Goal: Task Accomplishment & Management: Use online tool/utility

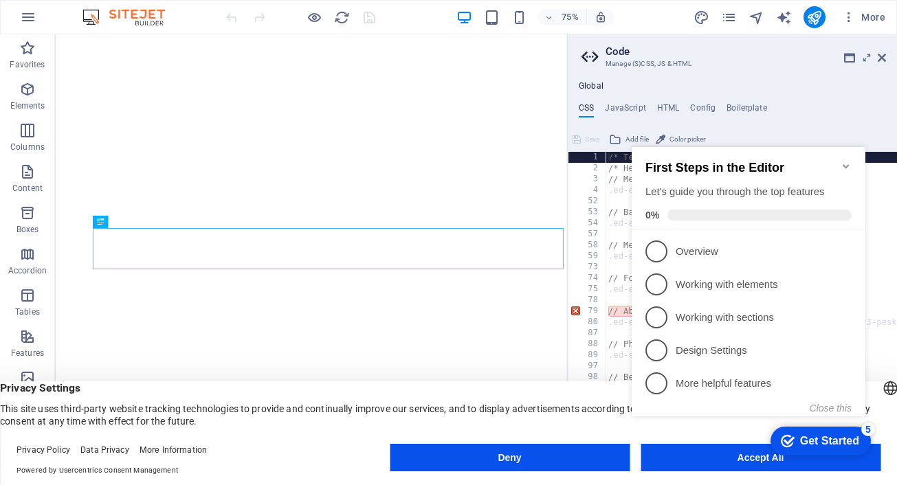
click at [847, 161] on icon "Minimize checklist" at bounding box center [845, 166] width 11 height 11
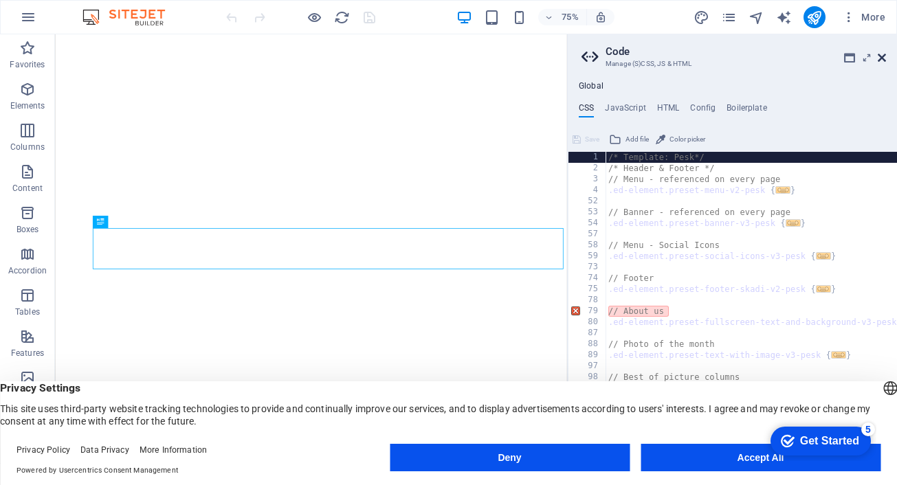
click at [881, 58] on icon at bounding box center [882, 57] width 8 height 11
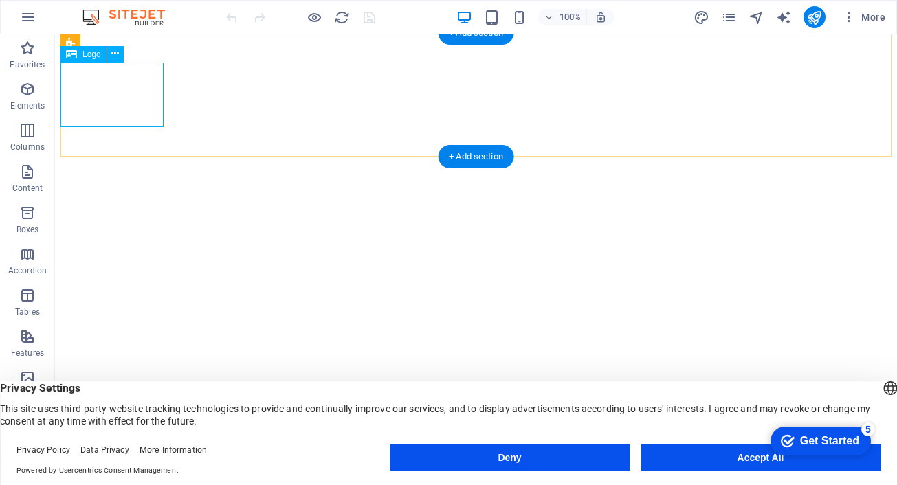
select select "px"
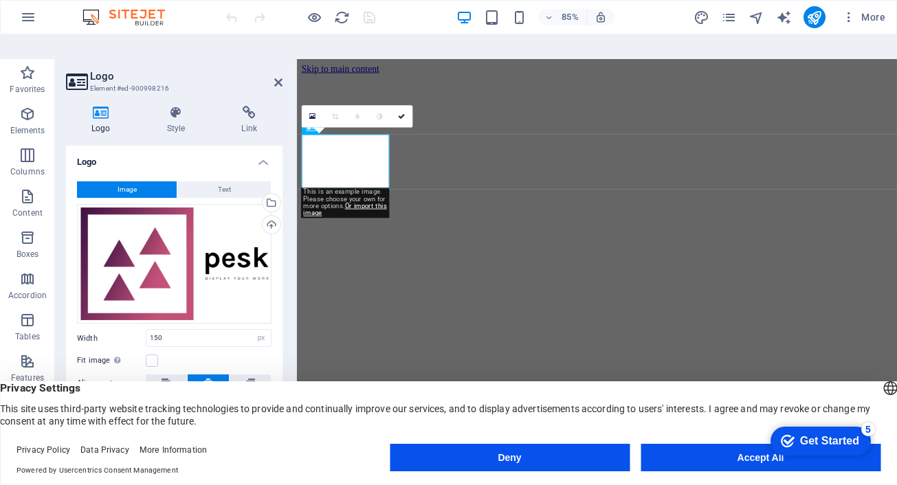
scroll to position [396, 0]
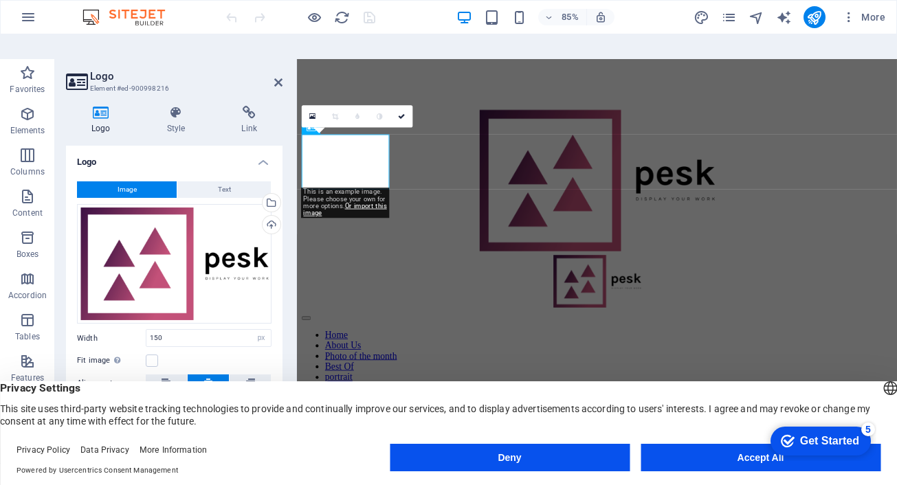
click at [104, 106] on icon at bounding box center [101, 113] width 70 height 14
click at [161, 250] on div "Drag files here, click to choose files or select files from Files or our free s…" at bounding box center [174, 264] width 194 height 120
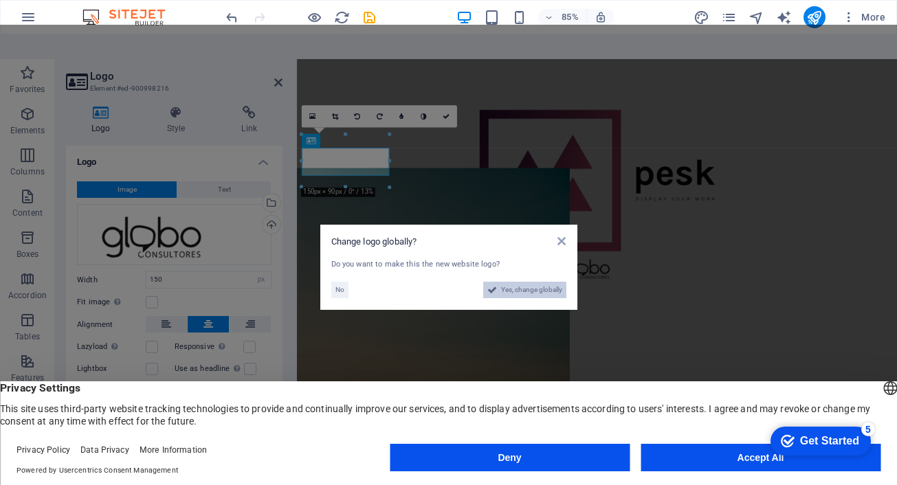
click at [512, 282] on span "Yes, change globally" at bounding box center [531, 290] width 61 height 16
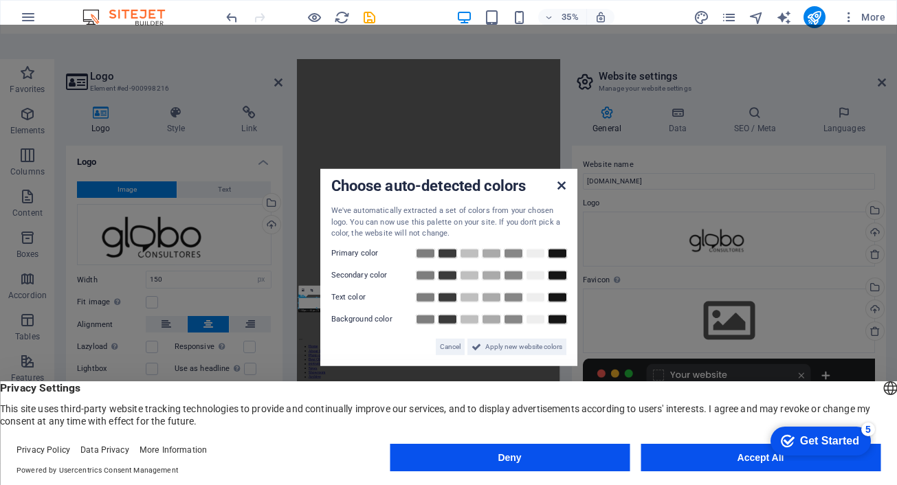
click at [562, 180] on icon at bounding box center [561, 185] width 8 height 11
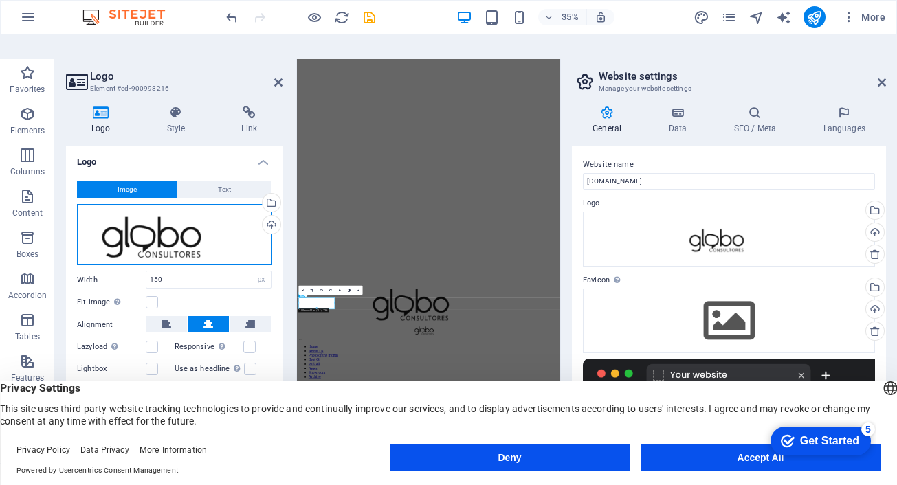
click at [223, 221] on div "Drag files here, click to choose files or select files from Files or our free s…" at bounding box center [174, 235] width 194 height 62
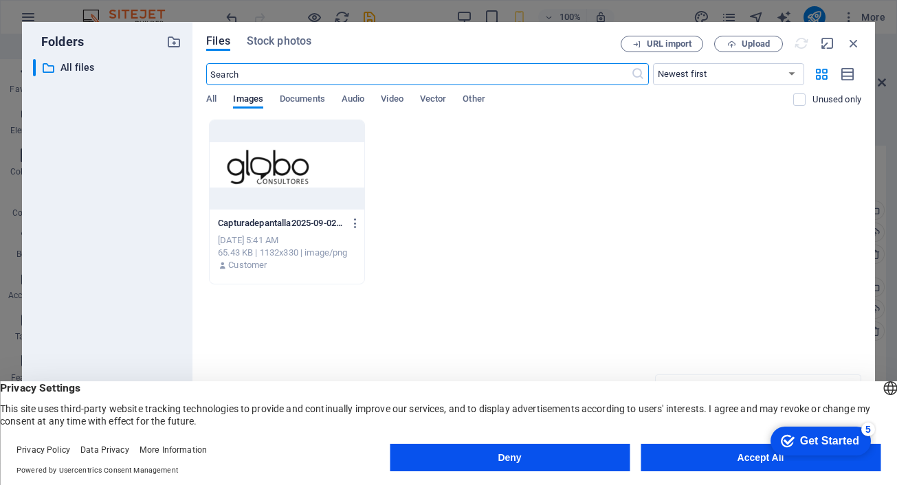
type input "150"
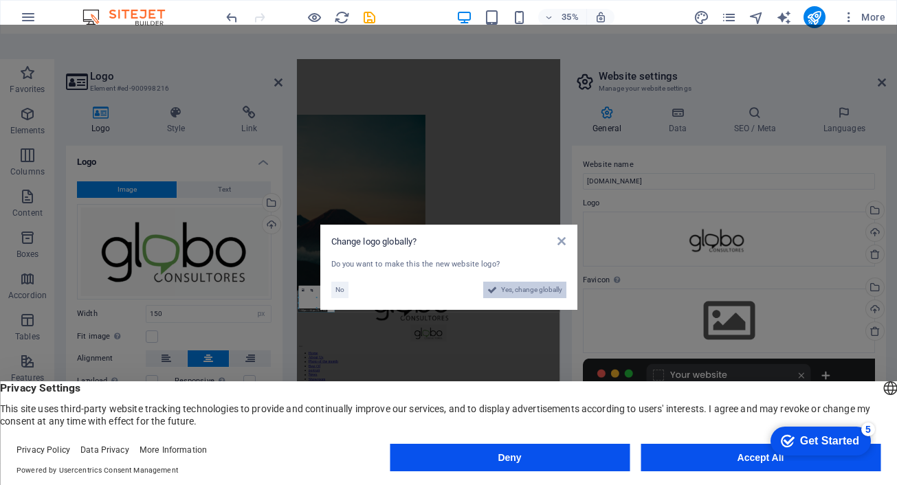
click at [506, 282] on span "Yes, change globally" at bounding box center [531, 290] width 61 height 16
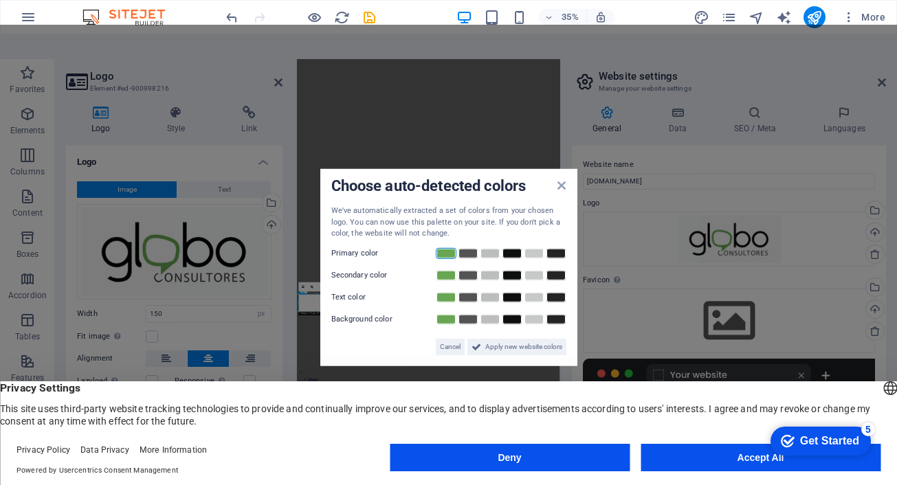
click at [448, 247] on link at bounding box center [446, 252] width 21 height 11
click at [469, 269] on link at bounding box center [468, 274] width 21 height 11
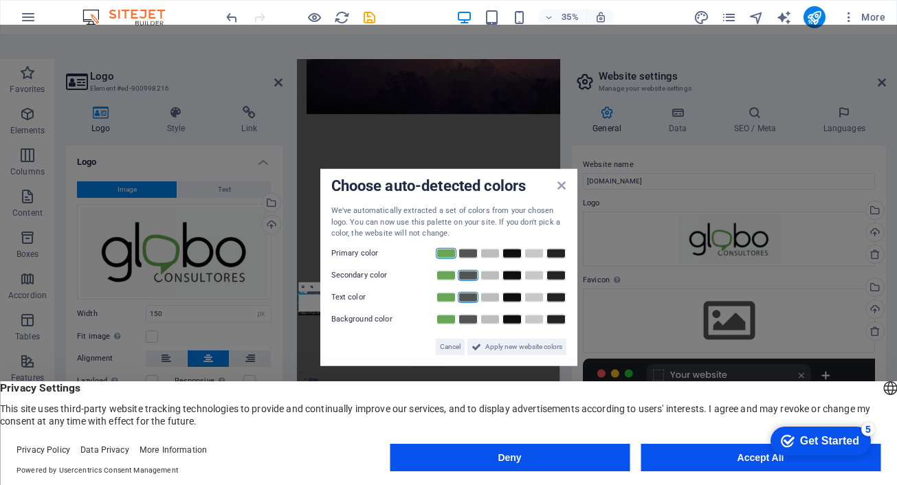
click at [468, 291] on link at bounding box center [468, 296] width 21 height 11
click at [515, 338] on span "Apply new website colors" at bounding box center [523, 346] width 77 height 16
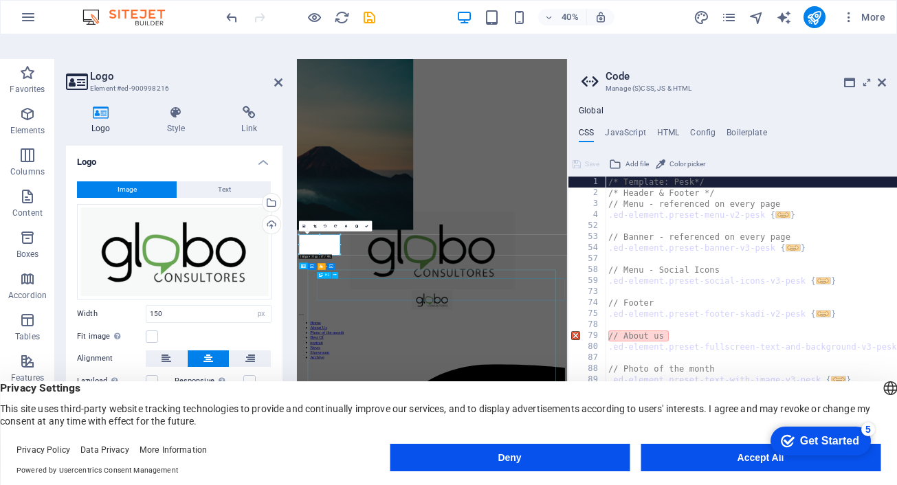
scroll to position [579, 0]
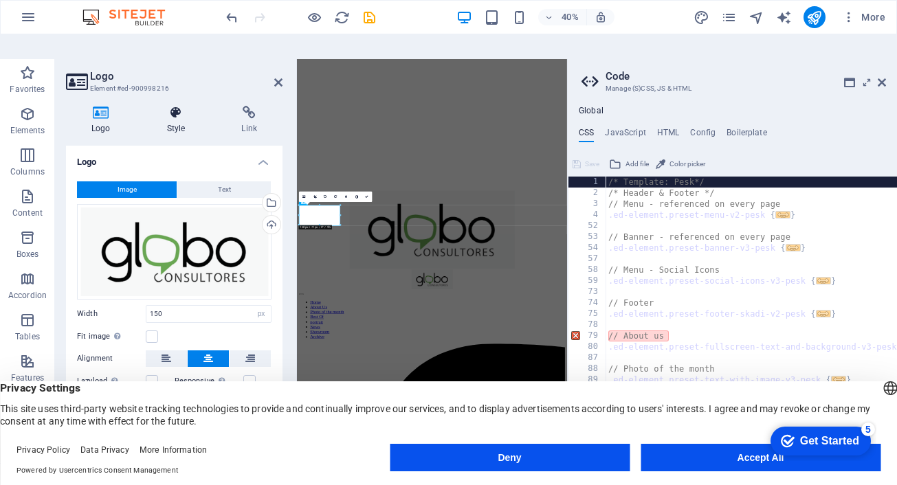
click at [177, 106] on icon at bounding box center [176, 113] width 69 height 14
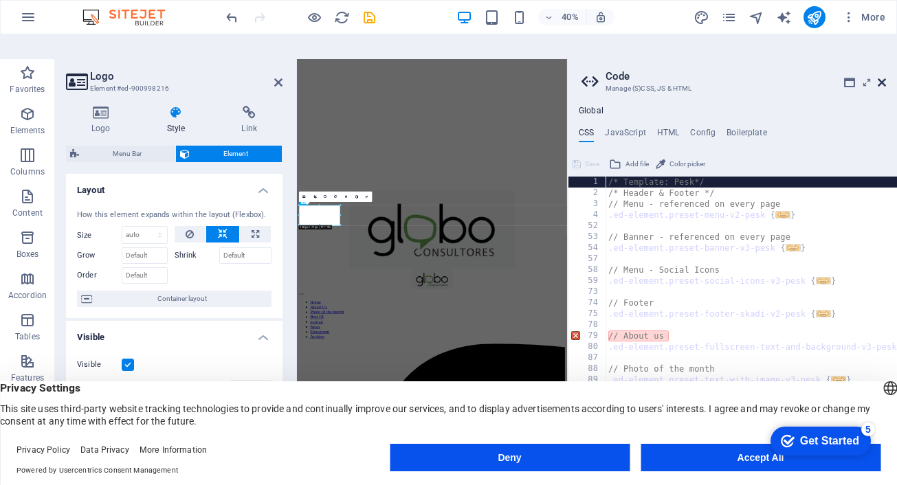
click at [880, 77] on icon at bounding box center [882, 82] width 8 height 11
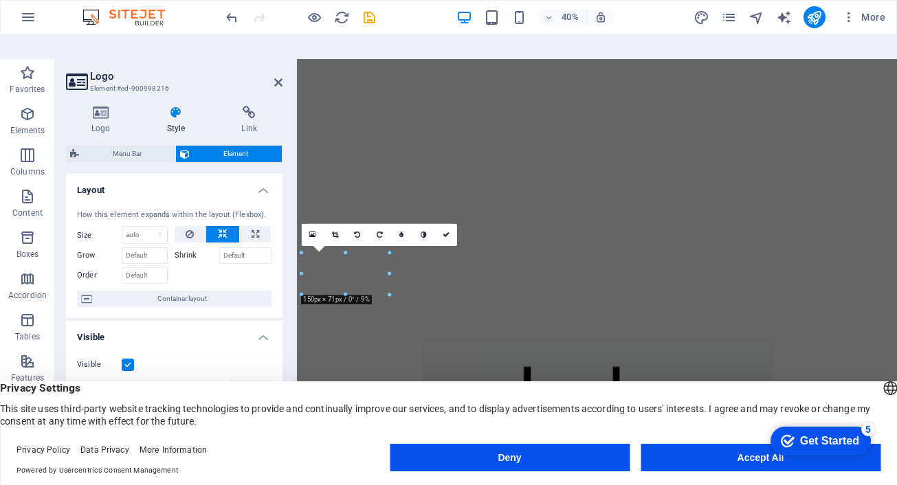
scroll to position [263, 0]
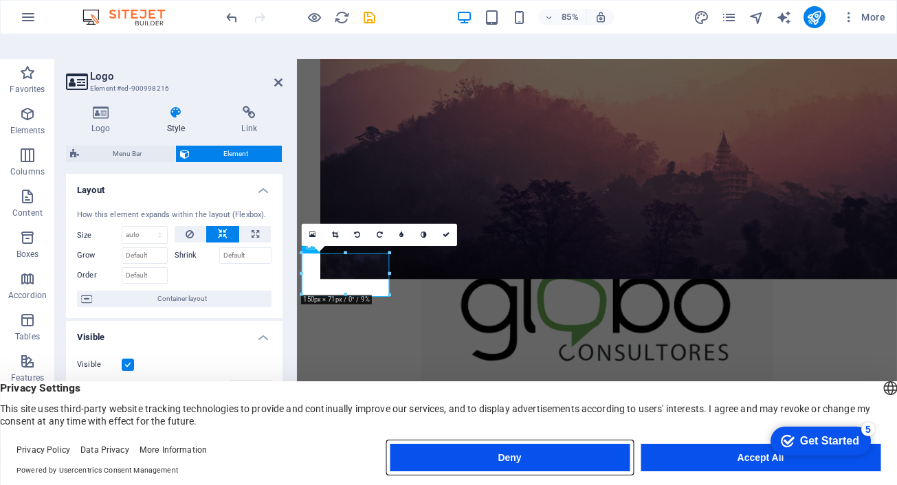
click at [603, 457] on button "Deny" at bounding box center [510, 457] width 240 height 27
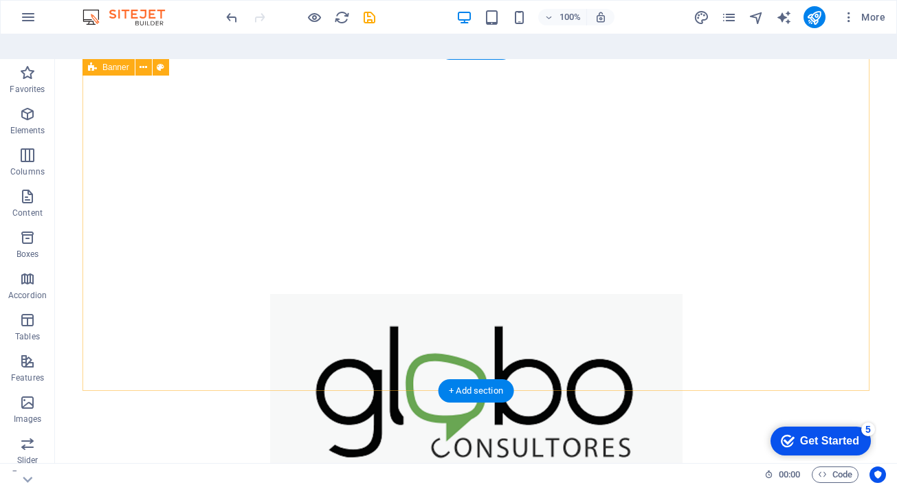
scroll to position [0, 0]
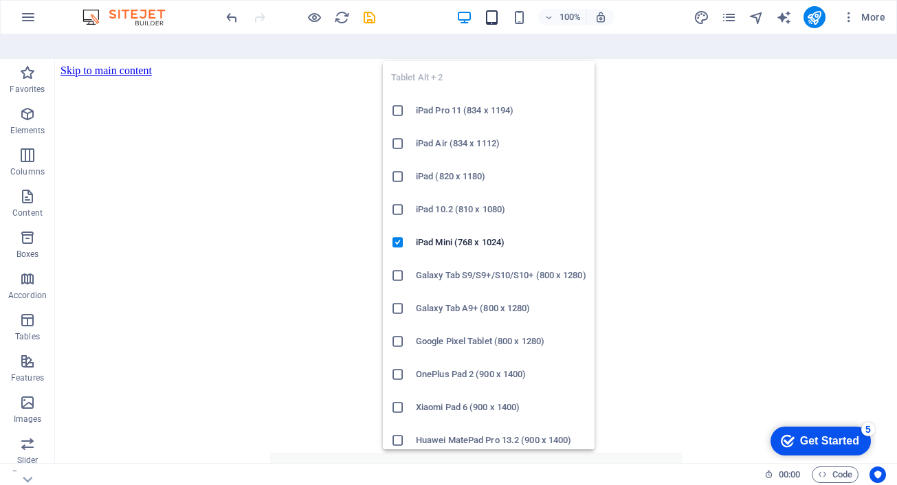
click at [495, 18] on icon "button" at bounding box center [492, 18] width 16 height 16
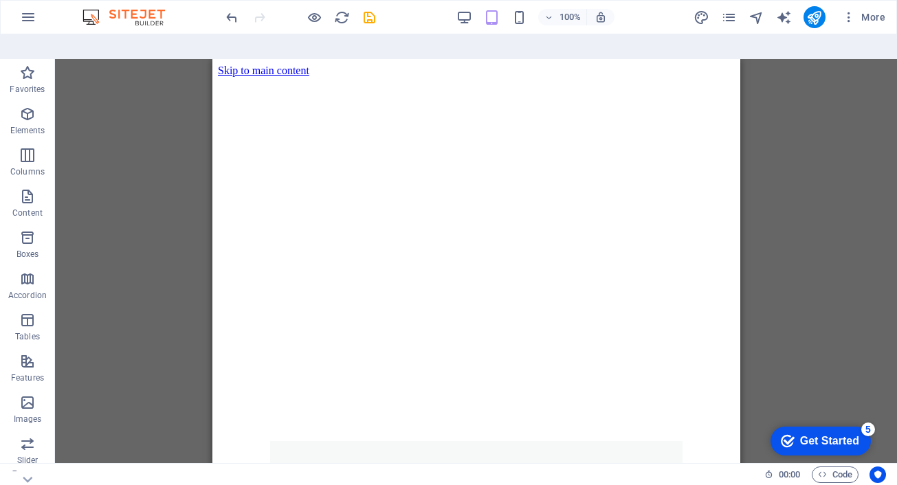
click at [459, 8] on div "100%" at bounding box center [535, 17] width 159 height 22
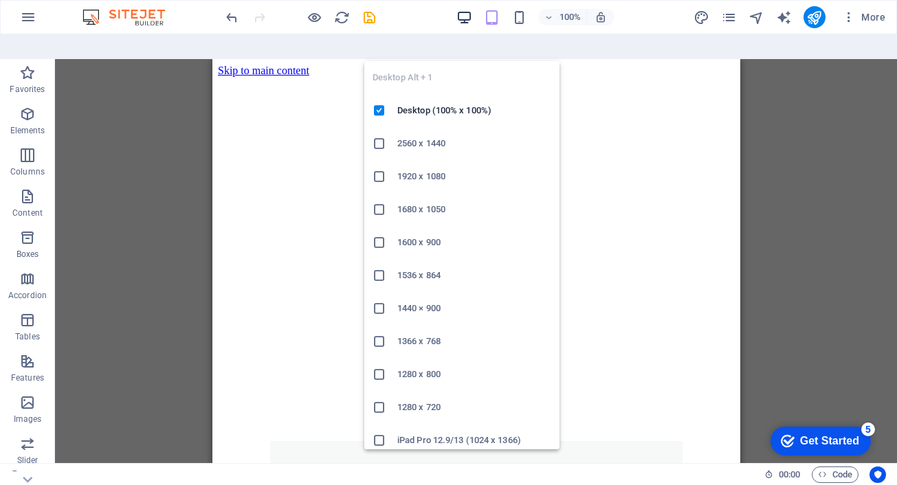
click at [460, 13] on icon "button" at bounding box center [464, 18] width 16 height 16
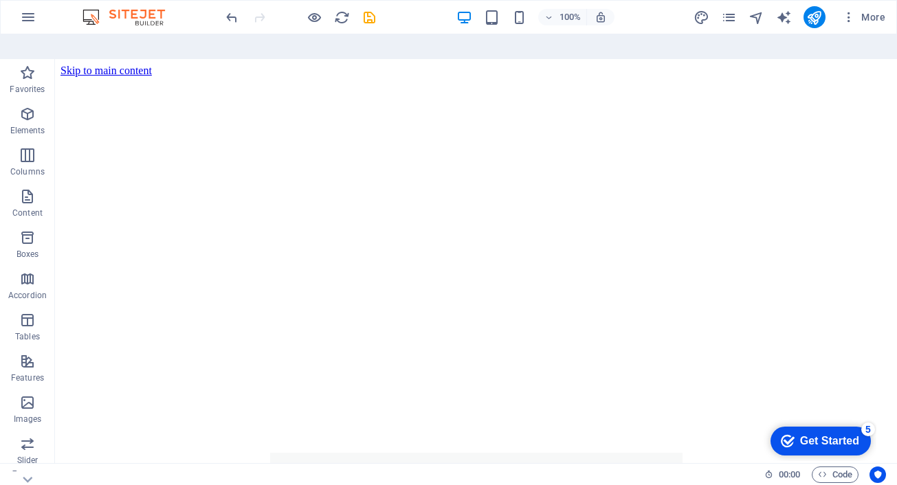
click at [822, 440] on div "Get Started" at bounding box center [829, 441] width 59 height 12
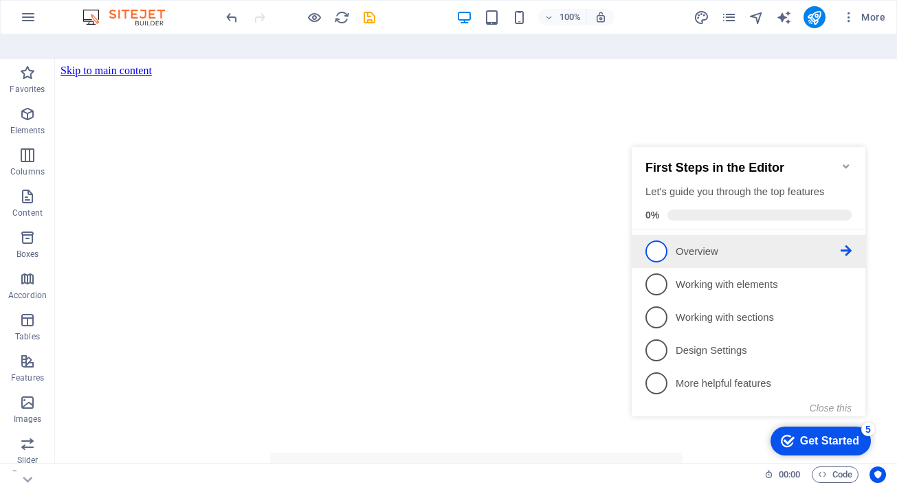
click at [757, 263] on li "1 Overview - incomplete" at bounding box center [749, 251] width 234 height 33
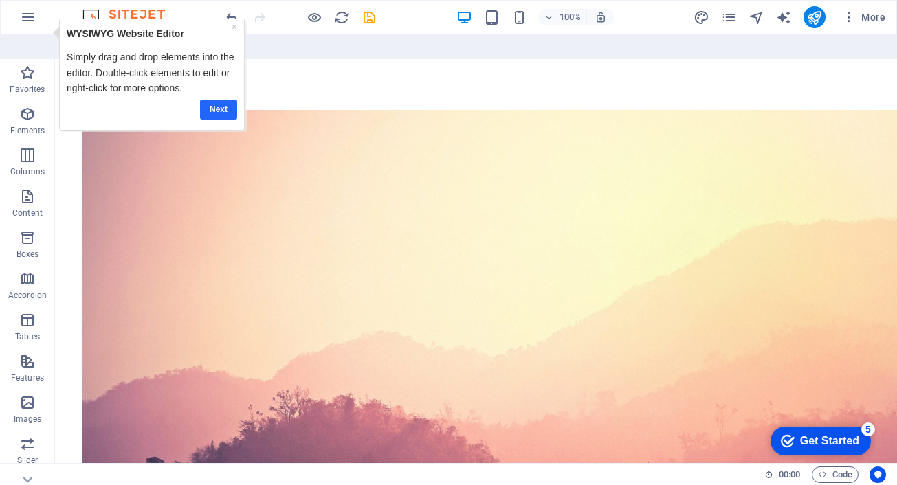
click at [220, 113] on link "Next" at bounding box center [217, 110] width 37 height 20
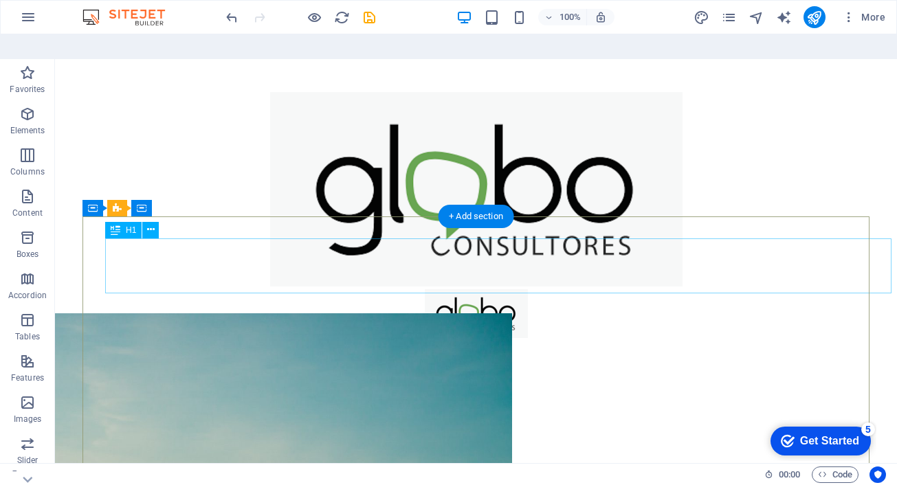
scroll to position [359, 0]
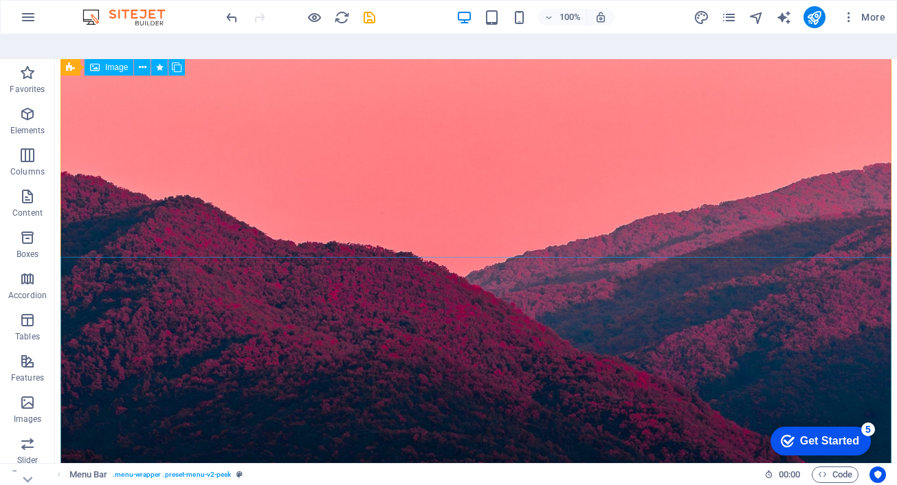
scroll to position [16476, 0]
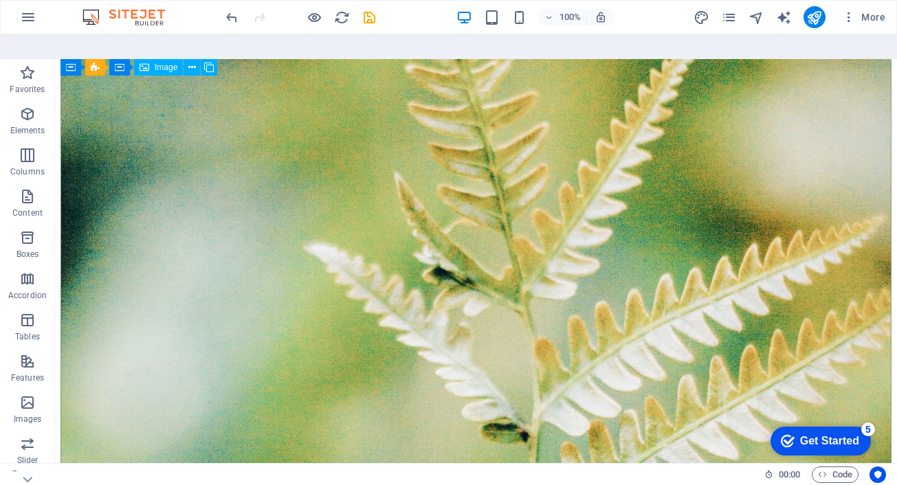
scroll to position [9127, 0]
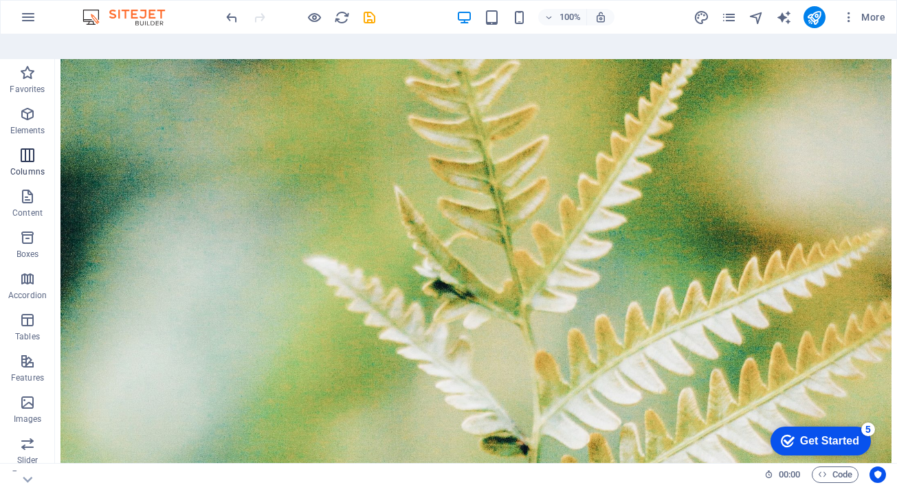
click at [21, 147] on icon "button" at bounding box center [27, 155] width 16 height 16
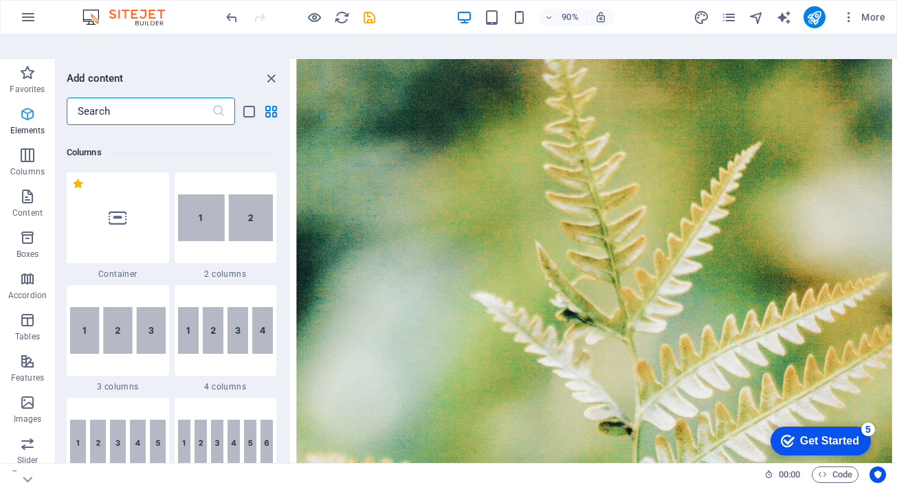
scroll to position [680, 0]
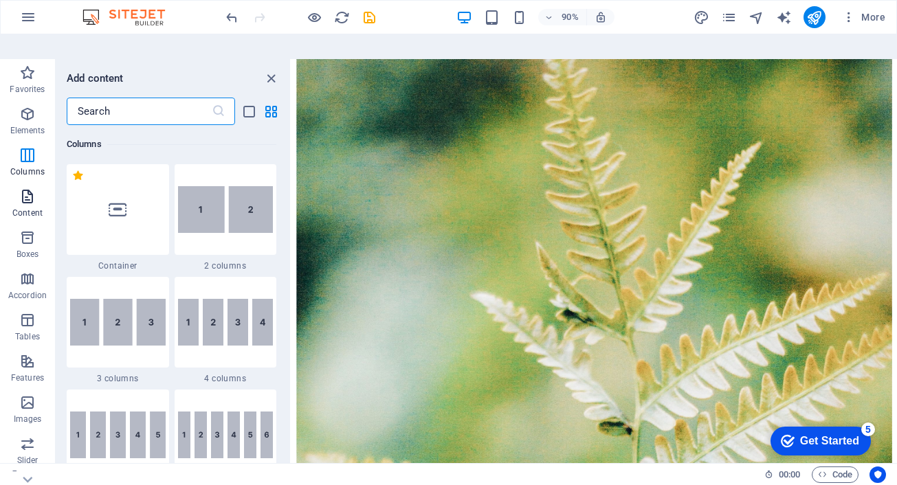
click at [25, 188] on icon "button" at bounding box center [27, 196] width 16 height 16
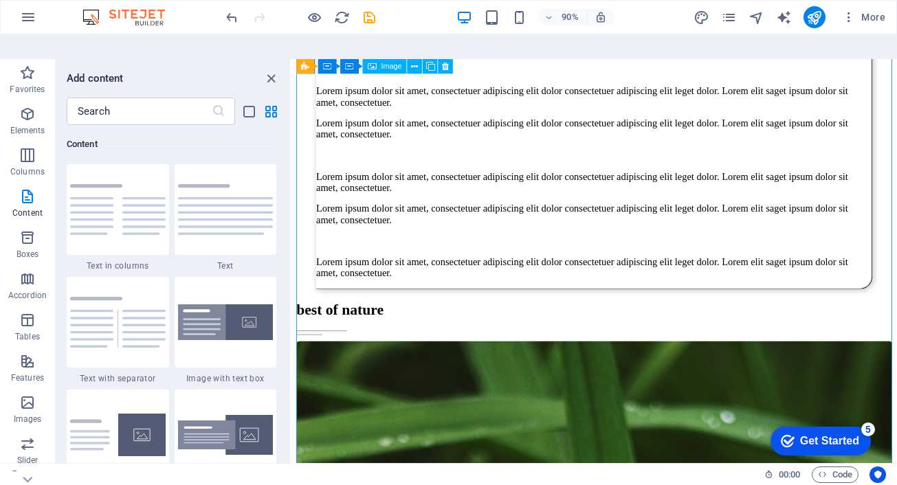
scroll to position [5704, 0]
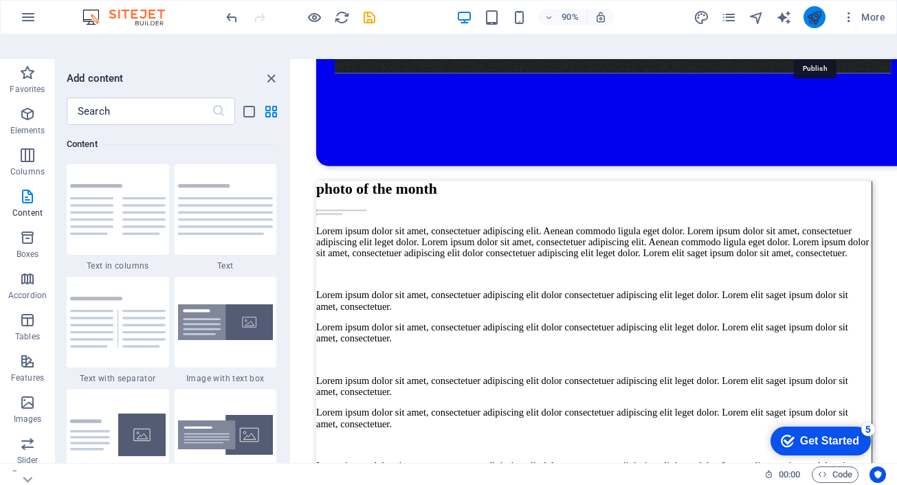
click at [809, 15] on icon "publish" at bounding box center [814, 18] width 16 height 16
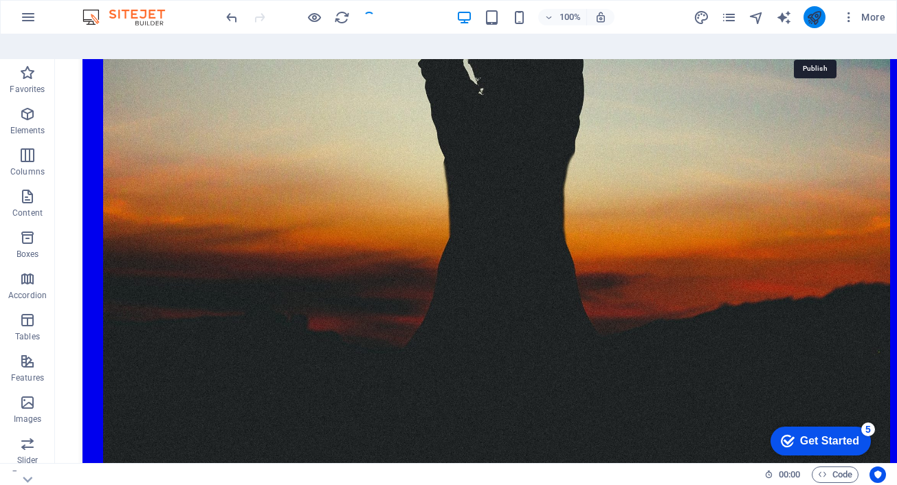
scroll to position [5832, 0]
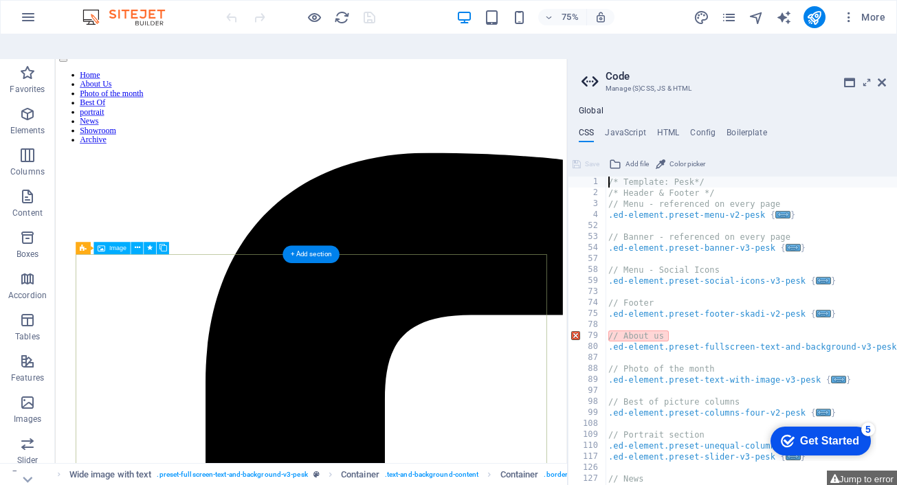
scroll to position [768, 0]
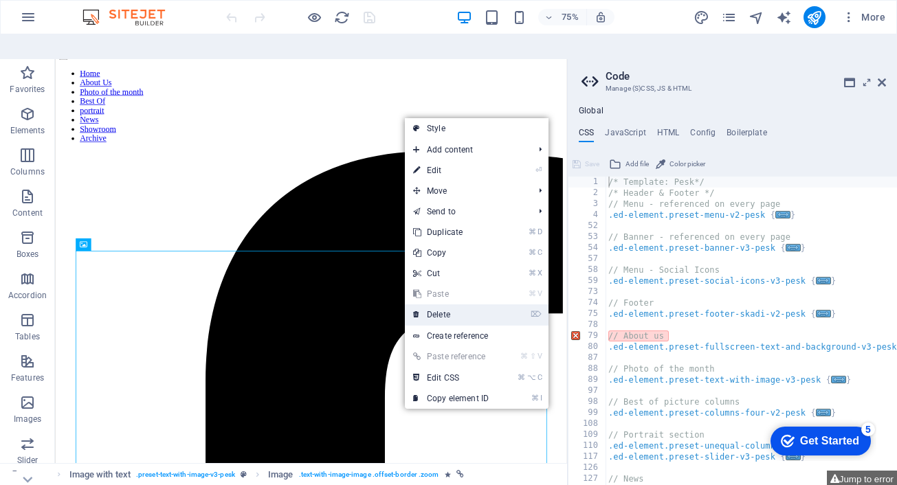
click at [437, 304] on link "⌦ Delete" at bounding box center [451, 314] width 92 height 21
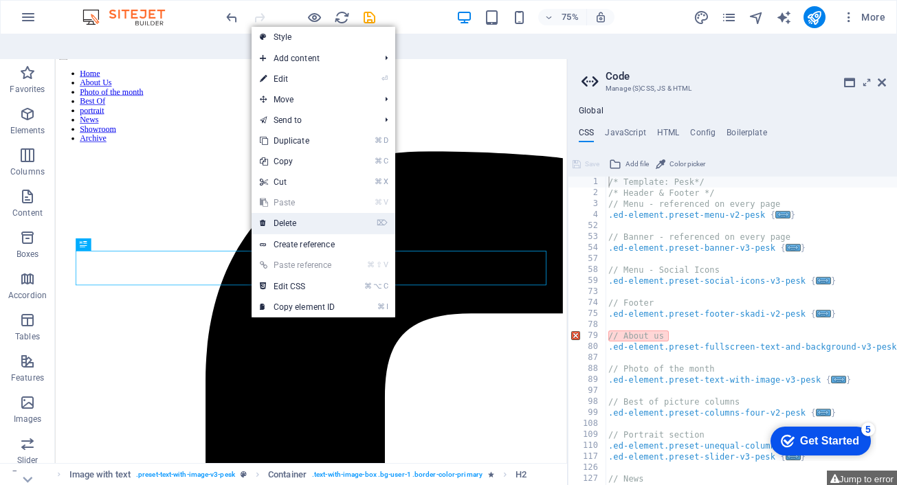
click at [280, 213] on link "⌦ Delete" at bounding box center [298, 223] width 92 height 21
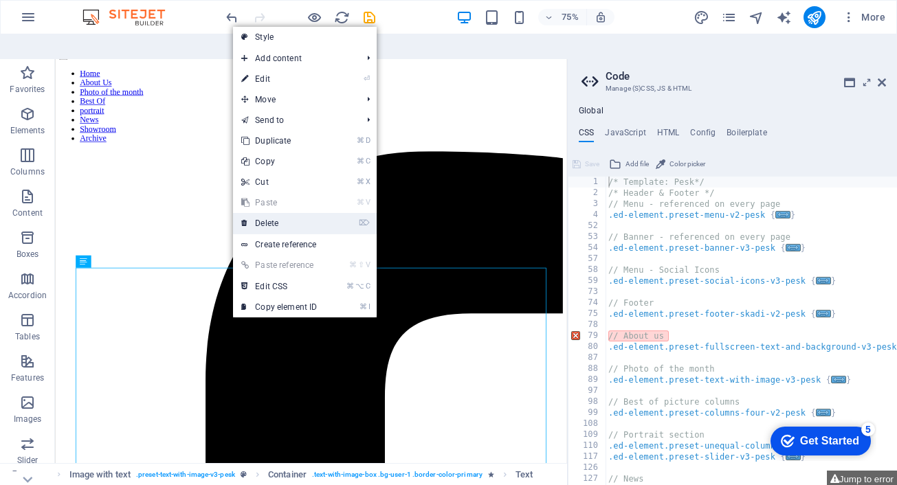
click at [262, 213] on link "⌦ Delete" at bounding box center [279, 223] width 92 height 21
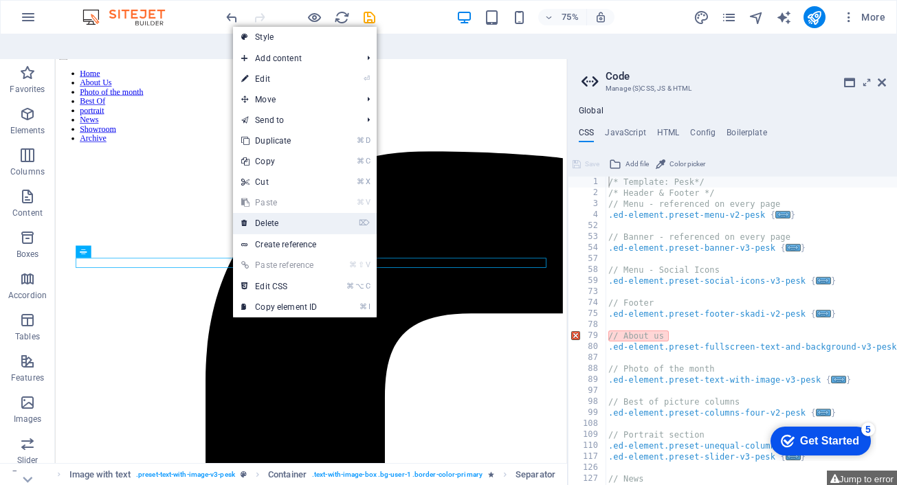
click at [269, 213] on link "⌦ Delete" at bounding box center [279, 223] width 92 height 21
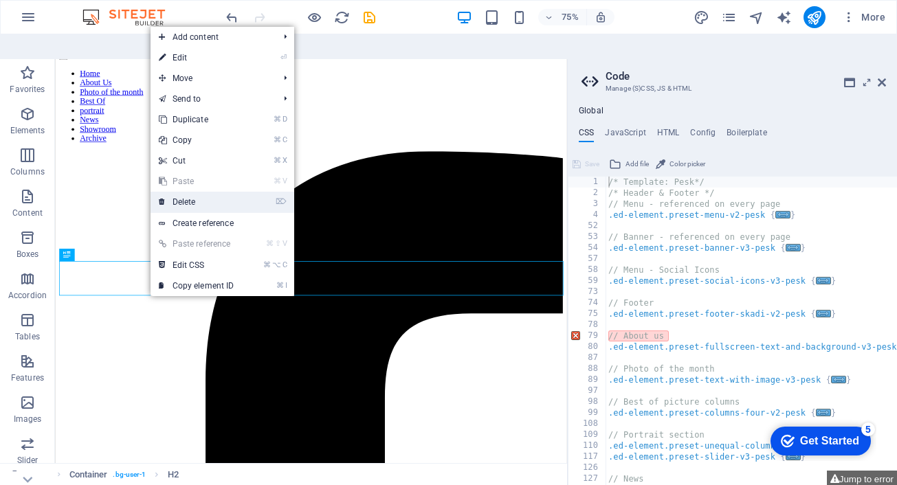
click at [190, 192] on link "⌦ Delete" at bounding box center [196, 202] width 92 height 21
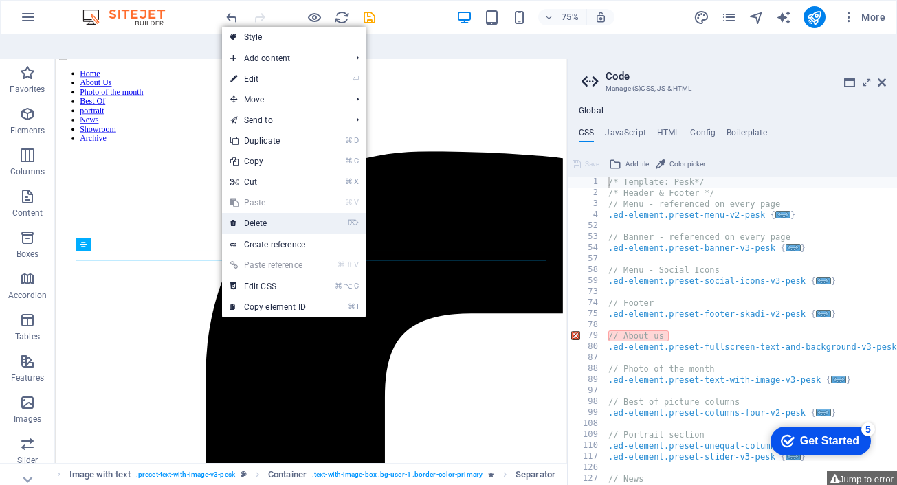
click at [249, 213] on link "⌦ Delete" at bounding box center [268, 223] width 92 height 21
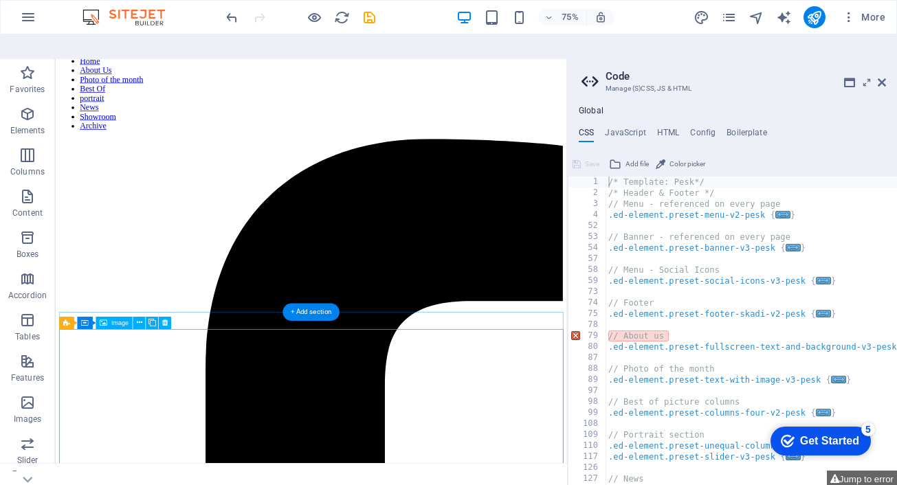
scroll to position [853, 0]
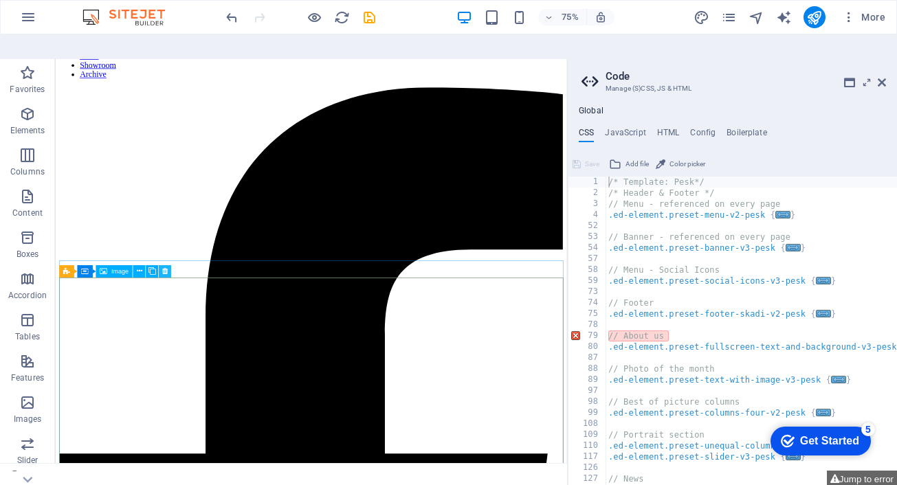
click at [168, 265] on button at bounding box center [165, 271] width 12 height 12
click at [130, 256] on icon at bounding box center [131, 261] width 5 height 11
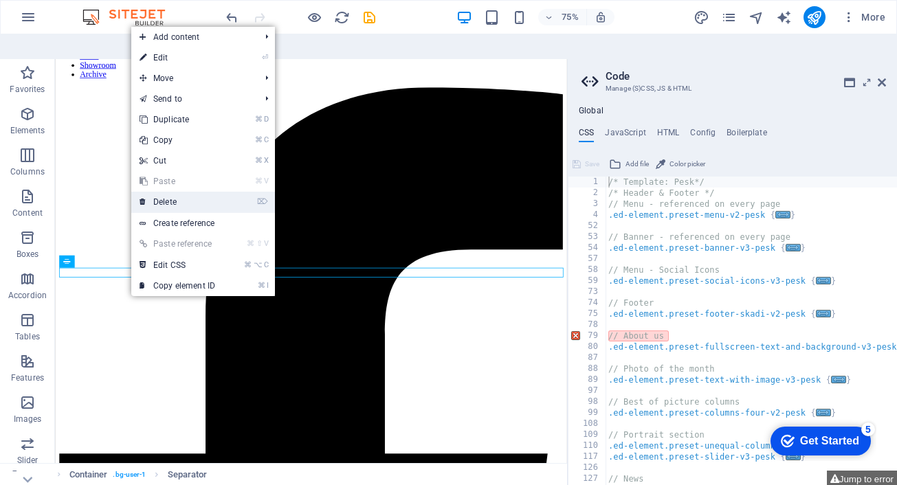
click at [172, 192] on link "⌦ Delete" at bounding box center [177, 202] width 92 height 21
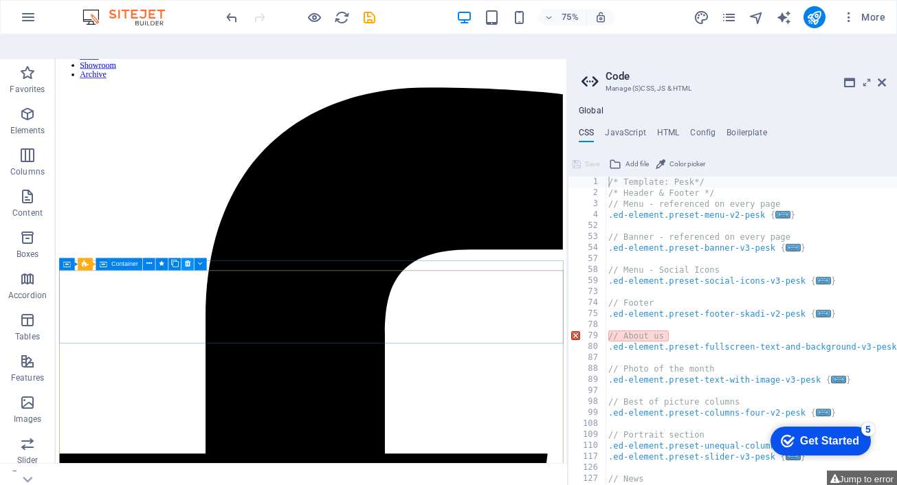
click at [188, 259] on icon at bounding box center [187, 264] width 5 height 11
click at [133, 249] on icon at bounding box center [131, 254] width 5 height 11
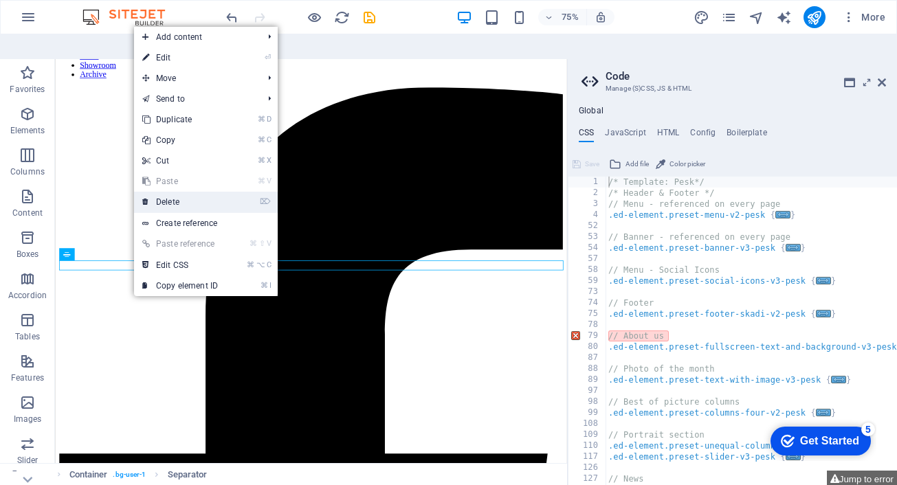
click at [173, 192] on link "⌦ Delete" at bounding box center [180, 202] width 92 height 21
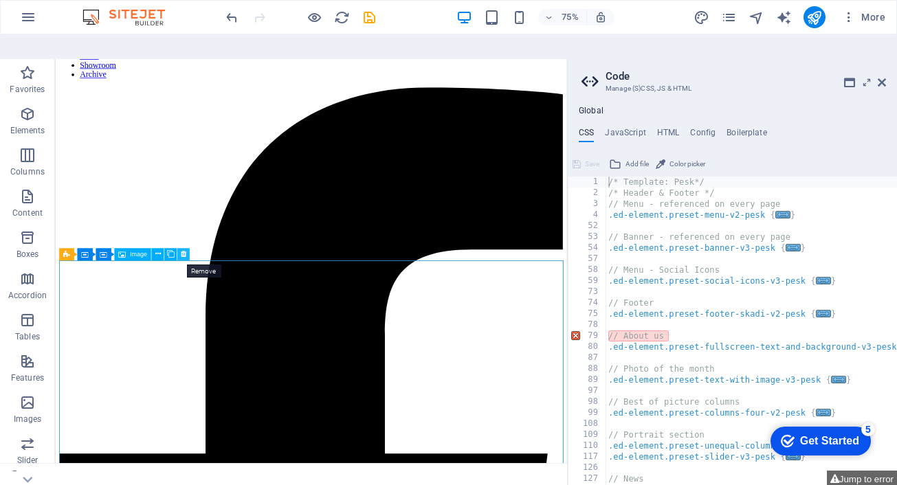
click at [181, 249] on icon at bounding box center [183, 254] width 5 height 11
click at [189, 249] on icon at bounding box center [187, 254] width 5 height 11
drag, startPoint x: 185, startPoint y: 232, endPoint x: 177, endPoint y: 304, distance: 72.6
click at [185, 249] on icon at bounding box center [183, 254] width 5 height 11
click at [187, 249] on icon at bounding box center [187, 254] width 5 height 11
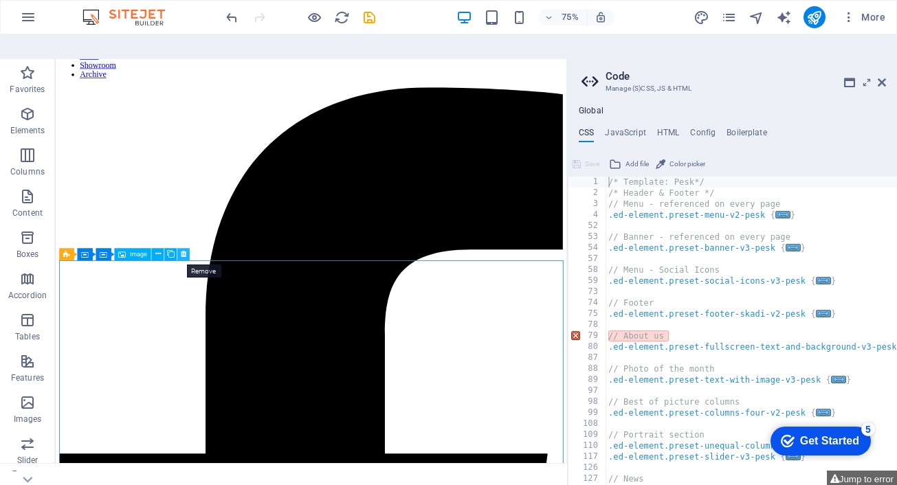
click at [184, 249] on icon at bounding box center [183, 254] width 5 height 11
click at [186, 249] on icon at bounding box center [187, 254] width 5 height 11
click at [93, 348] on icon at bounding box center [93, 353] width 5 height 11
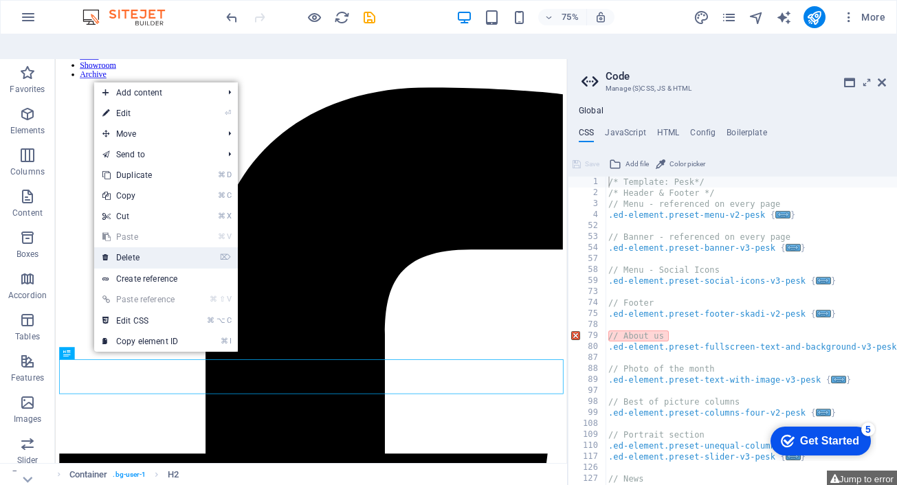
click at [132, 247] on link "⌦ Delete" at bounding box center [140, 257] width 92 height 21
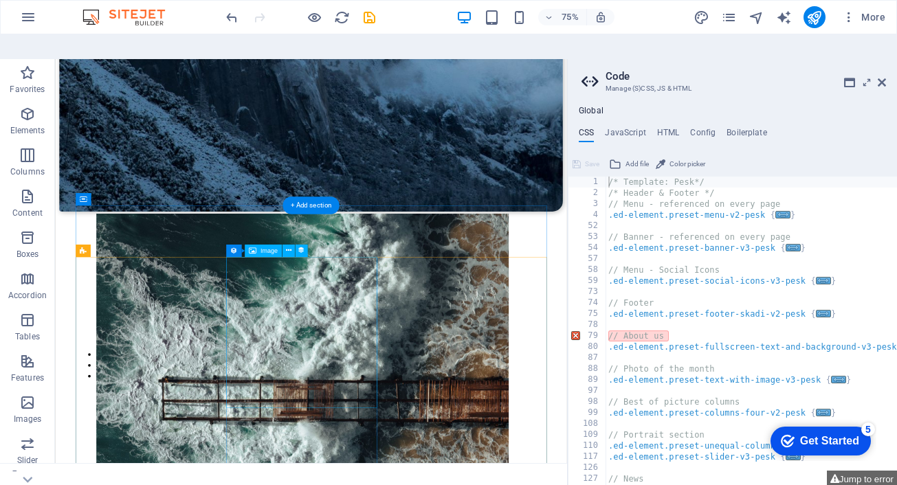
scroll to position [12286, 0]
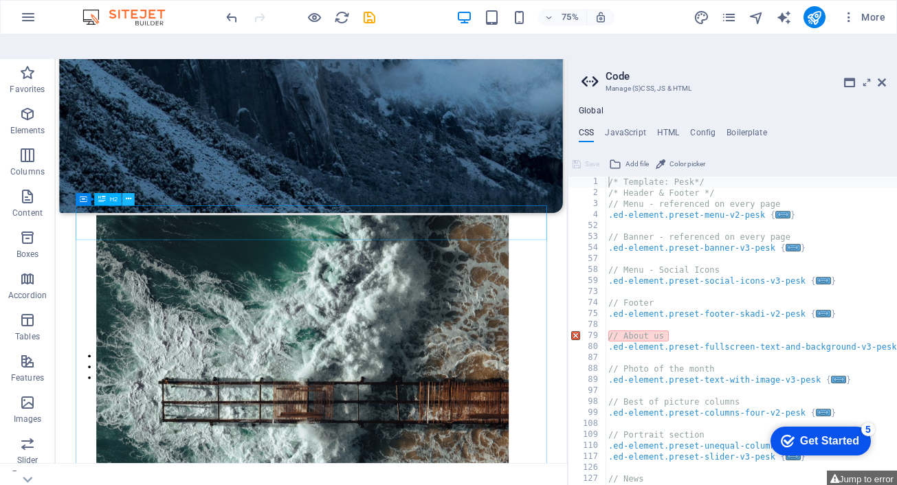
click at [129, 194] on icon at bounding box center [128, 199] width 5 height 11
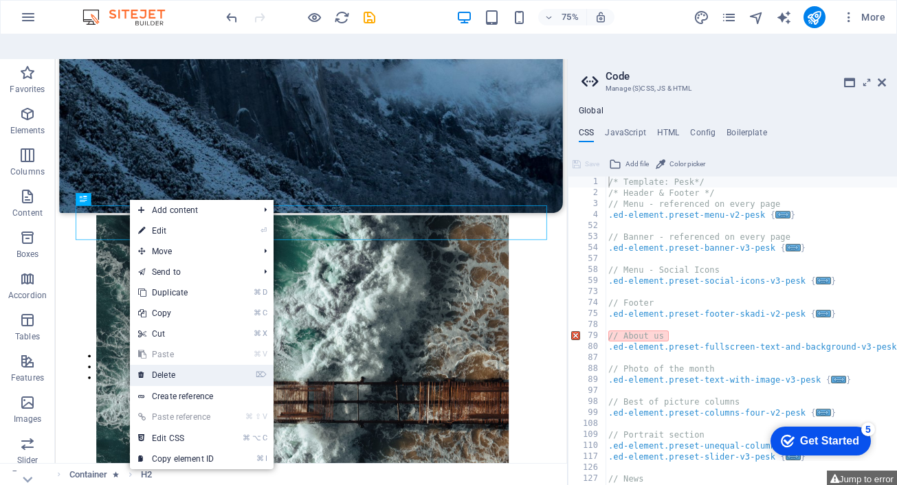
click at [163, 365] on link "⌦ Delete" at bounding box center [176, 375] width 92 height 21
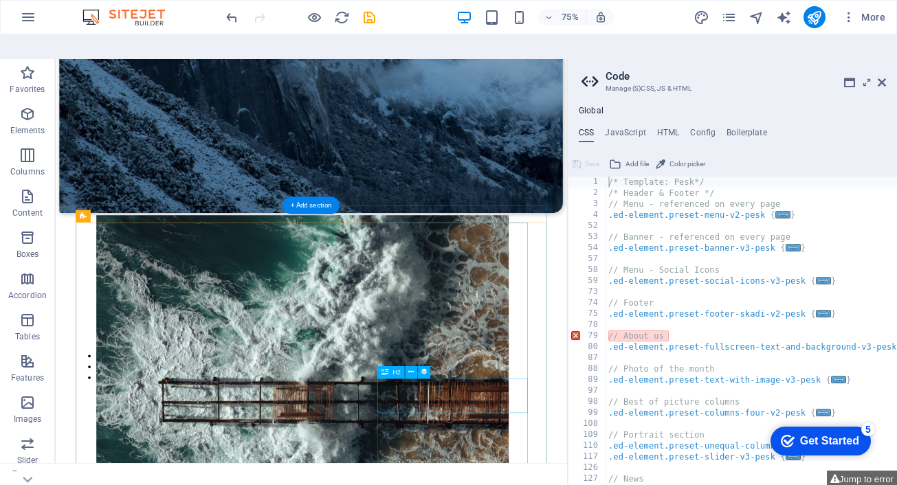
drag, startPoint x: 73, startPoint y: 267, endPoint x: 621, endPoint y: 533, distance: 609.5
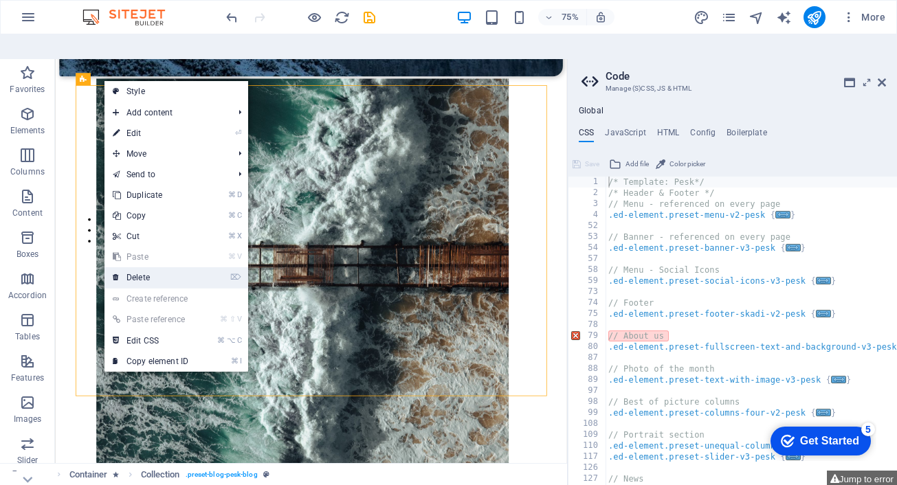
click at [151, 267] on link "⌦ Delete" at bounding box center [150, 277] width 92 height 21
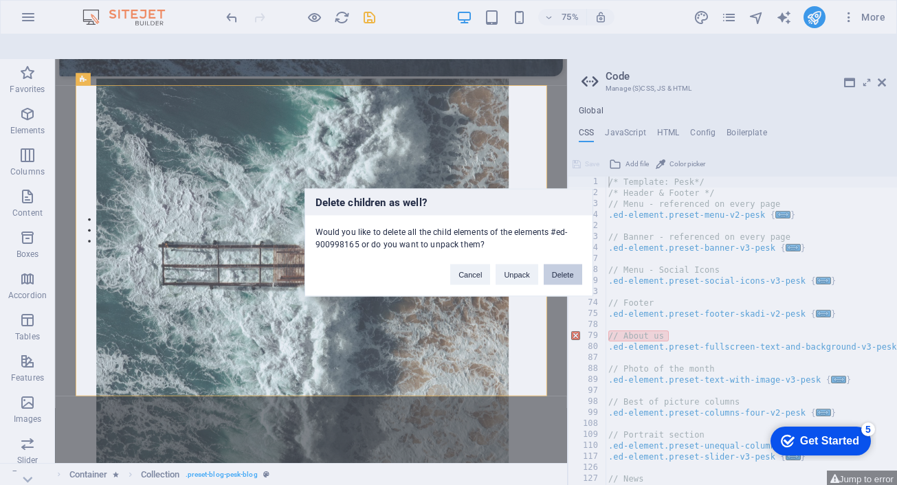
click at [572, 274] on button "Delete" at bounding box center [563, 275] width 38 height 21
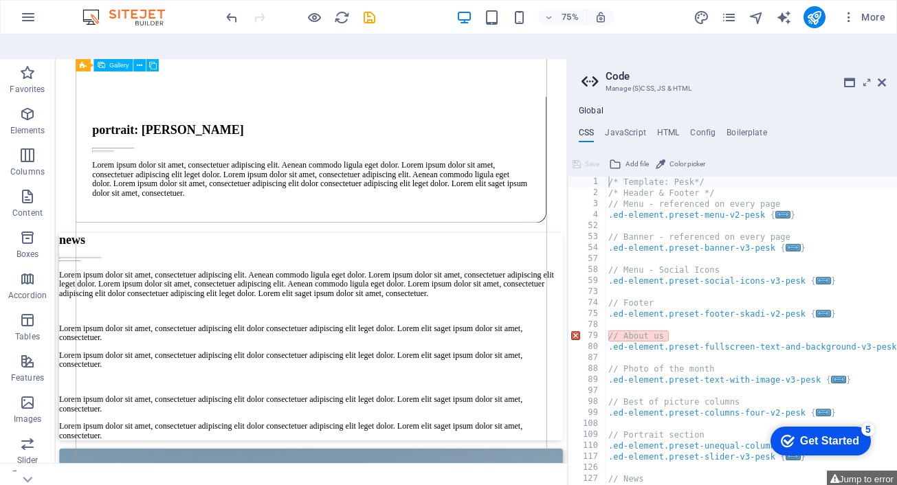
scroll to position [10929, 0]
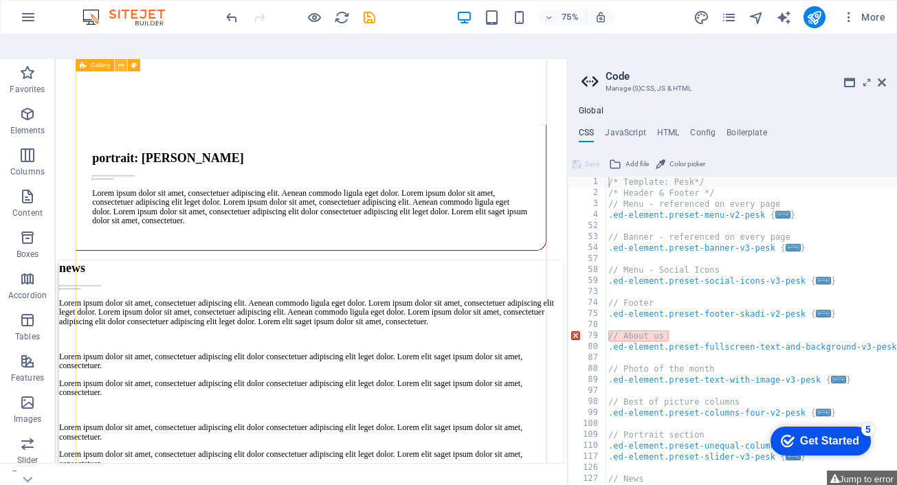
click at [120, 60] on icon at bounding box center [120, 65] width 5 height 11
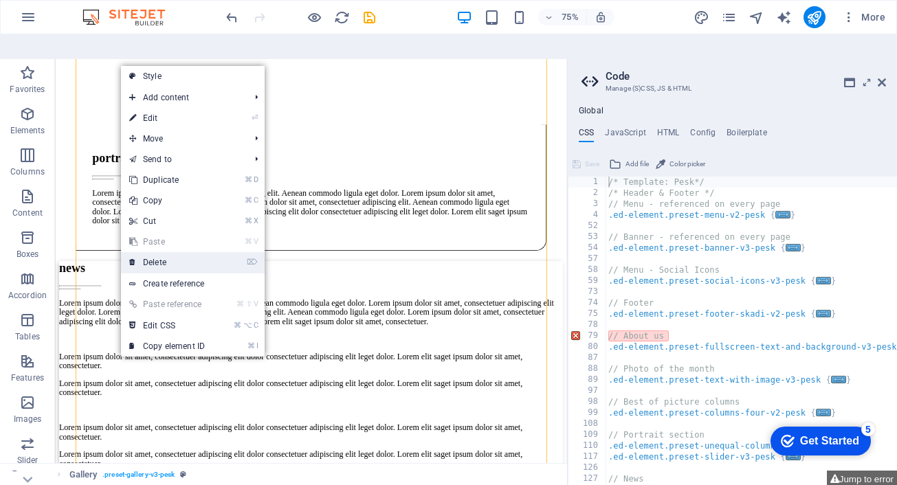
click at [172, 252] on link "⌦ Delete" at bounding box center [167, 262] width 92 height 21
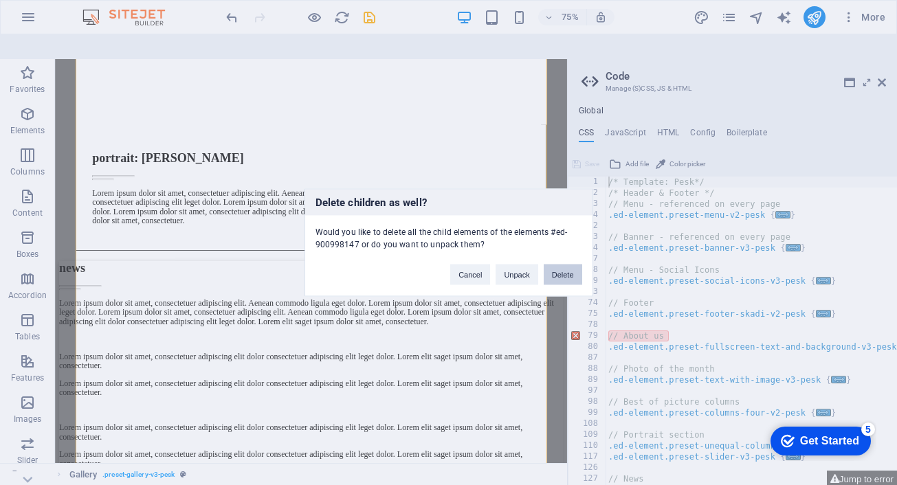
click at [570, 279] on button "Delete" at bounding box center [563, 275] width 38 height 21
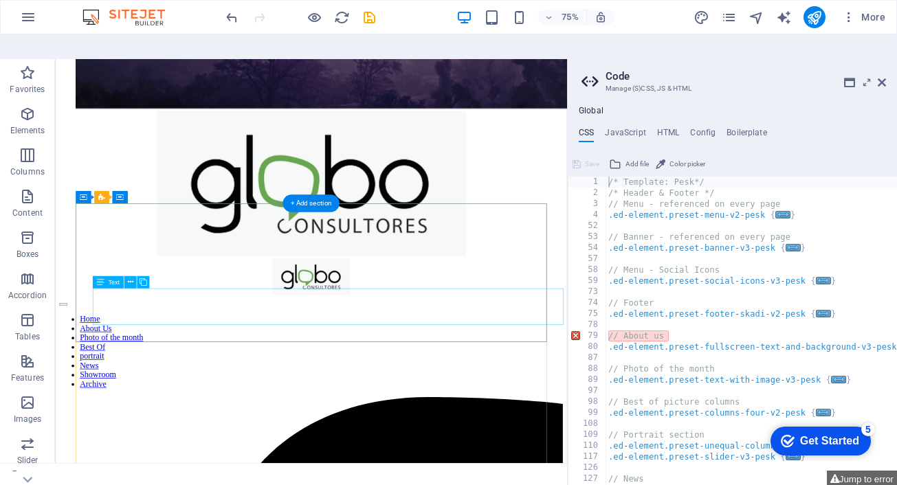
scroll to position [0, 0]
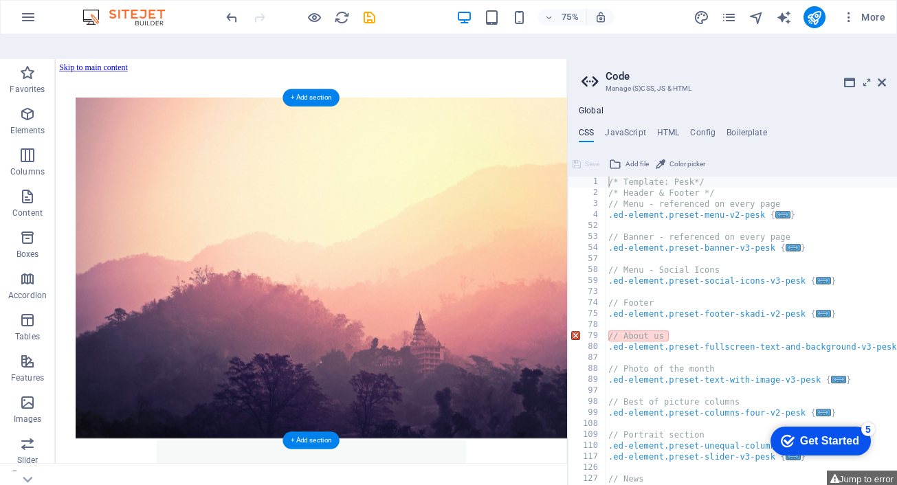
click at [212, 190] on img "1/4" at bounding box center [423, 337] width 682 height 455
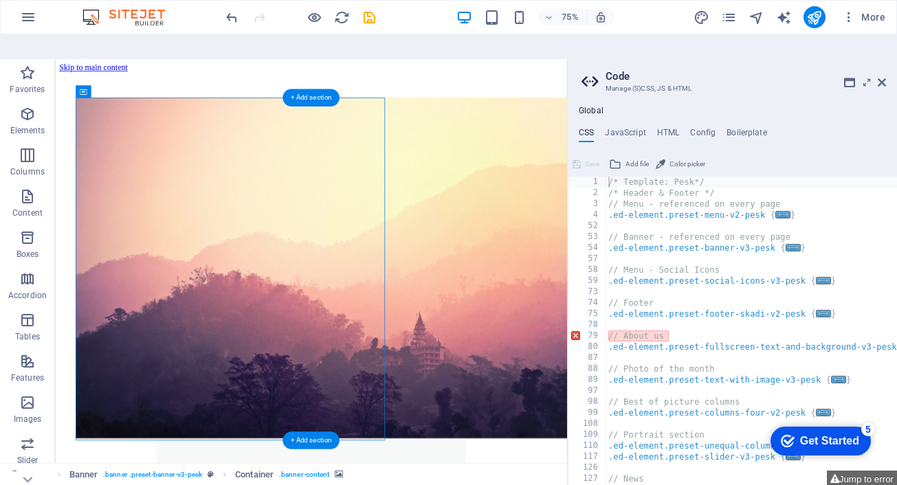
click at [187, 166] on img "1/4" at bounding box center [423, 337] width 682 height 455
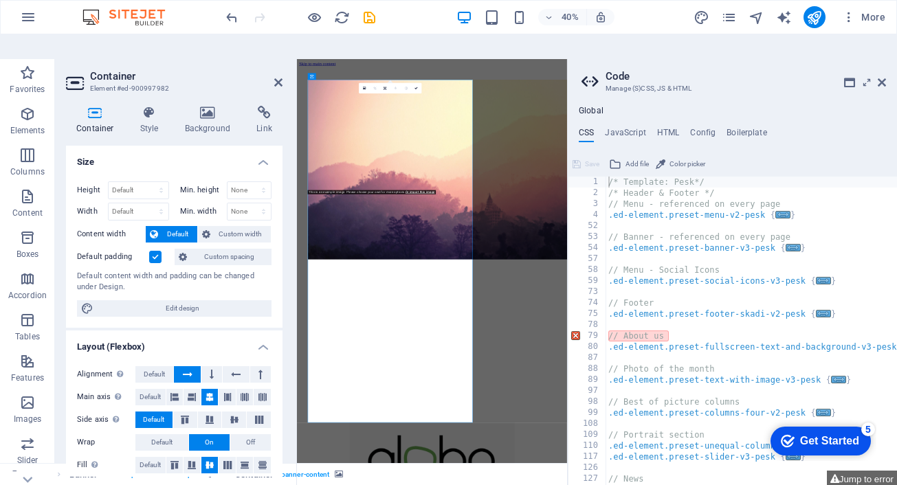
click at [560, 236] on img "1/4" at bounding box center [662, 335] width 676 height 450
click at [346, 144] on img "1/4" at bounding box center [662, 335] width 676 height 450
click at [484, 251] on img "1/4" at bounding box center [662, 335] width 676 height 450
click at [520, 219] on img "1/4" at bounding box center [662, 335] width 676 height 450
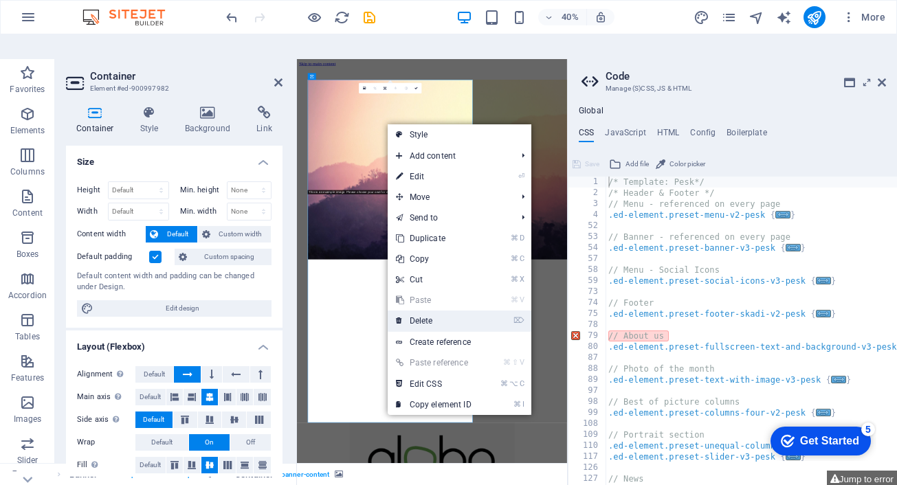
click at [419, 311] on link "⌦ Delete" at bounding box center [434, 321] width 92 height 21
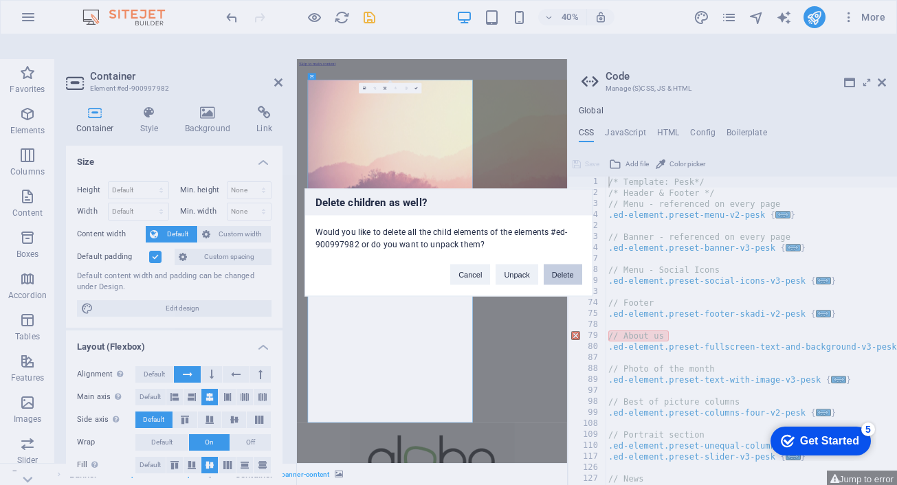
click at [561, 276] on button "Delete" at bounding box center [563, 275] width 38 height 21
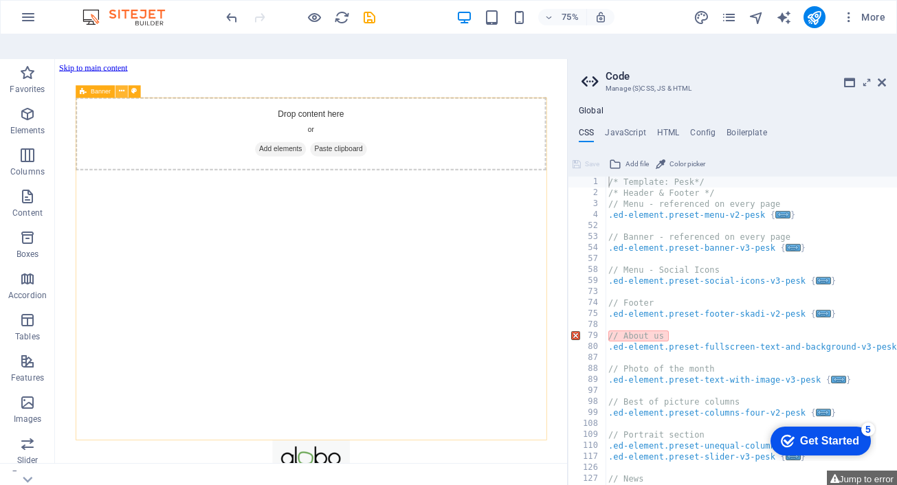
click at [121, 86] on icon at bounding box center [120, 91] width 5 height 11
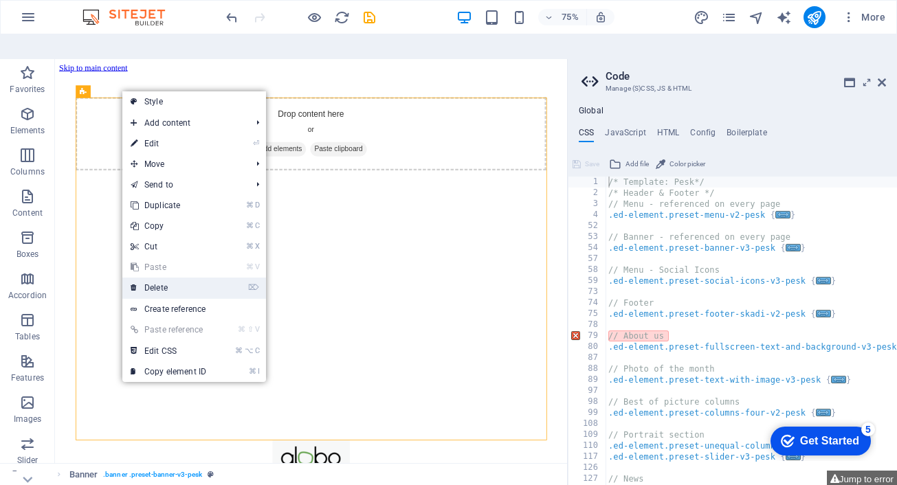
click at [158, 278] on link "⌦ Delete" at bounding box center [168, 288] width 92 height 21
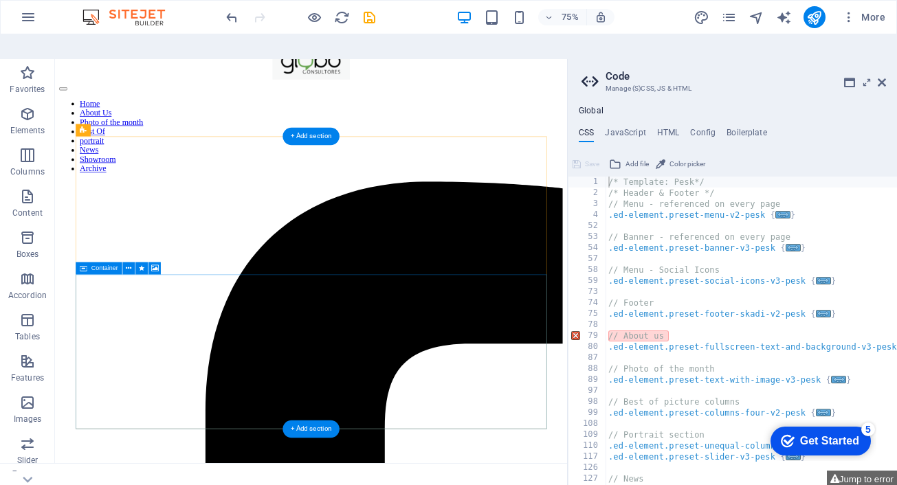
scroll to position [70, 0]
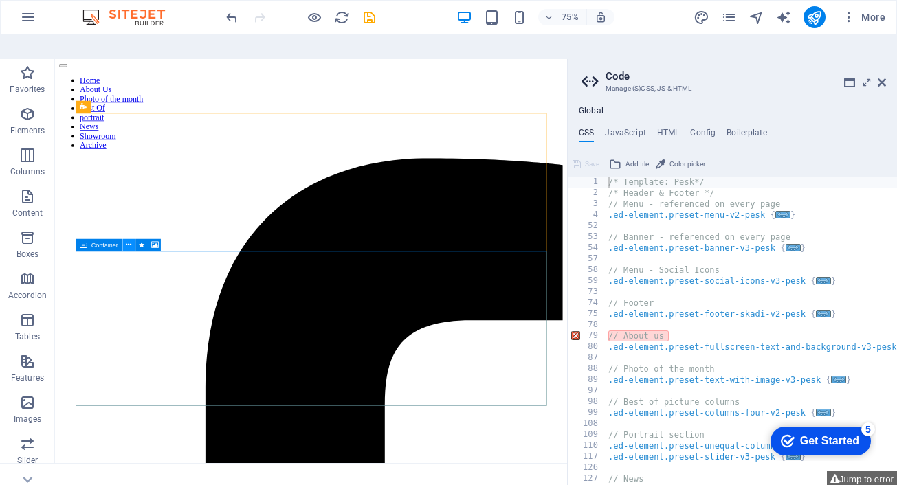
click at [130, 240] on icon at bounding box center [128, 245] width 5 height 11
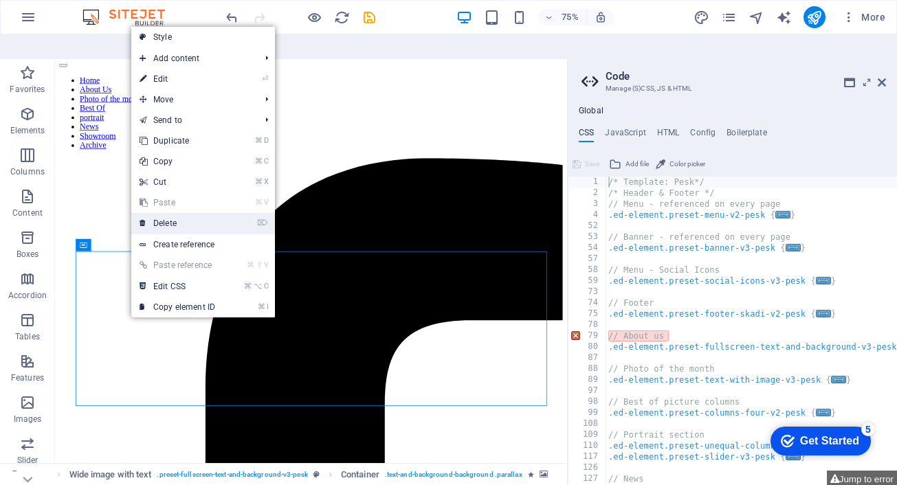
click at [172, 213] on link "⌦ Delete" at bounding box center [177, 223] width 92 height 21
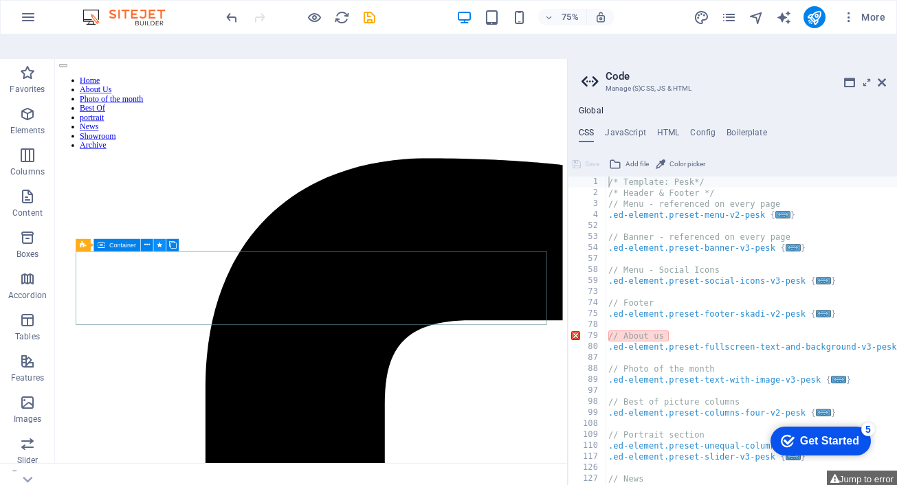
click at [153, 239] on button at bounding box center [159, 245] width 12 height 12
select select "move-right-to-left"
select select "s"
select select "scroll"
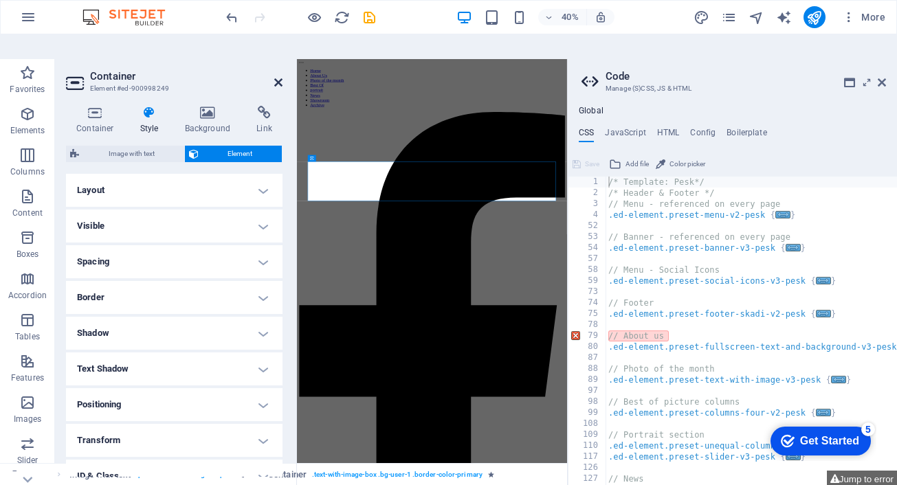
click at [278, 77] on icon at bounding box center [278, 82] width 8 height 11
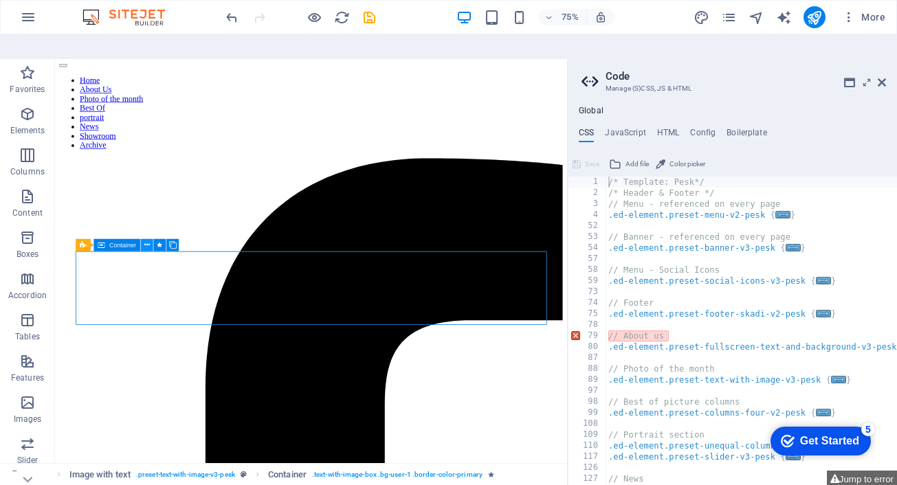
click at [148, 240] on icon at bounding box center [146, 245] width 5 height 11
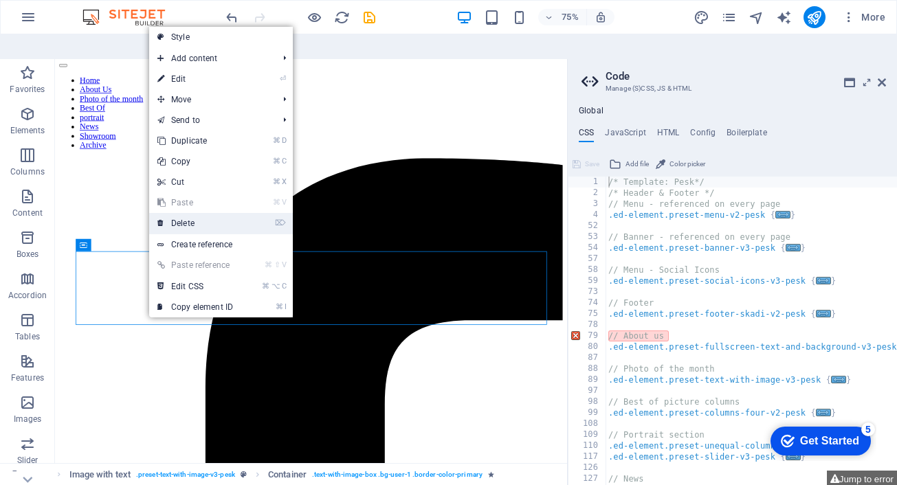
click at [172, 213] on link "⌦ Delete" at bounding box center [195, 223] width 92 height 21
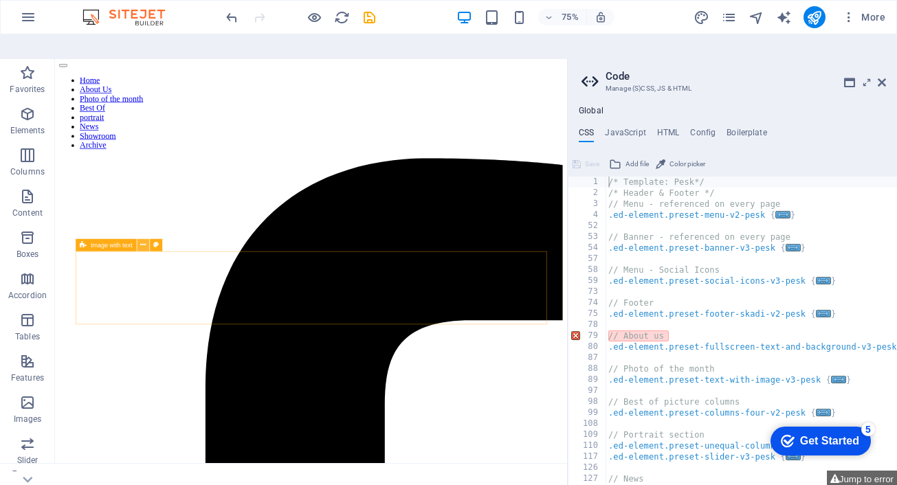
click at [145, 240] on icon at bounding box center [142, 245] width 5 height 11
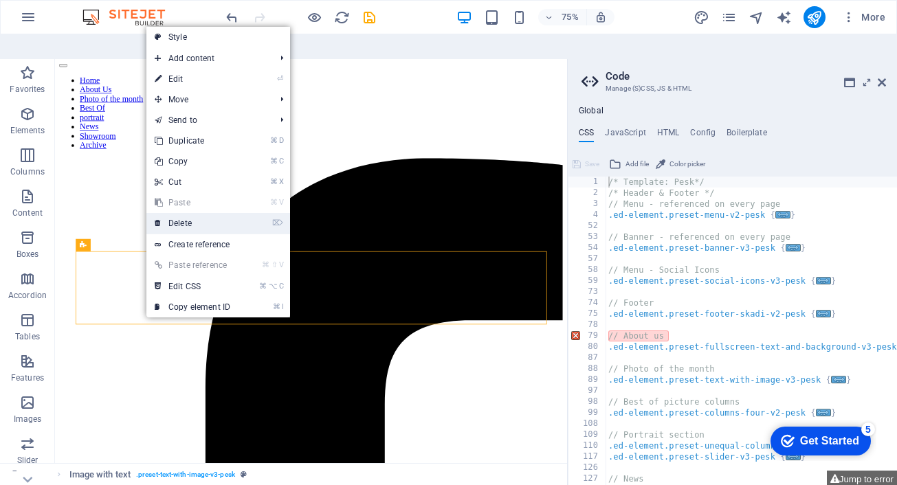
click at [180, 213] on link "⌦ Delete" at bounding box center [192, 223] width 92 height 21
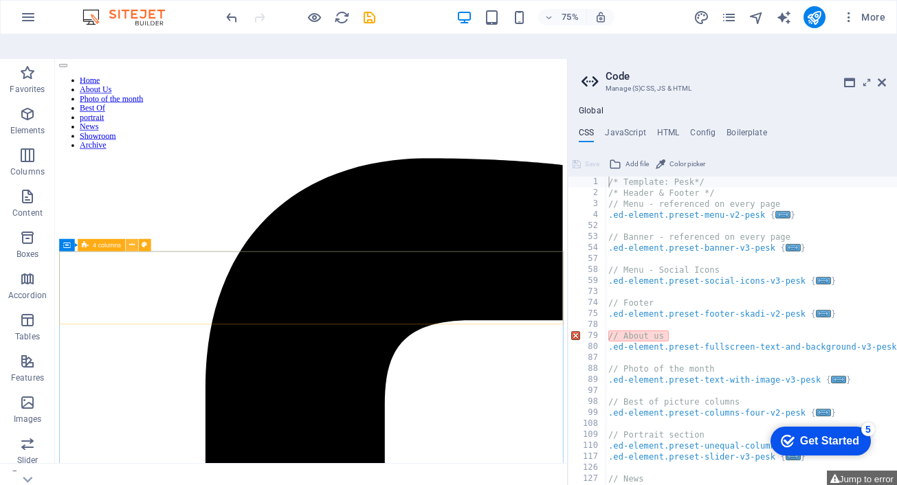
click at [133, 240] on icon at bounding box center [131, 245] width 5 height 11
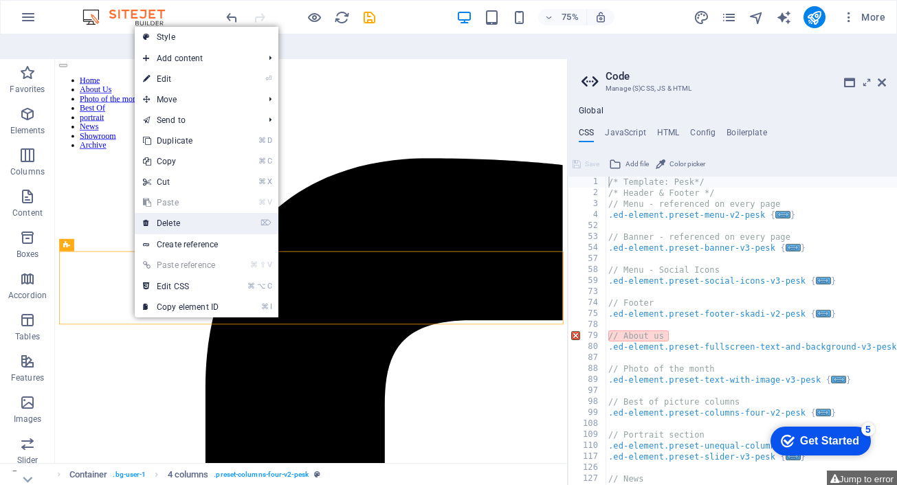
click at [179, 213] on link "⌦ Delete" at bounding box center [181, 223] width 92 height 21
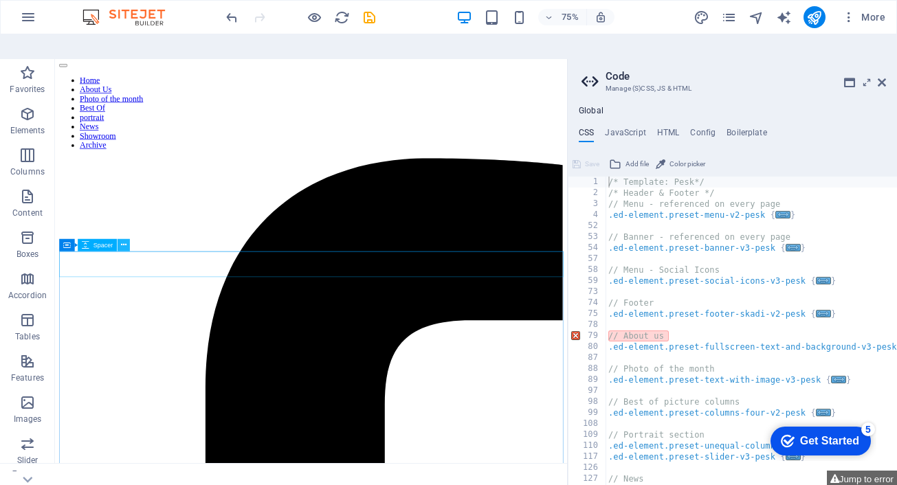
click at [126, 240] on icon at bounding box center [123, 245] width 5 height 11
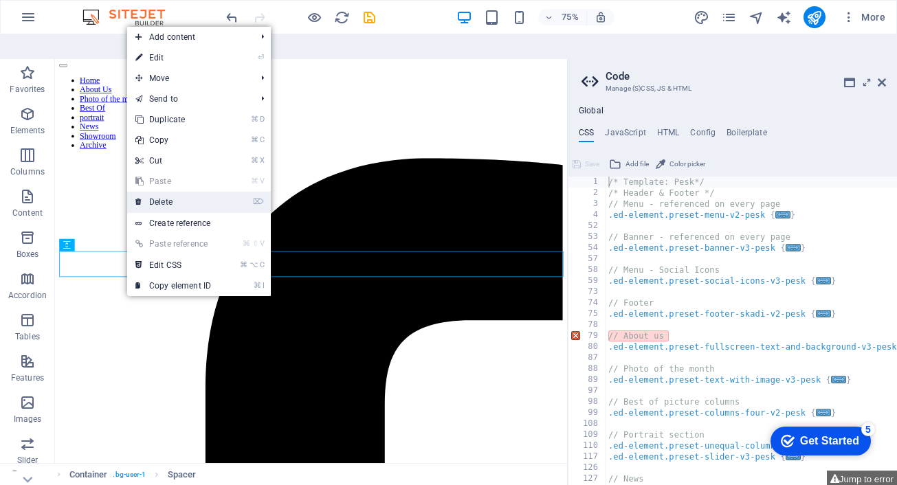
click at [161, 192] on link "⌦ Delete" at bounding box center [173, 202] width 92 height 21
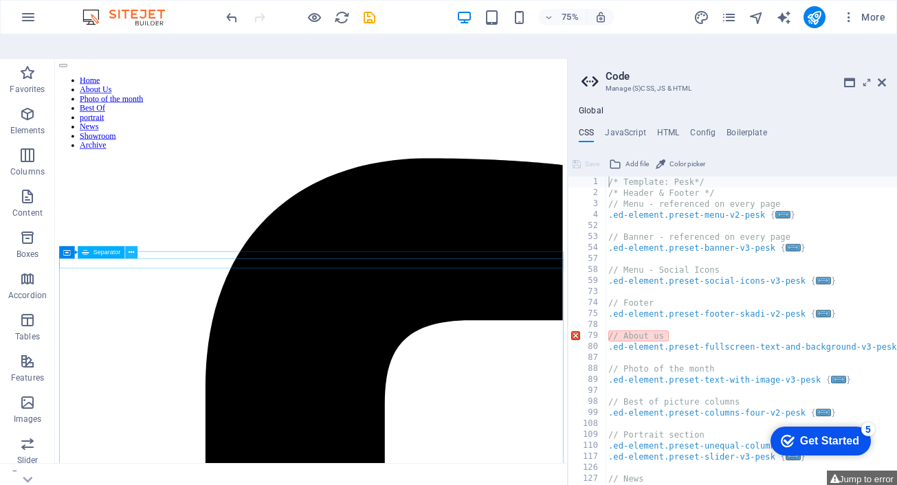
click at [131, 247] on icon at bounding box center [131, 252] width 5 height 11
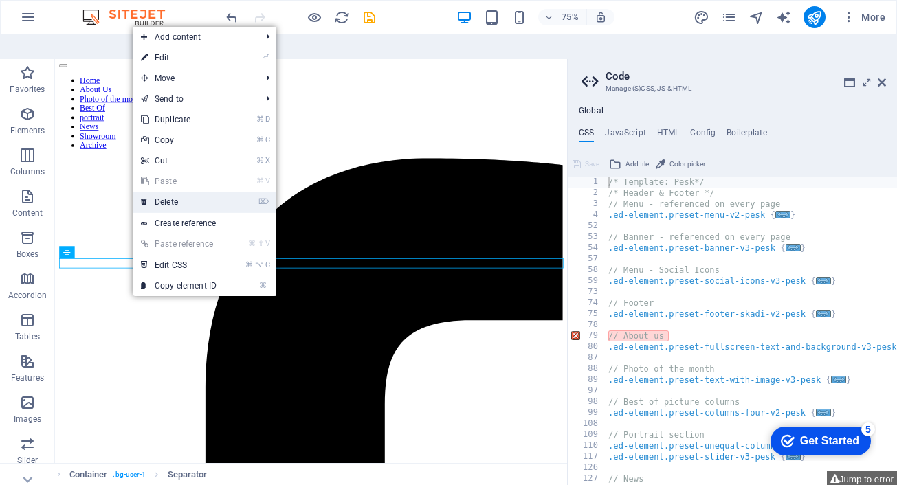
click at [169, 192] on link "⌦ Delete" at bounding box center [179, 202] width 92 height 21
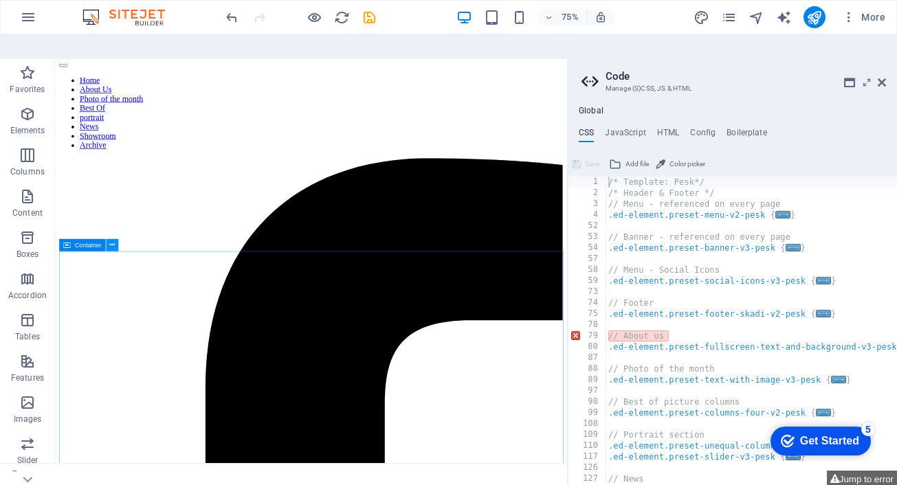
click at [110, 240] on icon at bounding box center [111, 245] width 5 height 11
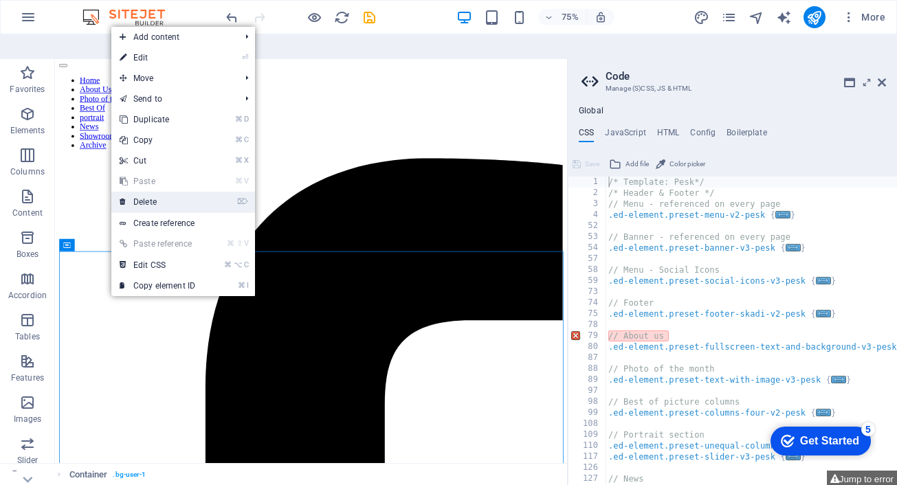
click at [160, 192] on link "⌦ Delete" at bounding box center [157, 202] width 92 height 21
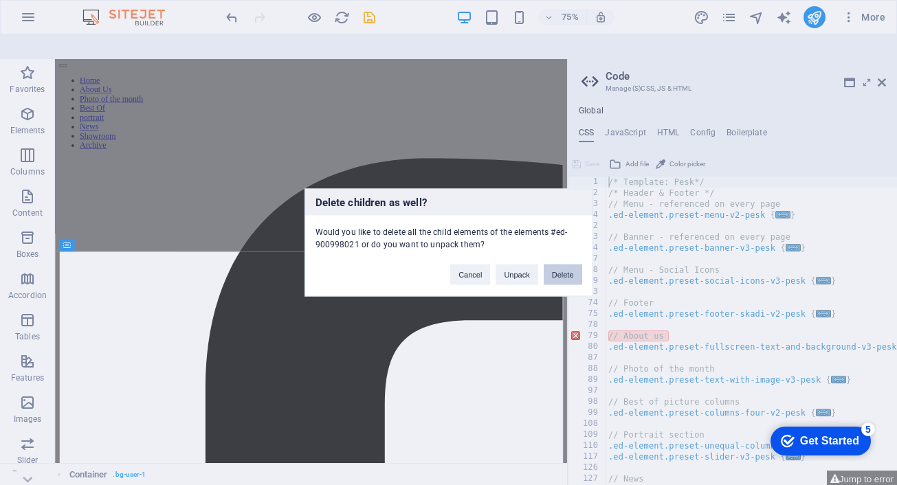
click at [565, 280] on button "Delete" at bounding box center [563, 275] width 38 height 21
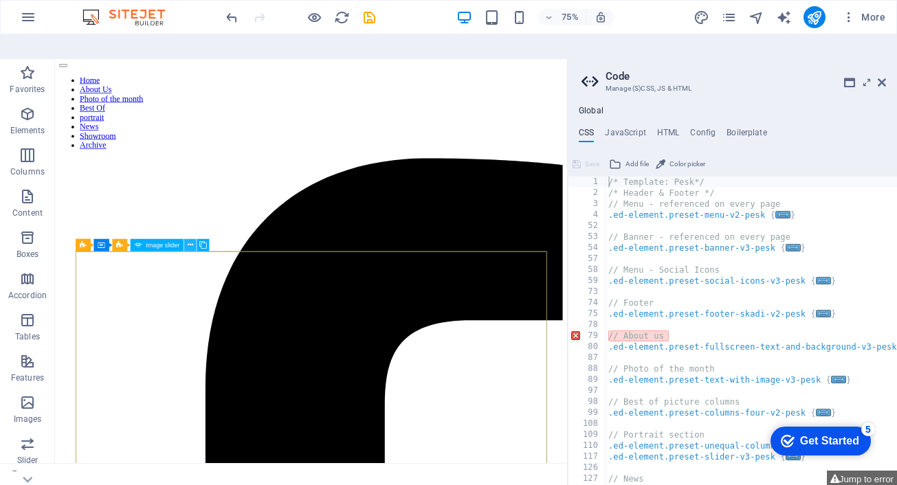
click at [189, 240] on icon at bounding box center [190, 245] width 5 height 11
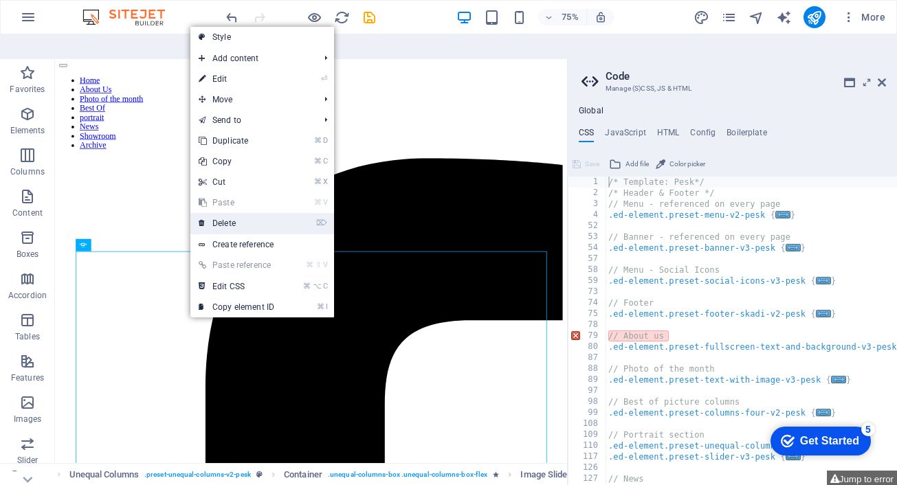
click at [215, 213] on link "⌦ Delete" at bounding box center [236, 223] width 92 height 21
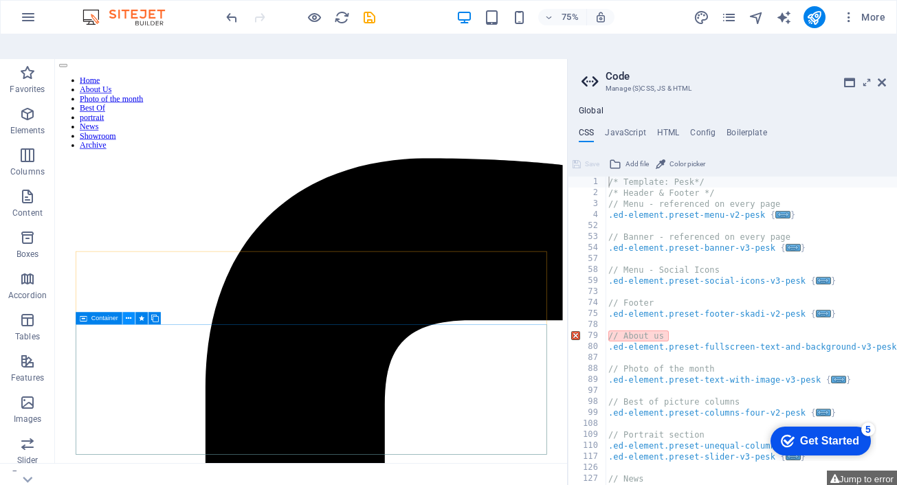
click at [129, 313] on icon at bounding box center [128, 318] width 5 height 11
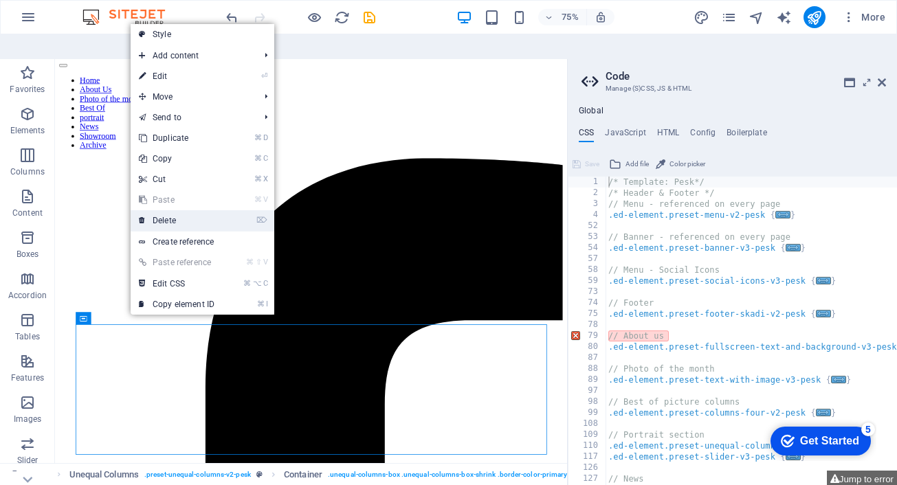
click at [179, 210] on link "⌦ Delete" at bounding box center [177, 220] width 92 height 21
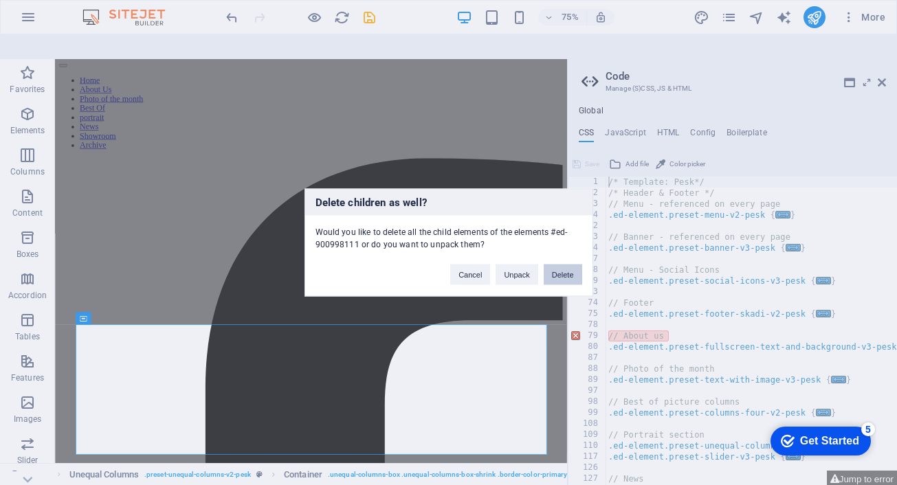
click at [558, 280] on button "Delete" at bounding box center [563, 275] width 38 height 21
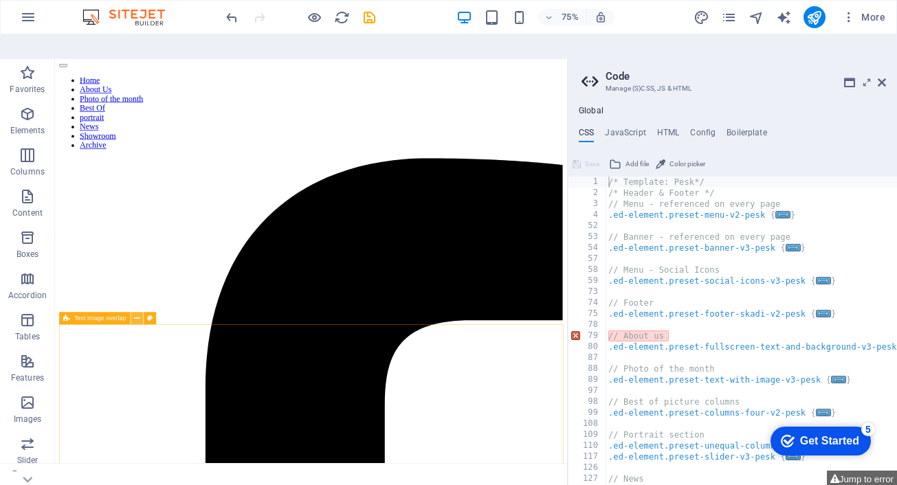
click at [135, 313] on icon at bounding box center [136, 318] width 5 height 11
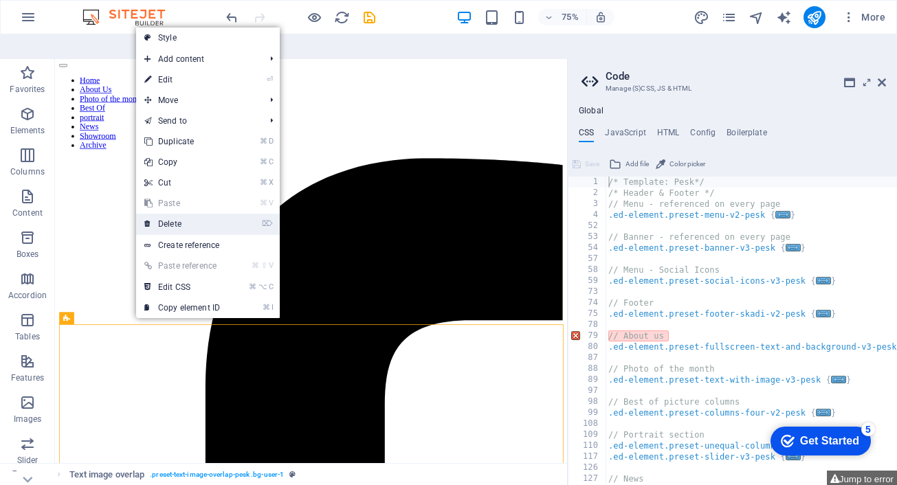
click at [174, 214] on link "⌦ Delete" at bounding box center [182, 224] width 92 height 21
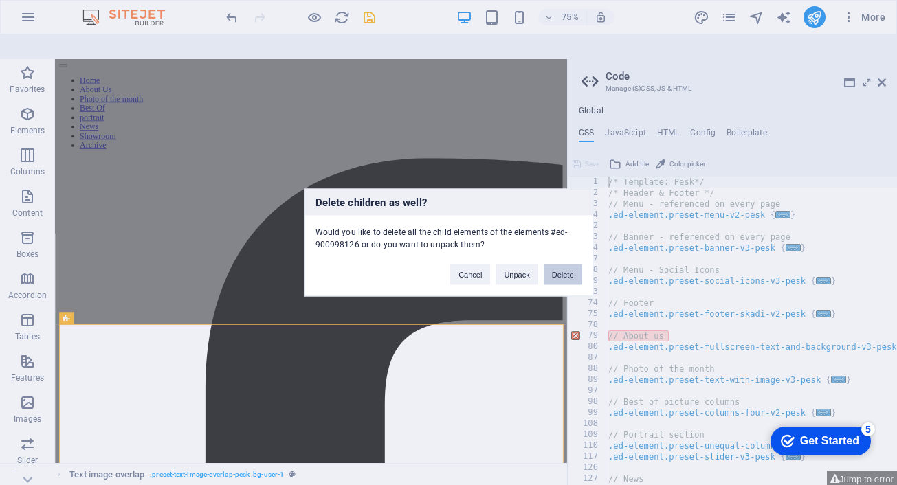
click at [564, 272] on button "Delete" at bounding box center [563, 275] width 38 height 21
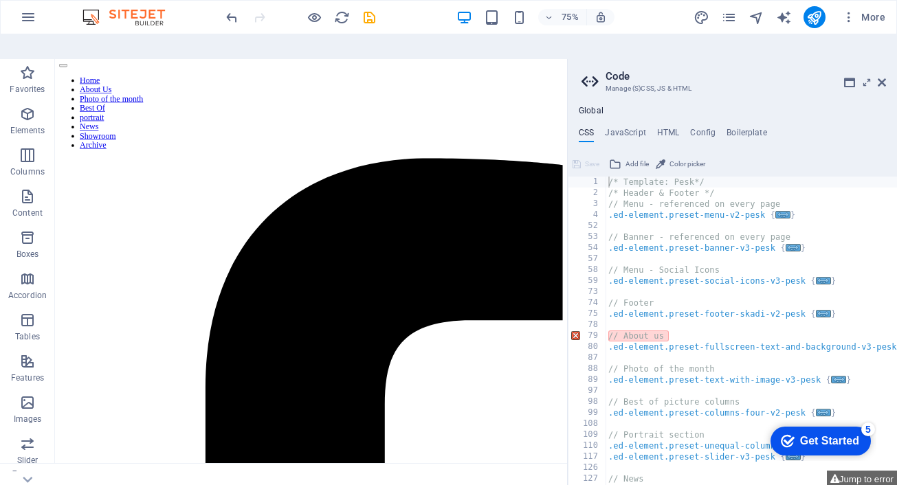
scroll to position [0, 0]
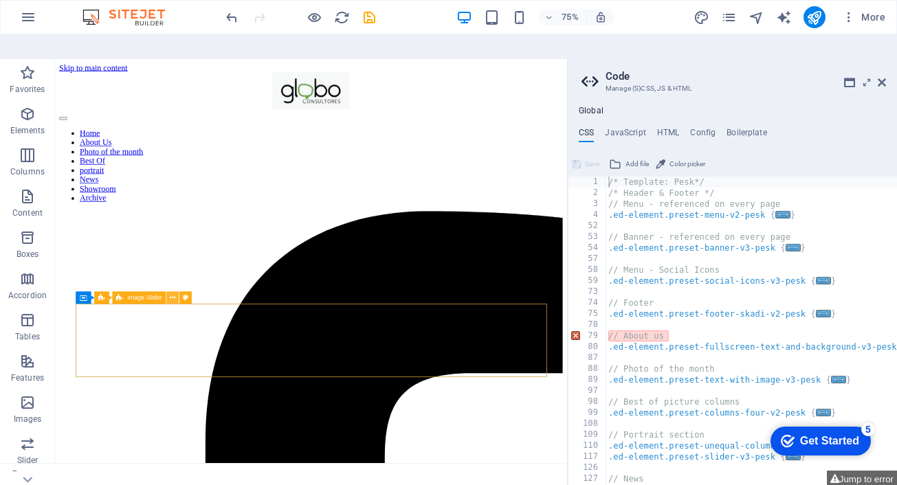
click at [175, 293] on icon at bounding box center [172, 298] width 5 height 11
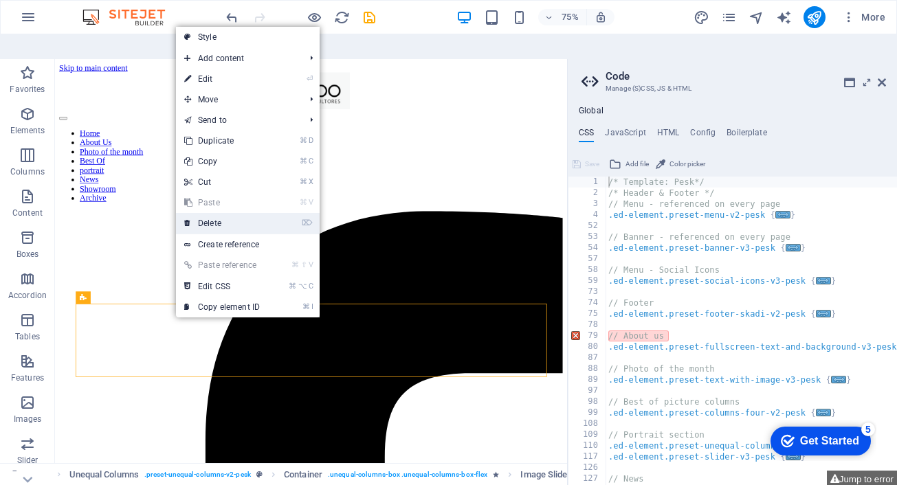
click at [223, 213] on link "⌦ Delete" at bounding box center [222, 223] width 92 height 21
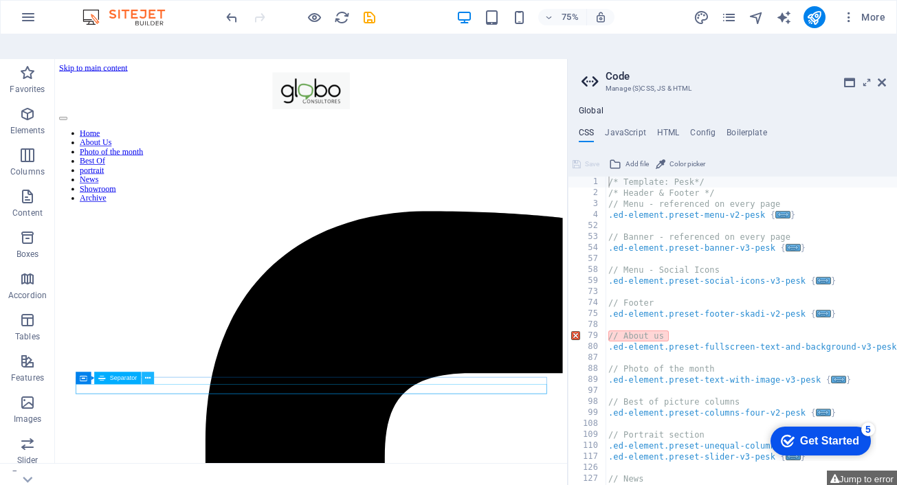
click at [148, 373] on icon at bounding box center [147, 378] width 5 height 11
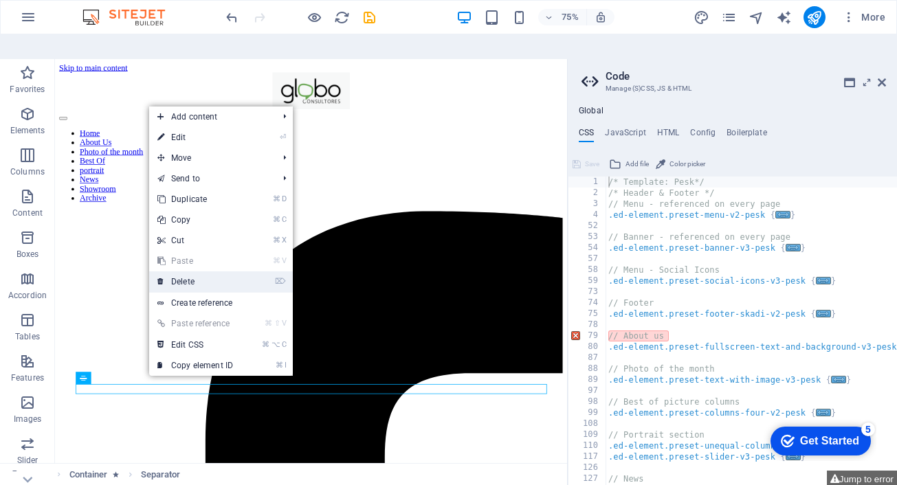
click at [177, 271] on link "⌦ Delete" at bounding box center [195, 281] width 92 height 21
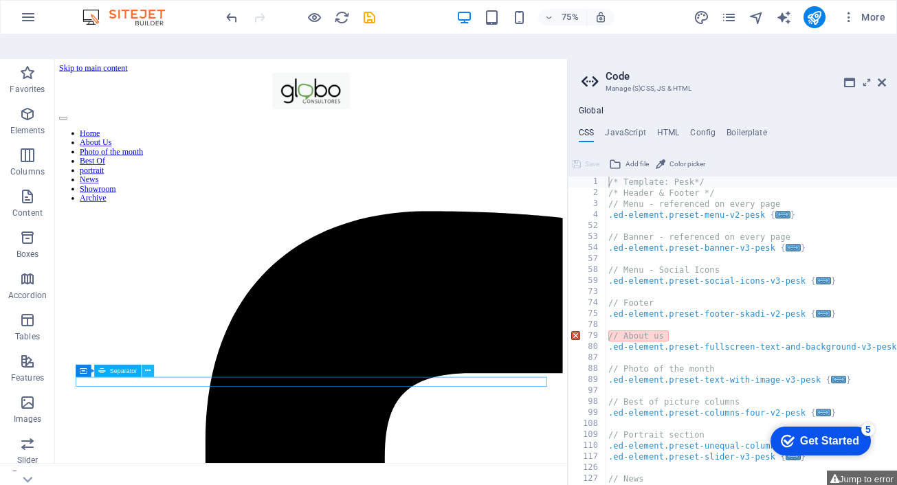
click at [148, 366] on icon at bounding box center [147, 371] width 5 height 11
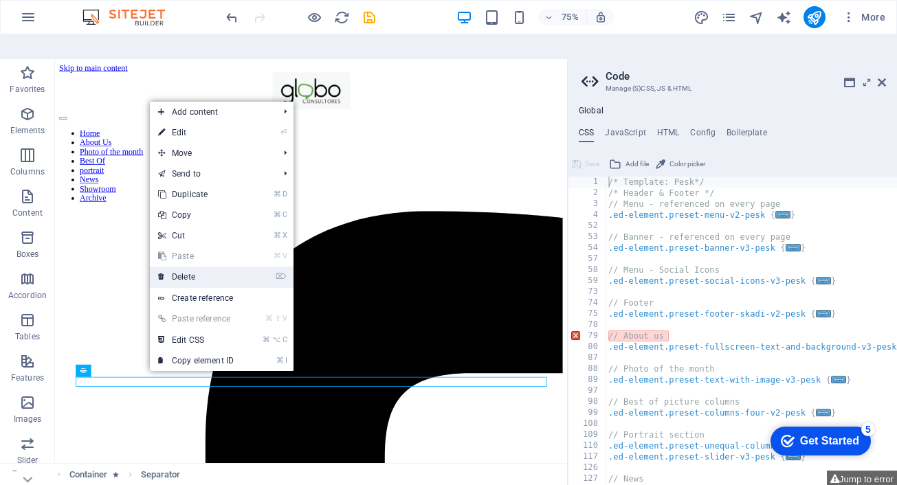
click at [190, 267] on link "⌦ Delete" at bounding box center [196, 277] width 92 height 21
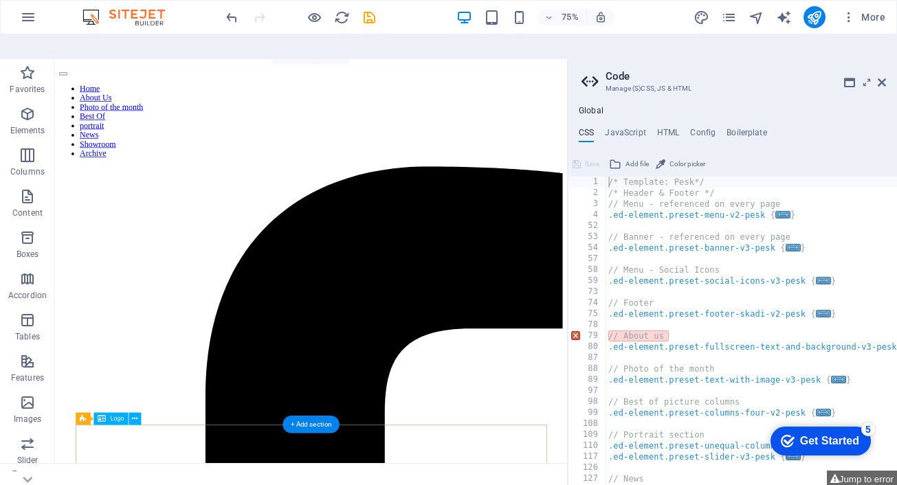
scroll to position [72, 0]
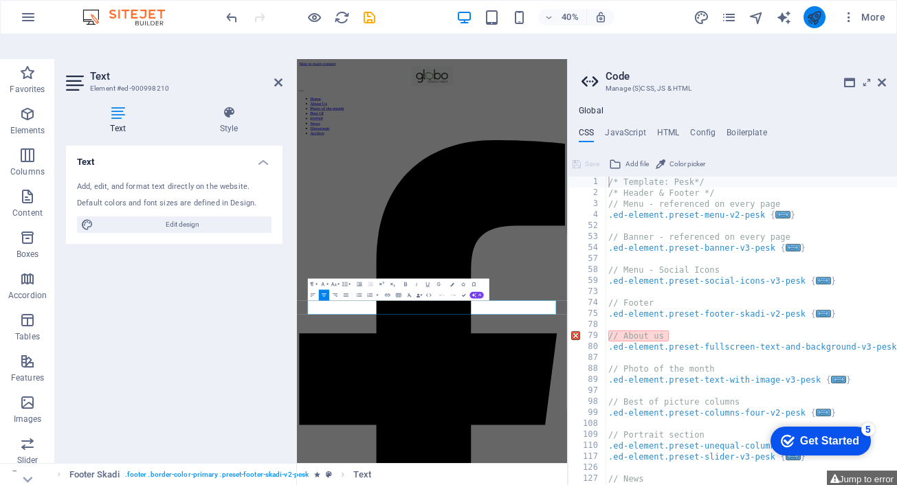
click at [817, 27] on button "publish" at bounding box center [814, 17] width 22 height 22
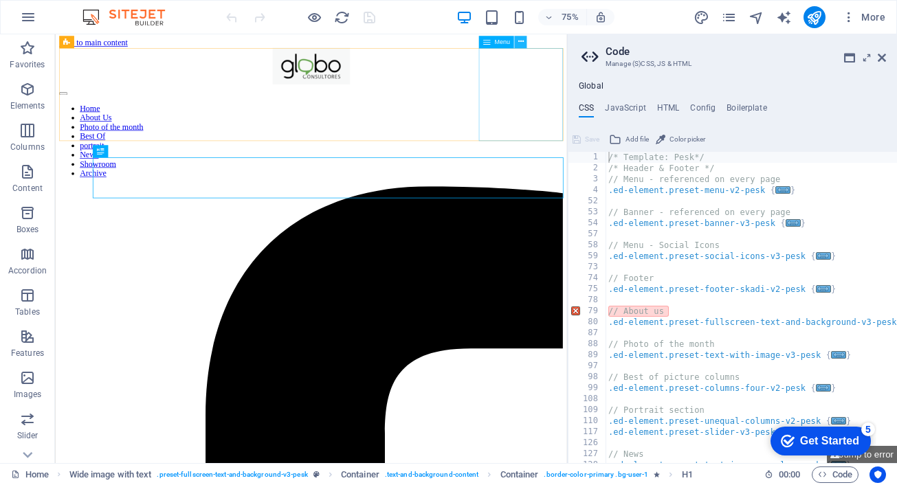
click at [522, 42] on icon at bounding box center [519, 41] width 5 height 11
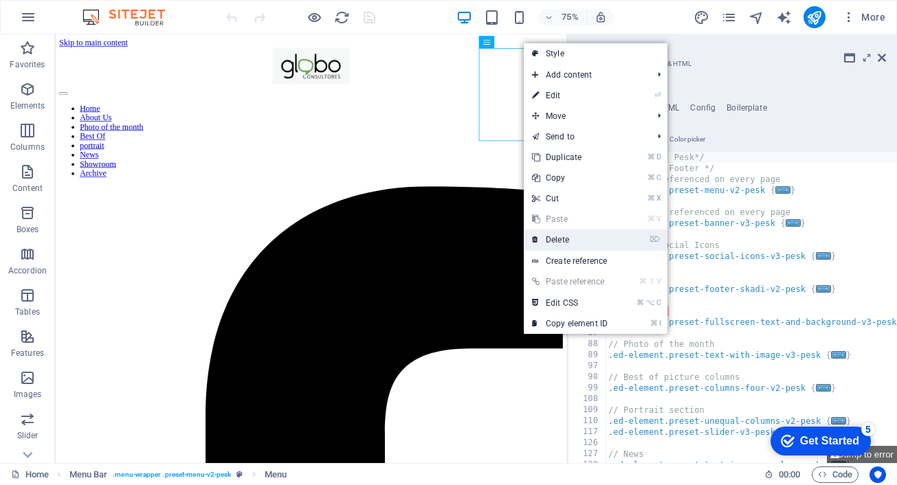
click at [552, 238] on link "⌦ Delete" at bounding box center [570, 240] width 92 height 21
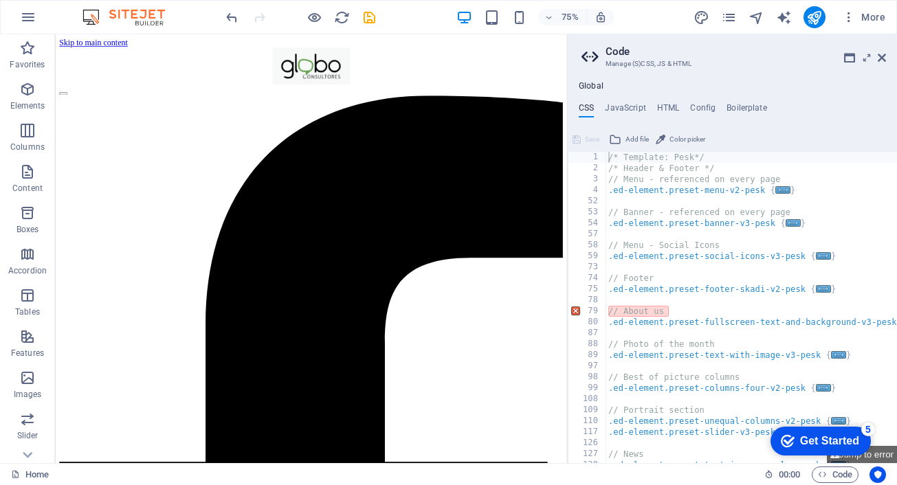
click at [117, 48] on link "Skip to main content" at bounding box center [105, 46] width 91 height 12
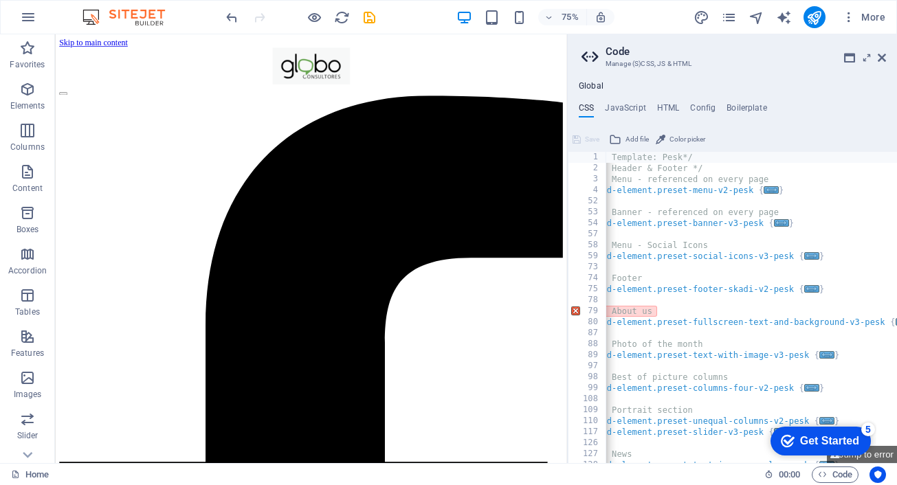
scroll to position [0, 12]
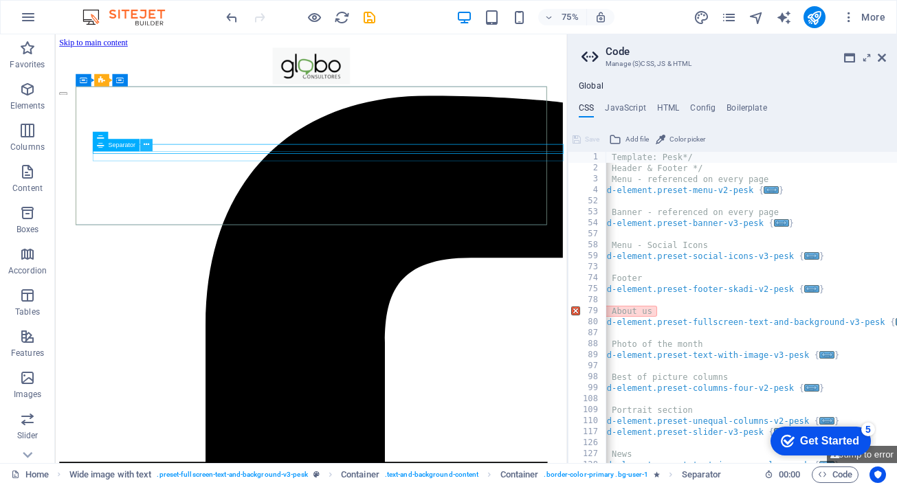
click at [146, 143] on icon at bounding box center [145, 145] width 5 height 11
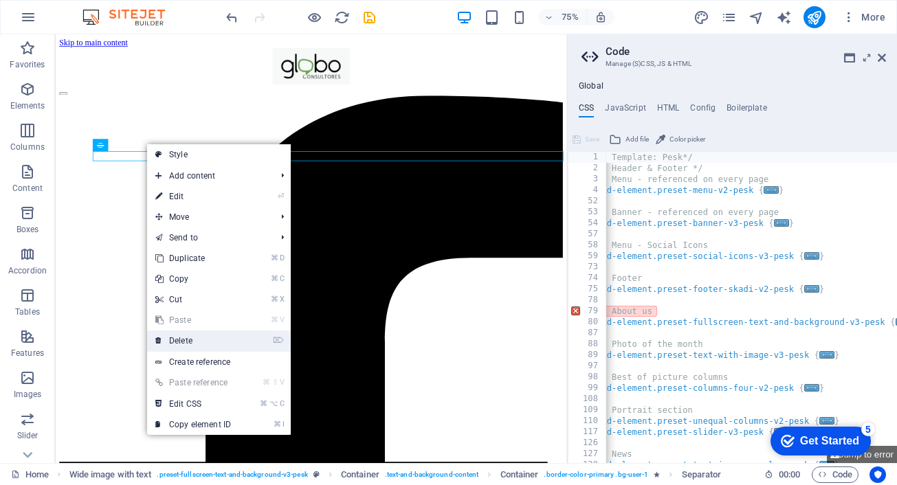
click at [190, 342] on link "⌦ Delete" at bounding box center [193, 341] width 92 height 21
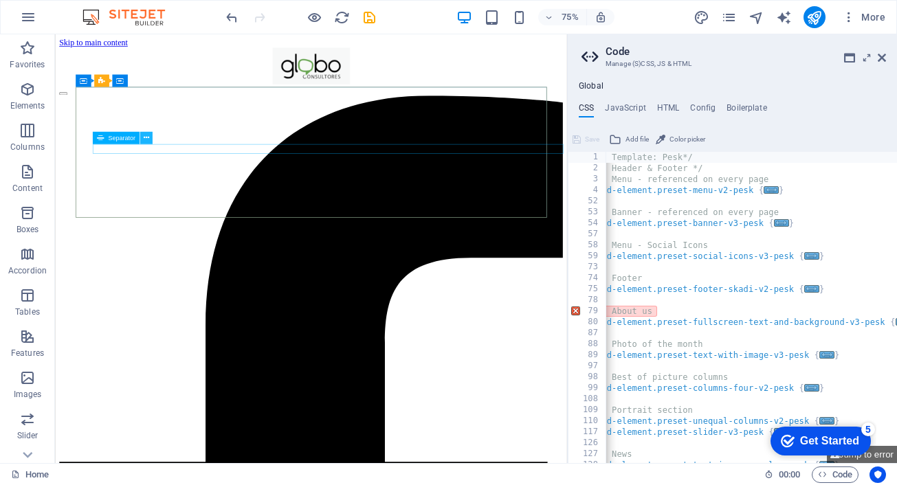
click at [147, 137] on icon at bounding box center [145, 138] width 5 height 11
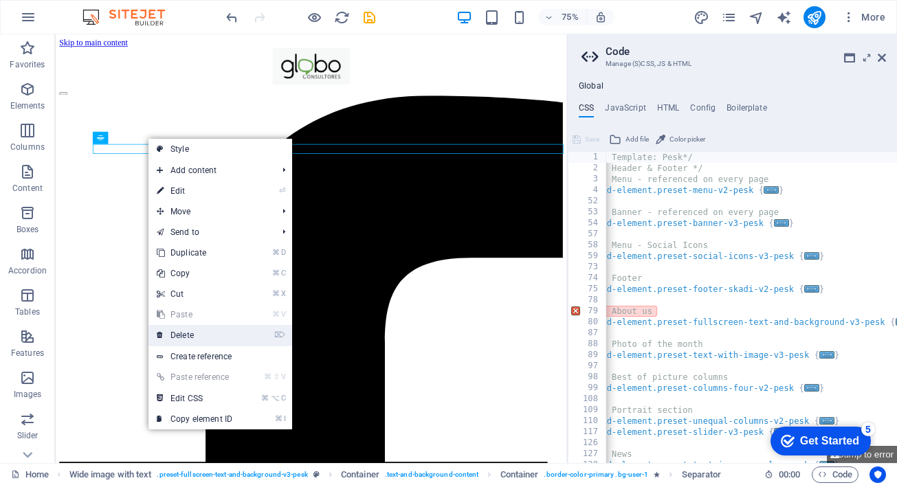
click at [187, 338] on link "⌦ Delete" at bounding box center [194, 335] width 92 height 21
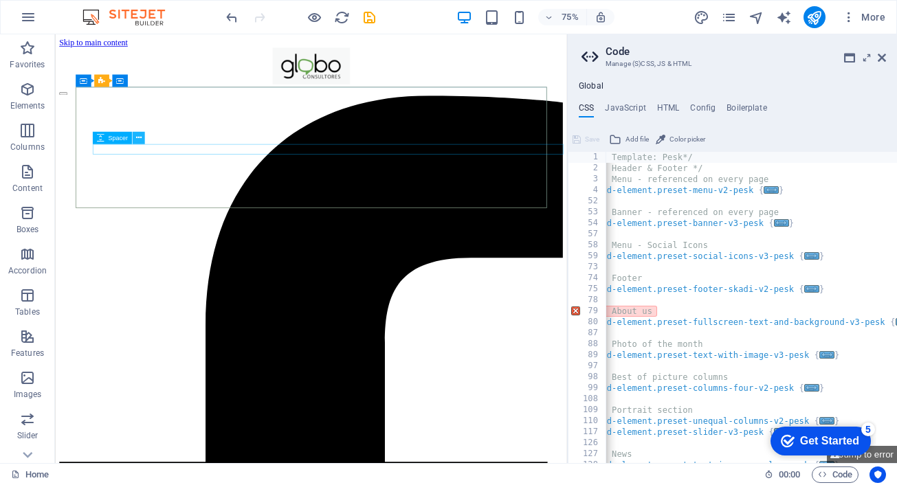
click at [139, 135] on icon at bounding box center [137, 138] width 5 height 11
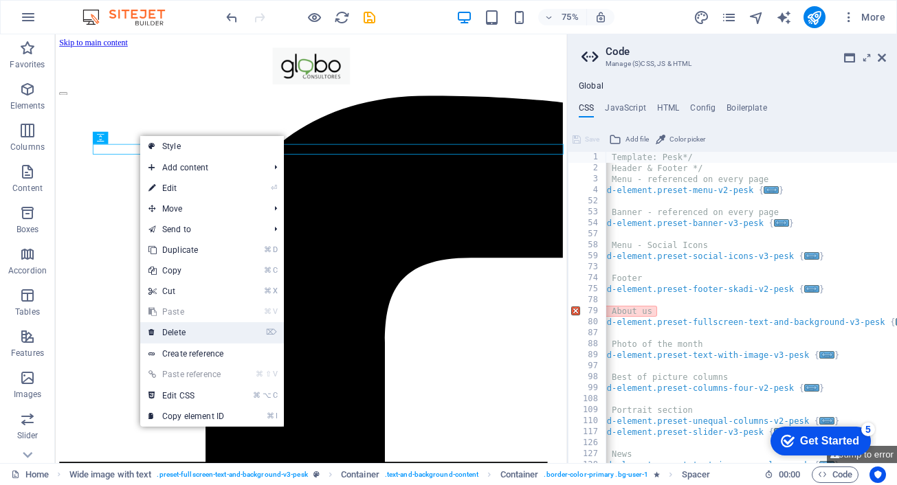
click at [180, 333] on link "⌦ Delete" at bounding box center [186, 332] width 92 height 21
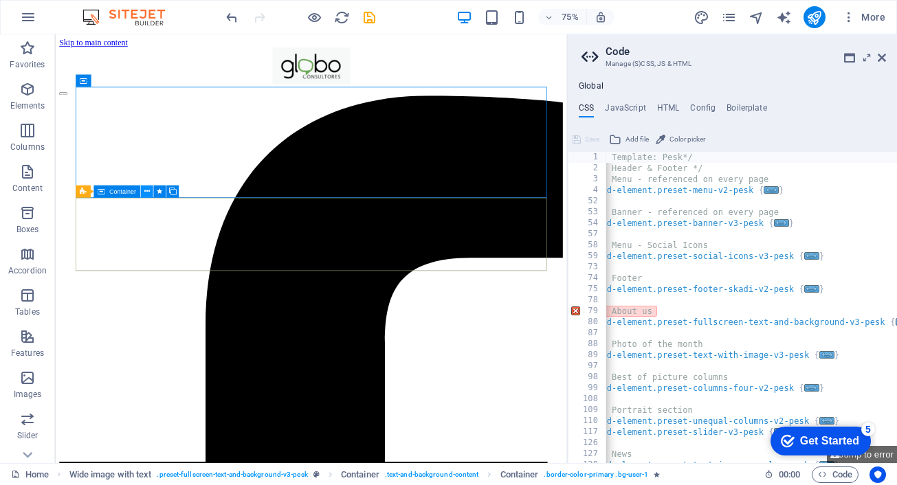
click at [150, 191] on button at bounding box center [147, 192] width 12 height 12
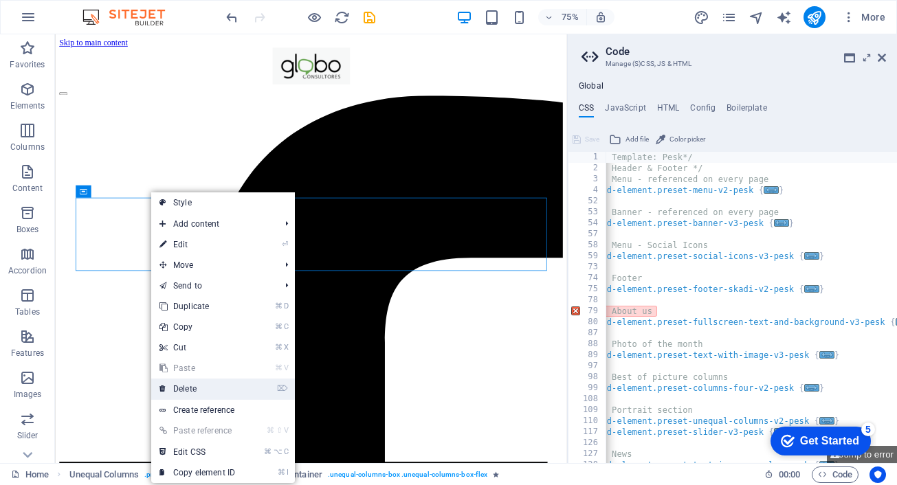
click at [186, 392] on link "⌦ Delete" at bounding box center [197, 389] width 92 height 21
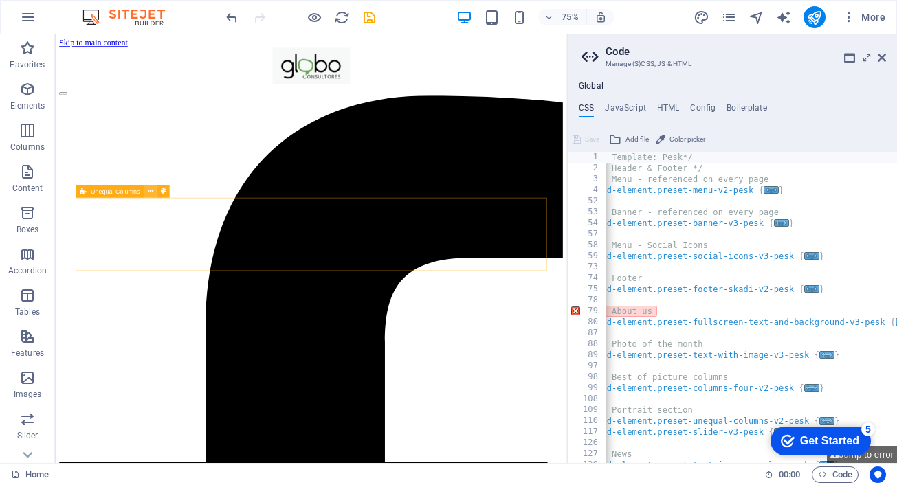
click at [150, 191] on icon at bounding box center [150, 191] width 5 height 11
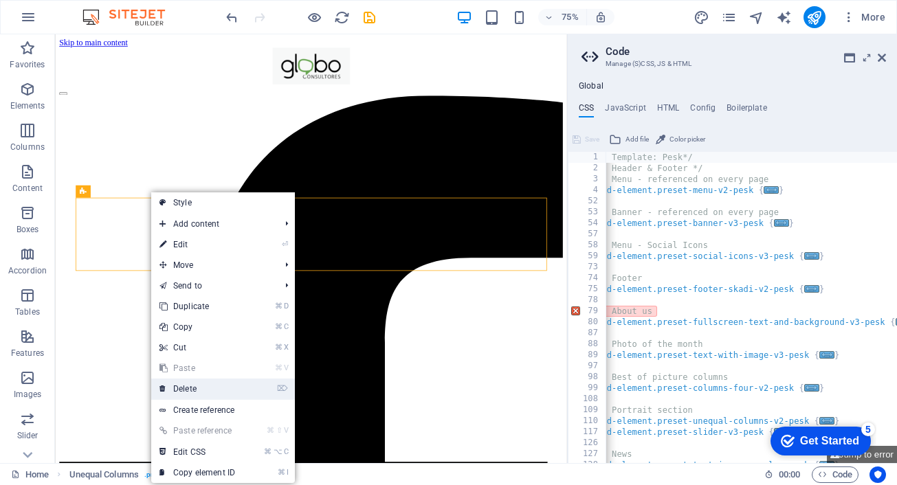
click at [181, 391] on link "⌦ Delete" at bounding box center [197, 389] width 92 height 21
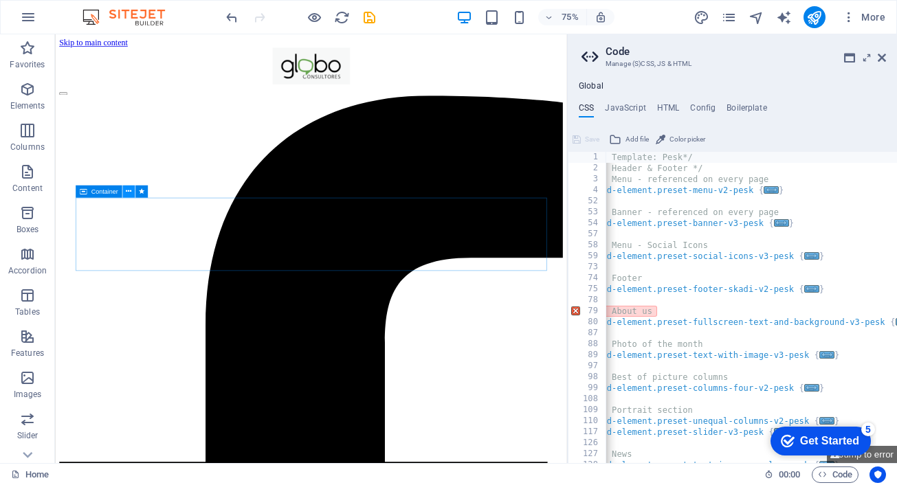
click at [129, 190] on icon at bounding box center [128, 191] width 5 height 11
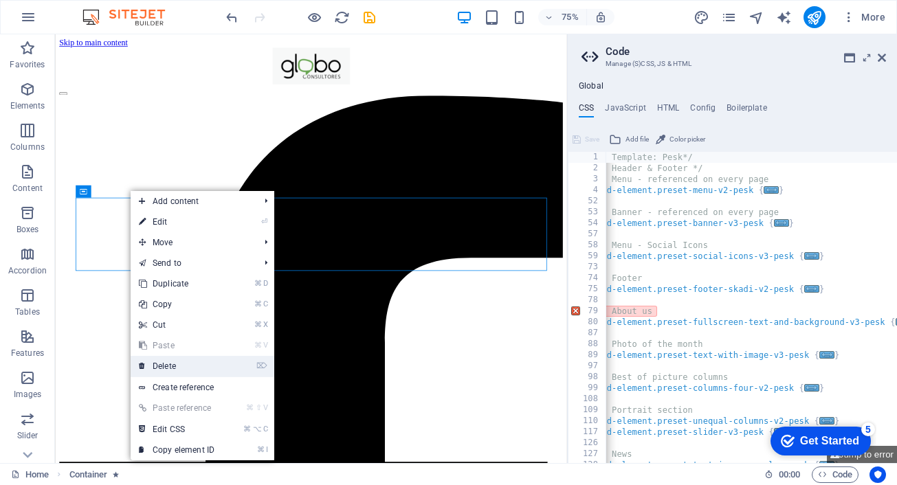
click at [166, 367] on link "⌦ Delete" at bounding box center [177, 366] width 92 height 21
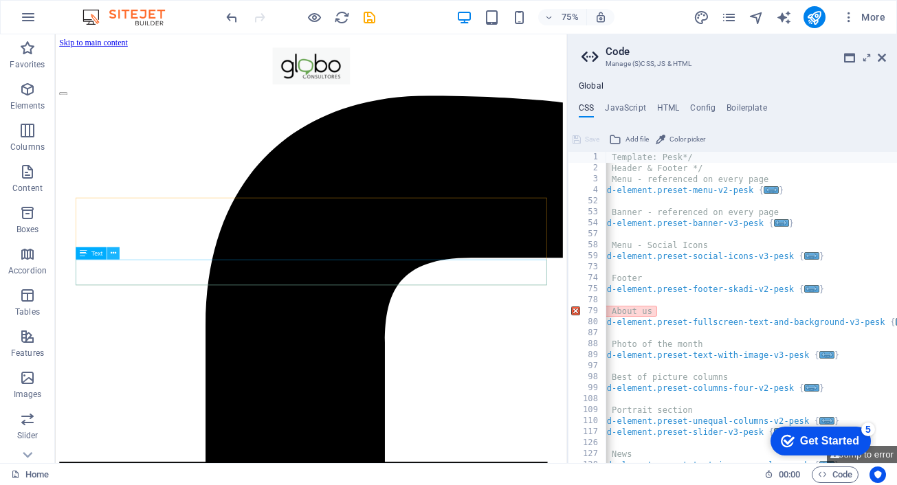
click at [113, 258] on icon at bounding box center [113, 253] width 5 height 11
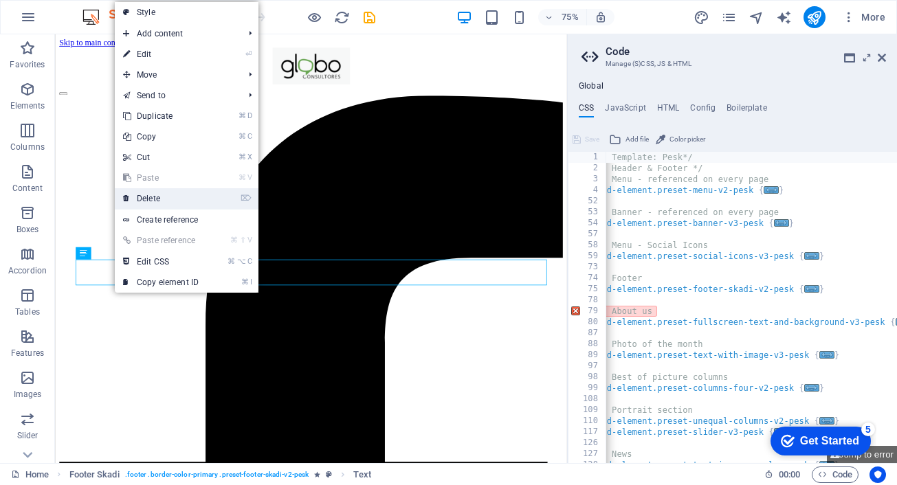
click at [162, 188] on link "⌦ Delete" at bounding box center [161, 198] width 92 height 21
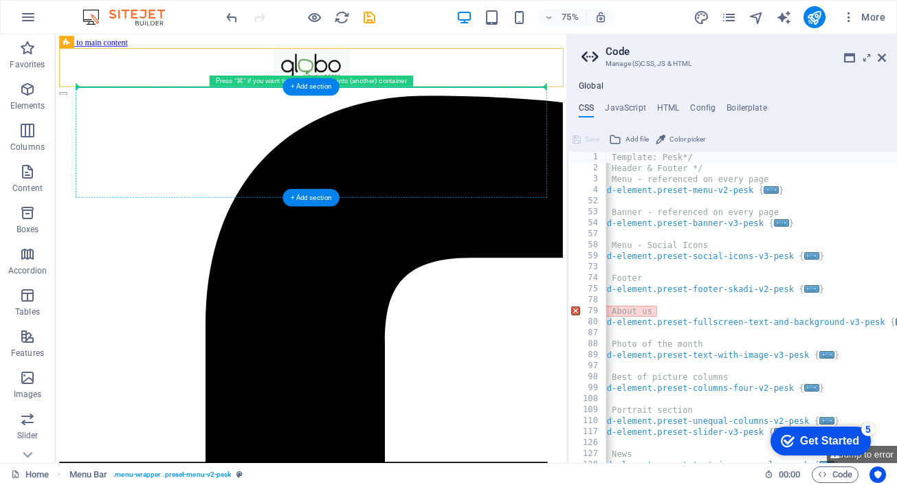
drag, startPoint x: 192, startPoint y: 62, endPoint x: 187, endPoint y: 115, distance: 53.2
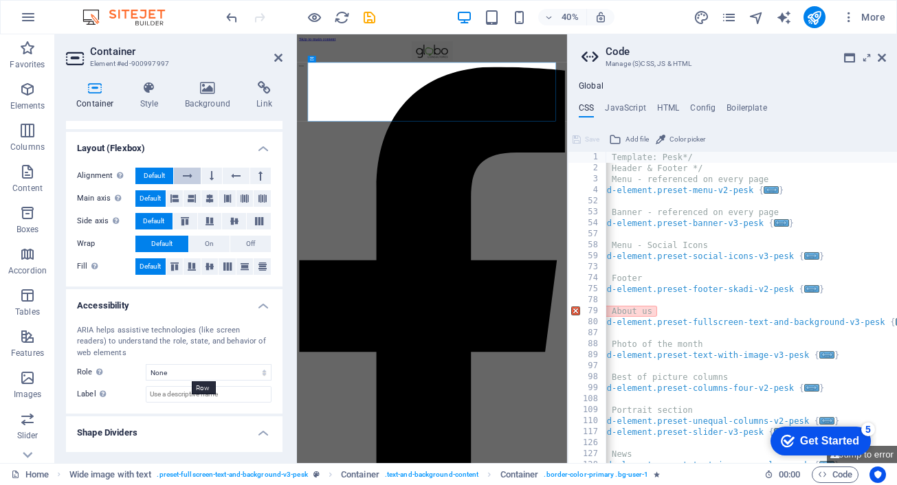
scroll to position [225, 0]
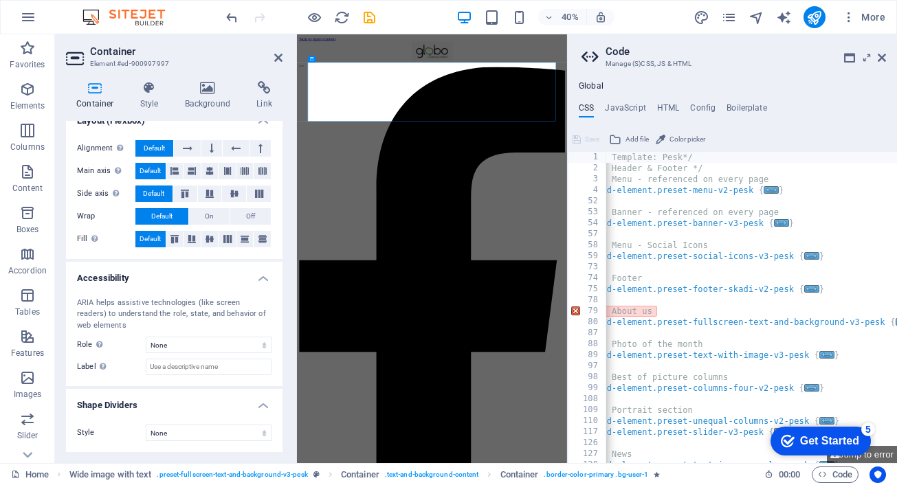
click at [146, 71] on div "Container Style Background Link Size Height Default px rem % vh vw Min. height …" at bounding box center [174, 266] width 238 height 393
click at [146, 96] on h4 "Style" at bounding box center [152, 95] width 45 height 29
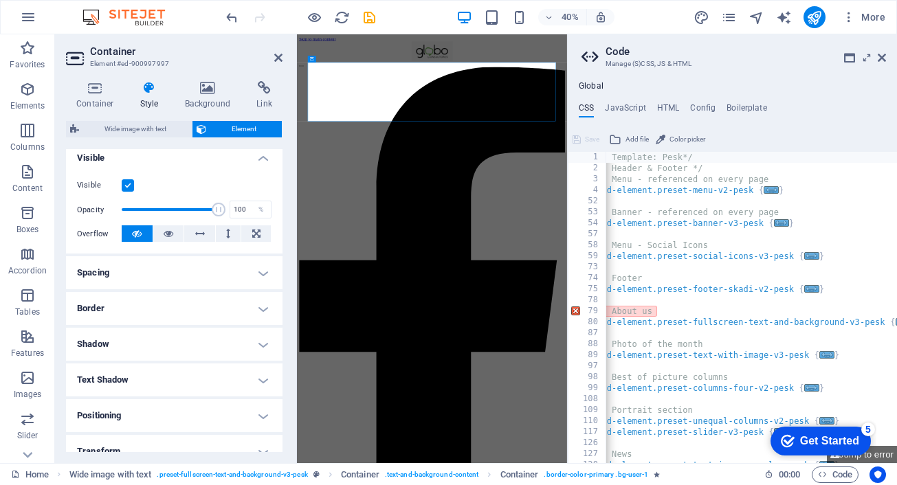
scroll to position [157, 0]
click at [168, 272] on h4 "Spacing" at bounding box center [174, 270] width 216 height 33
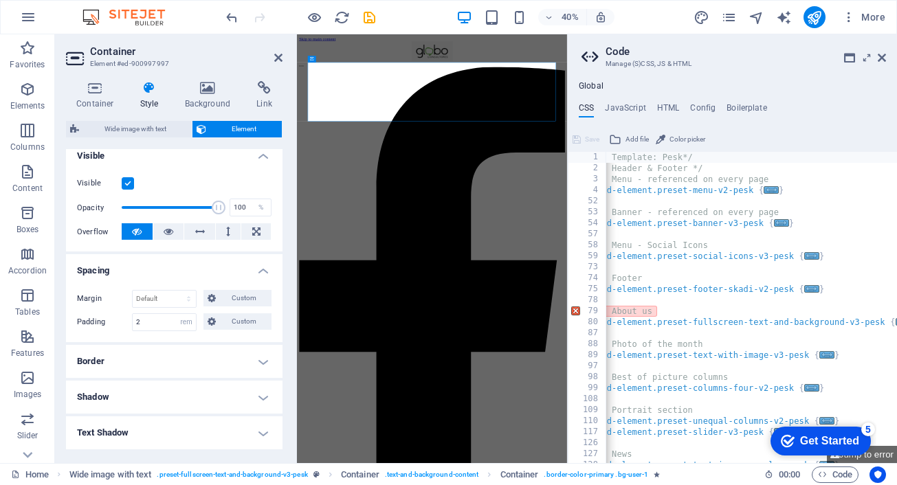
click at [150, 368] on h4 "Border" at bounding box center [174, 361] width 216 height 33
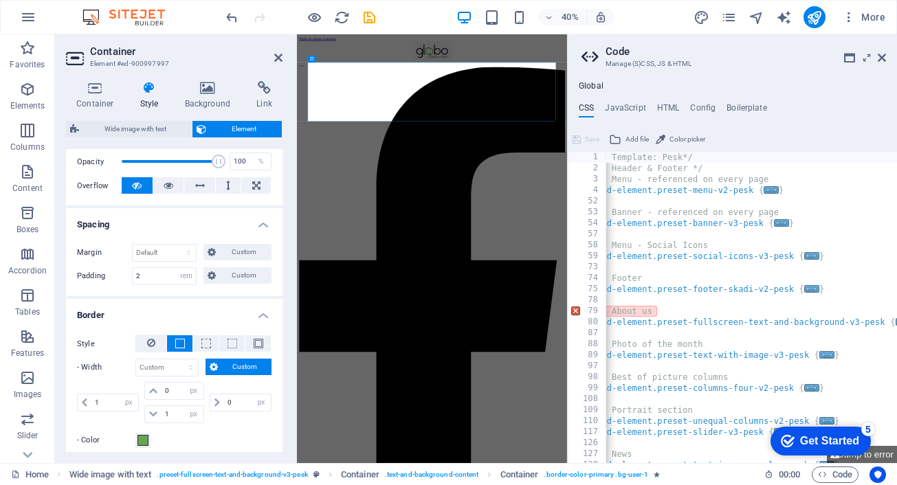
scroll to position [236, 0]
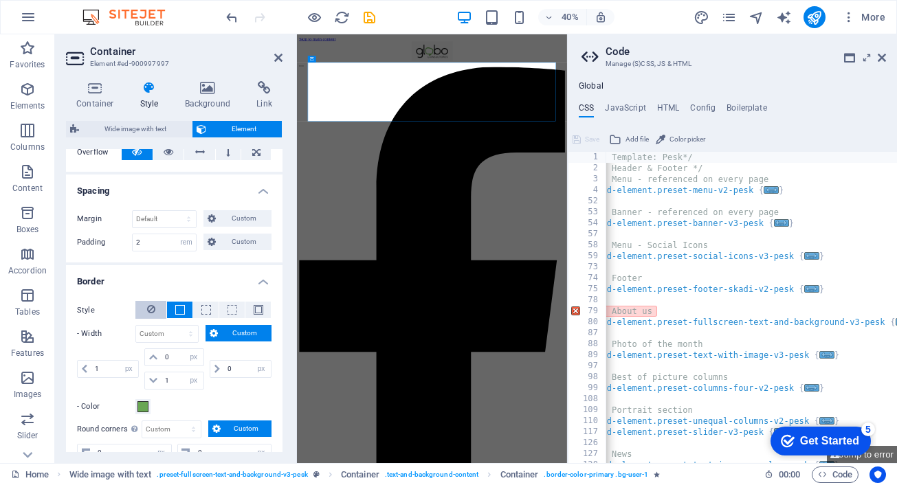
click at [149, 307] on icon at bounding box center [151, 309] width 8 height 16
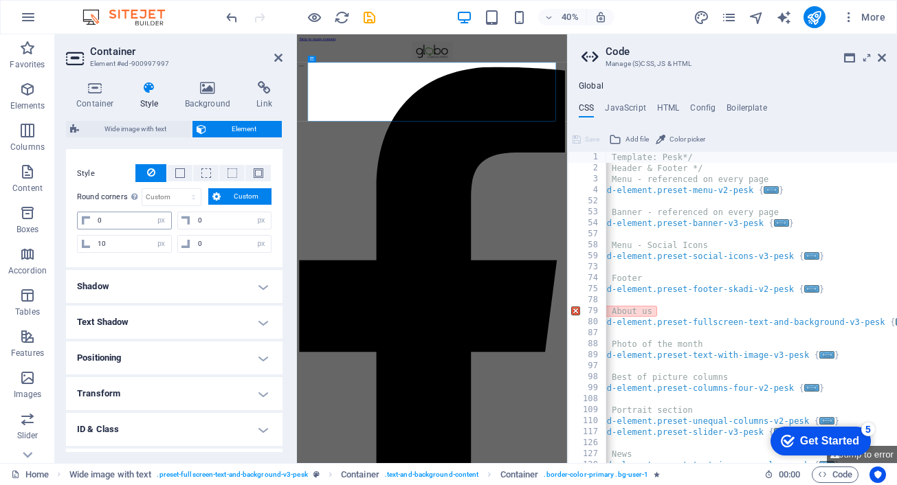
scroll to position [438, 0]
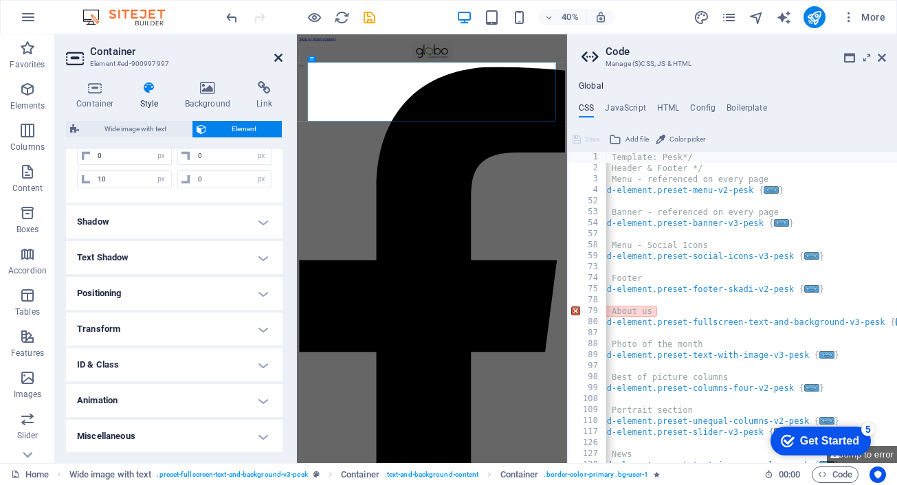
click at [281, 54] on icon at bounding box center [278, 57] width 8 height 11
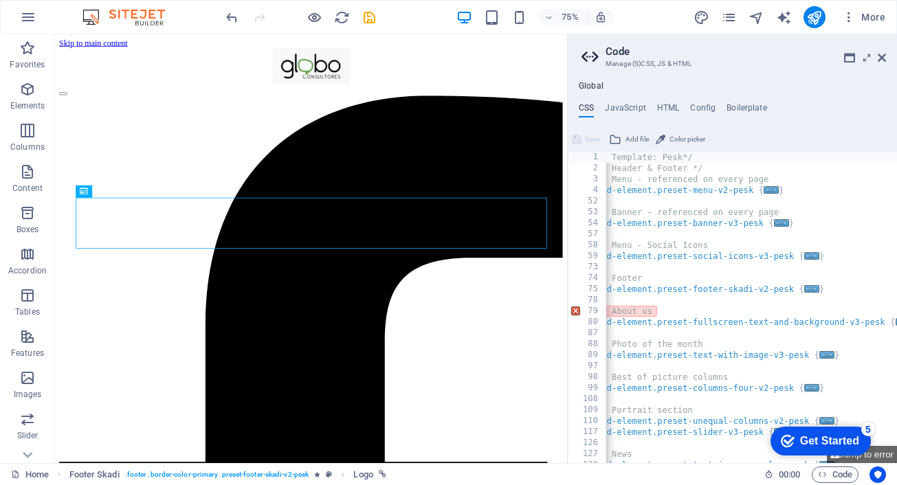
click at [202, 56] on button at bounding box center [198, 56] width 12 height 12
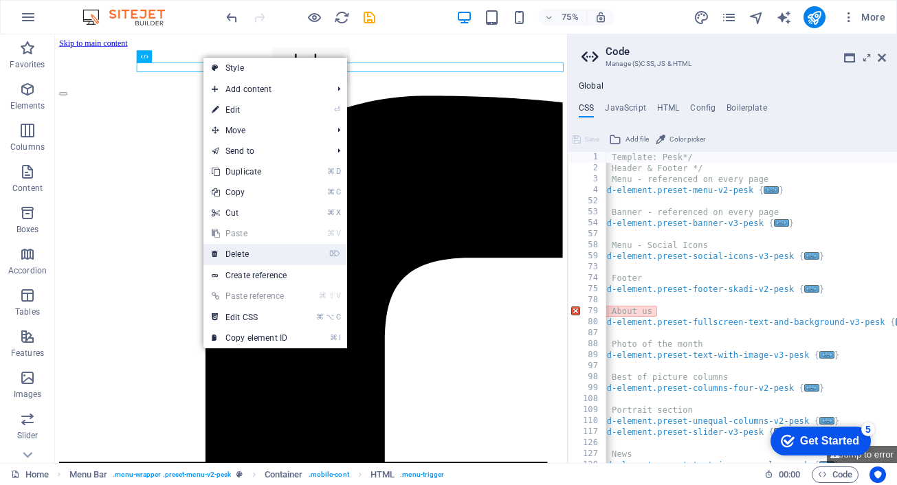
click at [244, 260] on link "⌦ Delete" at bounding box center [249, 254] width 92 height 21
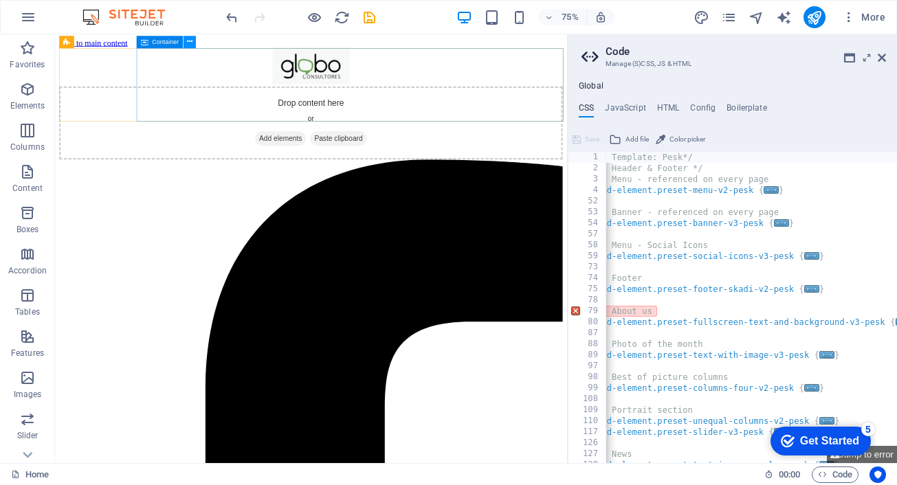
click at [190, 41] on icon at bounding box center [189, 41] width 5 height 11
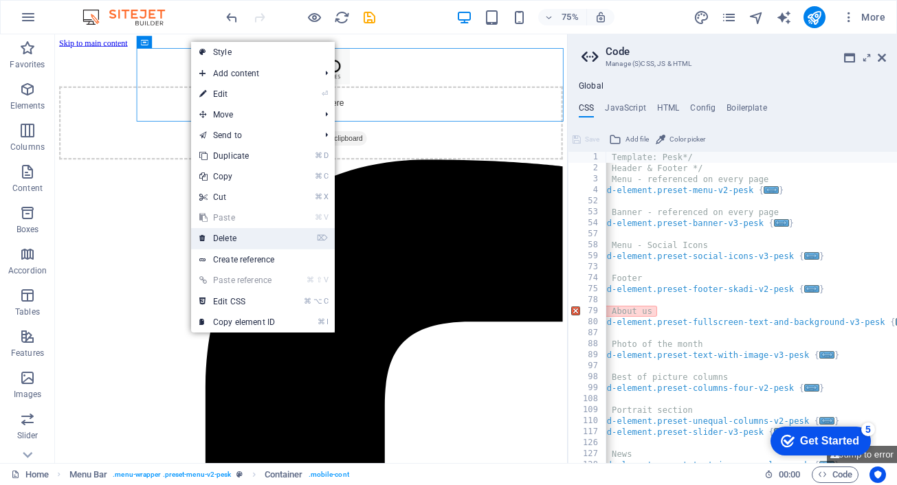
click at [238, 236] on link "⌦ Delete" at bounding box center [237, 238] width 92 height 21
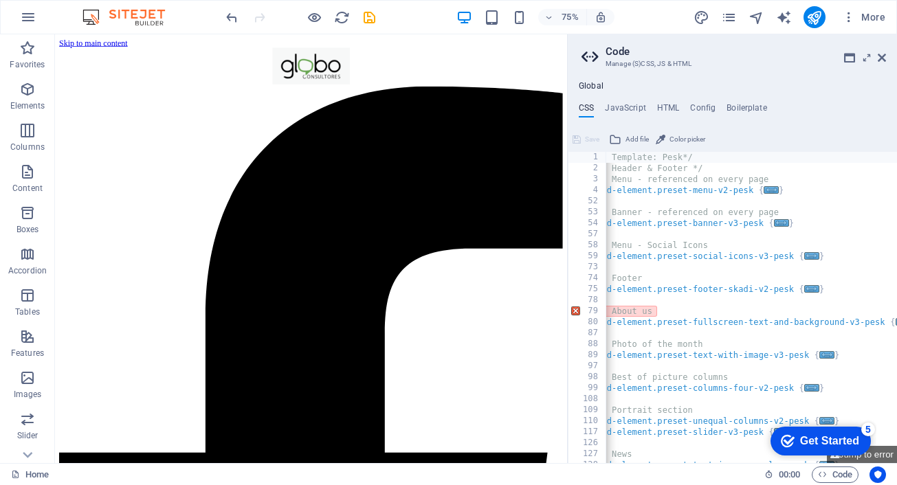
click at [144, 41] on link "Skip to main content" at bounding box center [105, 46] width 91 height 12
click at [128, 44] on link "Skip to main content" at bounding box center [105, 46] width 91 height 12
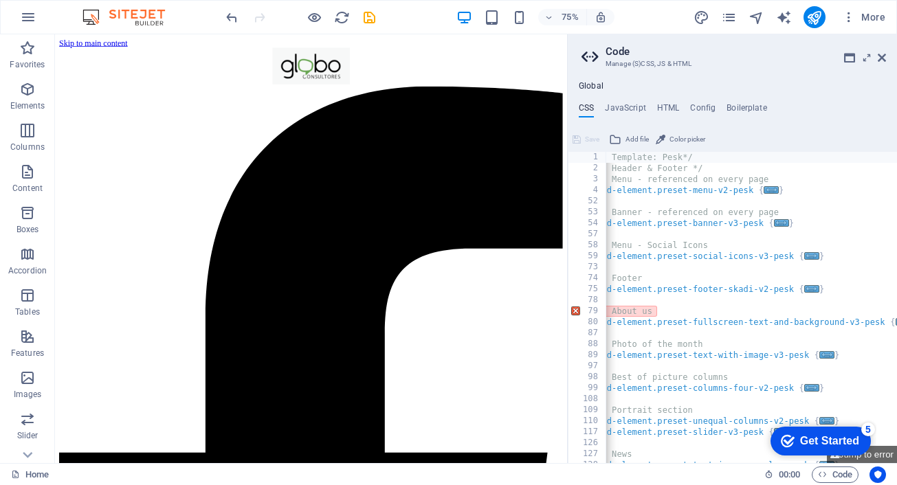
click at [128, 44] on link "Skip to main content" at bounding box center [105, 46] width 91 height 12
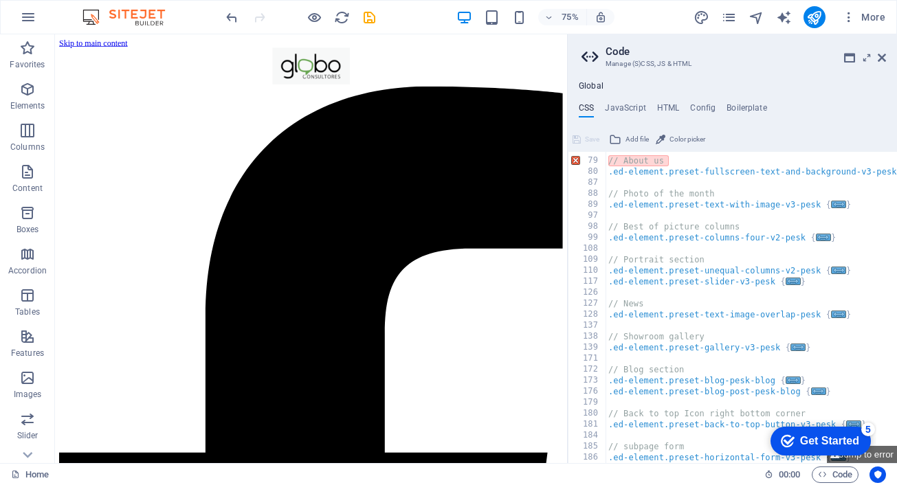
scroll to position [0, 0]
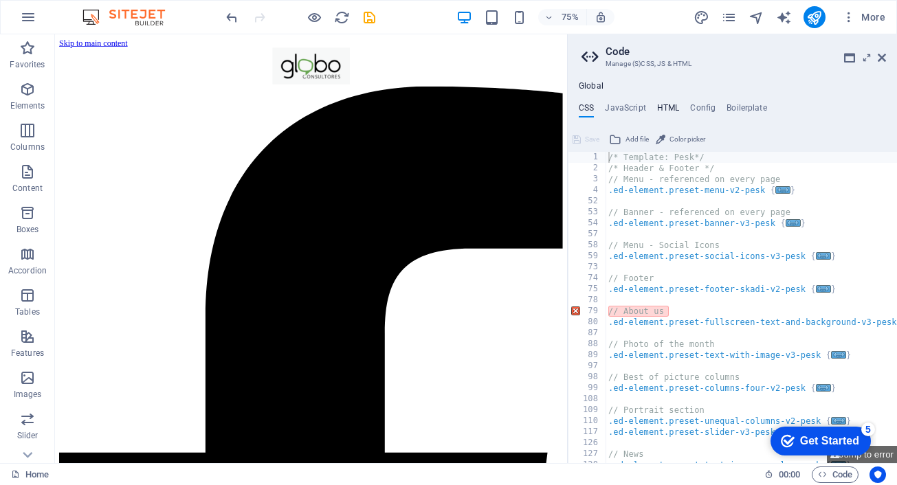
click at [669, 105] on h4 "HTML" at bounding box center [668, 110] width 23 height 15
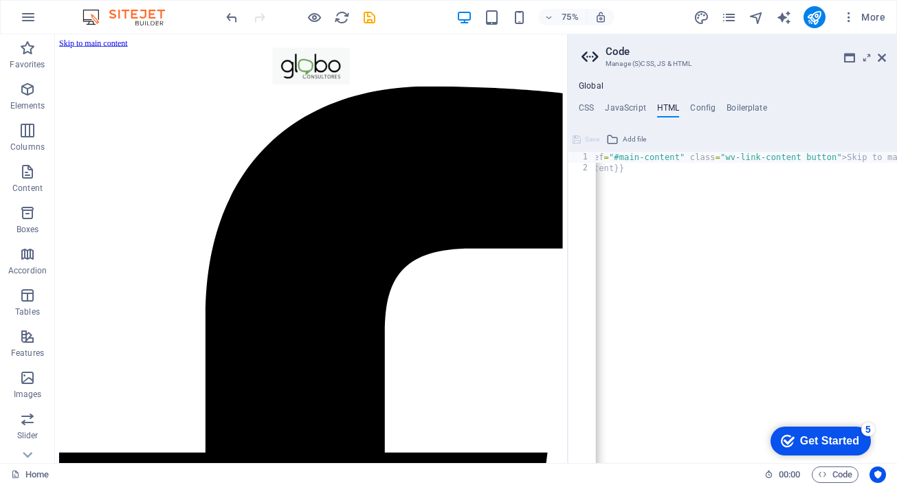
scroll to position [0, 36]
click at [845, 161] on div "< a href = "#main-content" class = "wv-link-content button" > Skip to main cont…" at bounding box center [761, 318] width 404 height 333
click at [843, 159] on div "< a href = "#main-content" class = "wv-link-content button" > Skip to main cont…" at bounding box center [761, 318] width 404 height 333
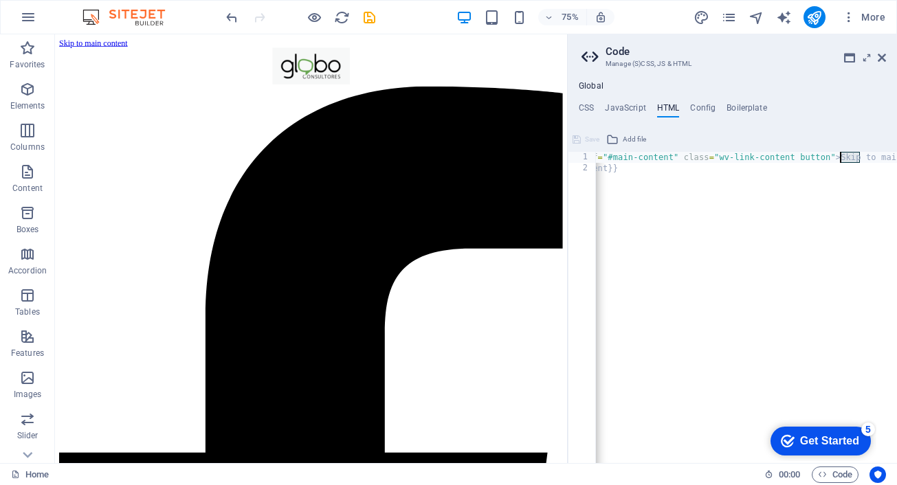
click at [843, 159] on div "< a href = "#main-content" class = "wv-link-content button" > Skip to main cont…" at bounding box center [761, 318] width 404 height 333
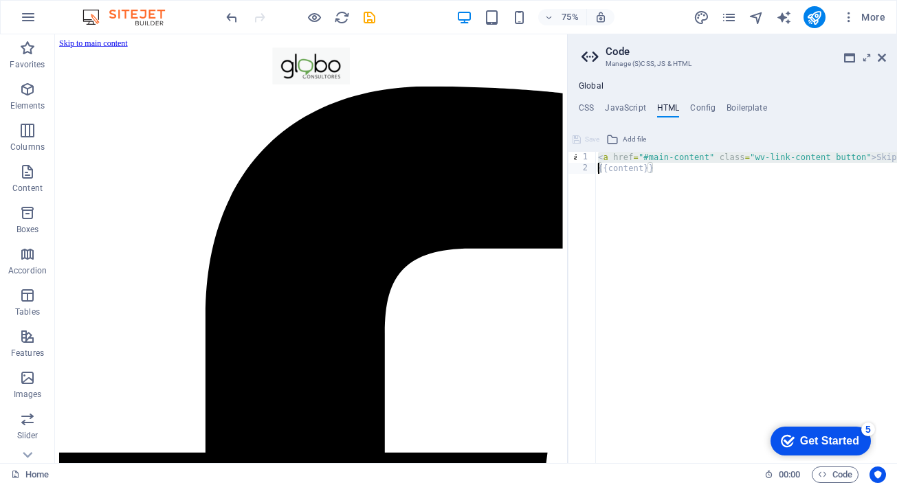
scroll to position [0, 0]
type textarea "{{content}}"
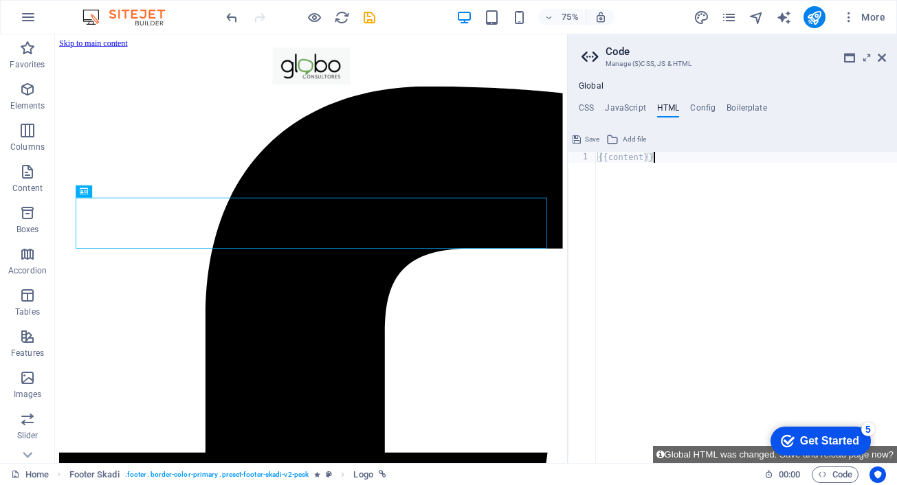
click at [725, 211] on div "{{content}}" at bounding box center [746, 318] width 302 height 333
click at [632, 104] on h4 "JavaScript" at bounding box center [625, 110] width 41 height 15
type textarea "/* JS for preset "Menu V2" */"
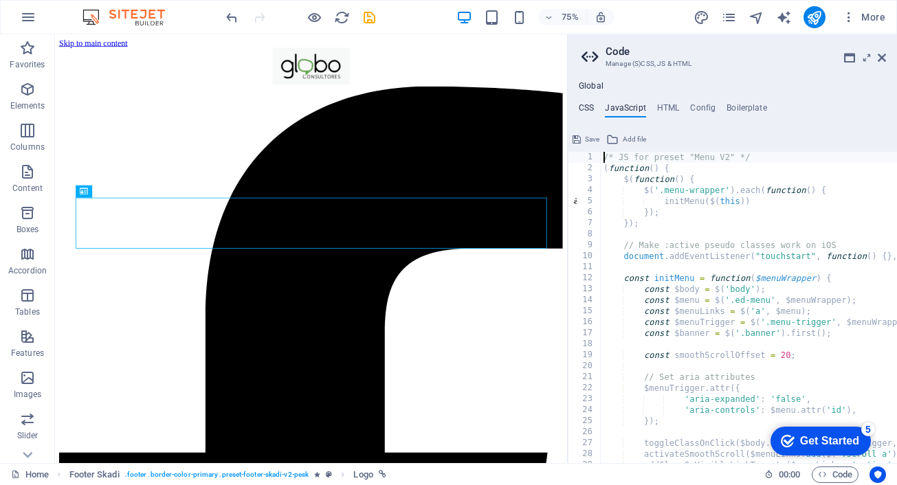
click at [583, 112] on h4 "CSS" at bounding box center [586, 110] width 15 height 15
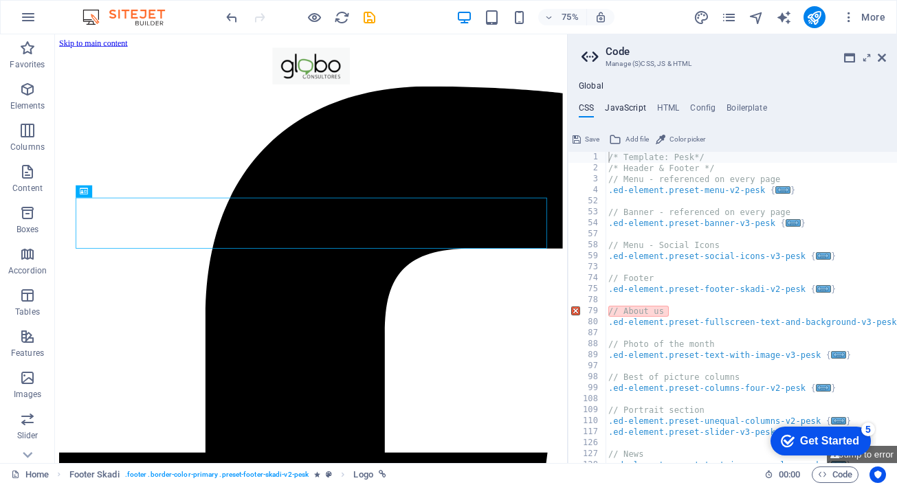
click at [626, 105] on h4 "JavaScript" at bounding box center [625, 110] width 41 height 15
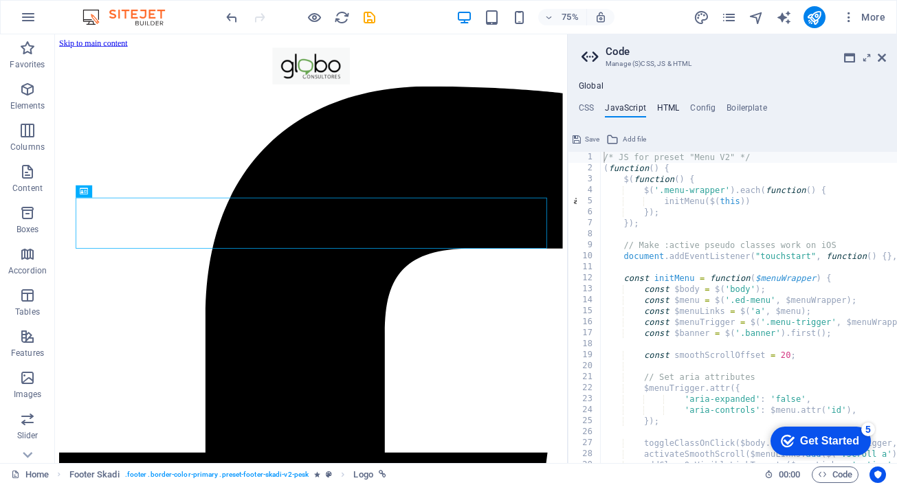
click at [670, 104] on h4 "HTML" at bounding box center [668, 110] width 23 height 15
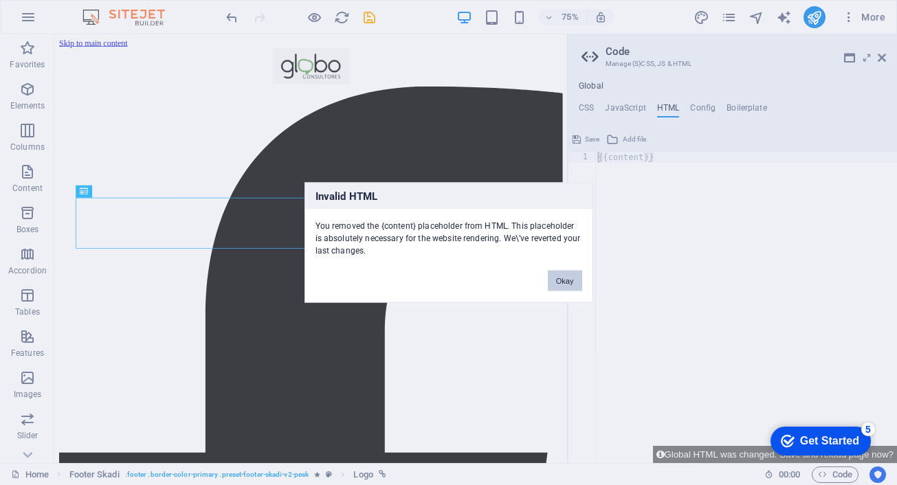
click at [557, 281] on button "Okay" at bounding box center [565, 281] width 34 height 21
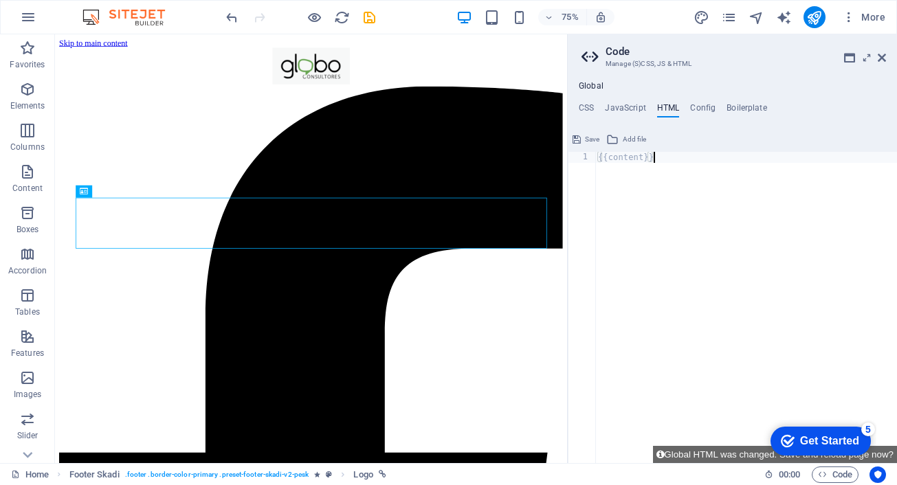
click at [718, 236] on div "{{content}}" at bounding box center [746, 318] width 302 height 333
click at [818, 23] on icon "publish" at bounding box center [814, 18] width 16 height 16
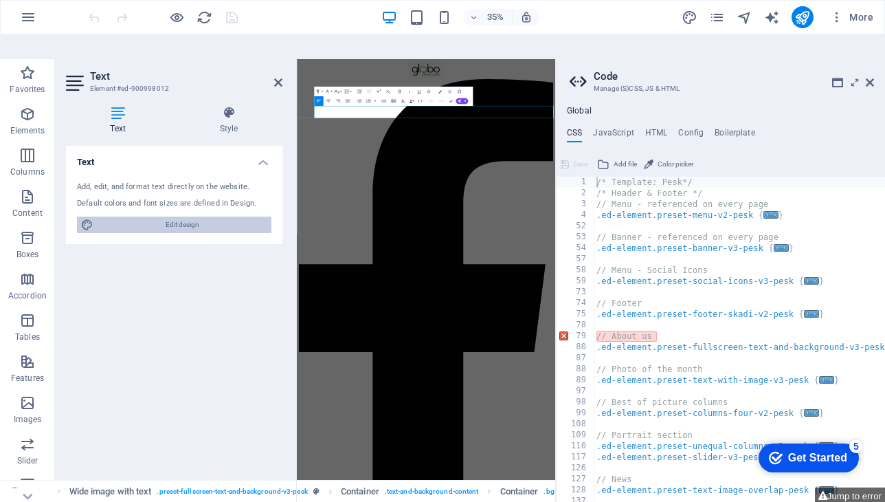
click at [181, 216] on span "Edit design" at bounding box center [183, 224] width 170 height 16
select select "px"
select select "300"
select select "px"
select select "rem"
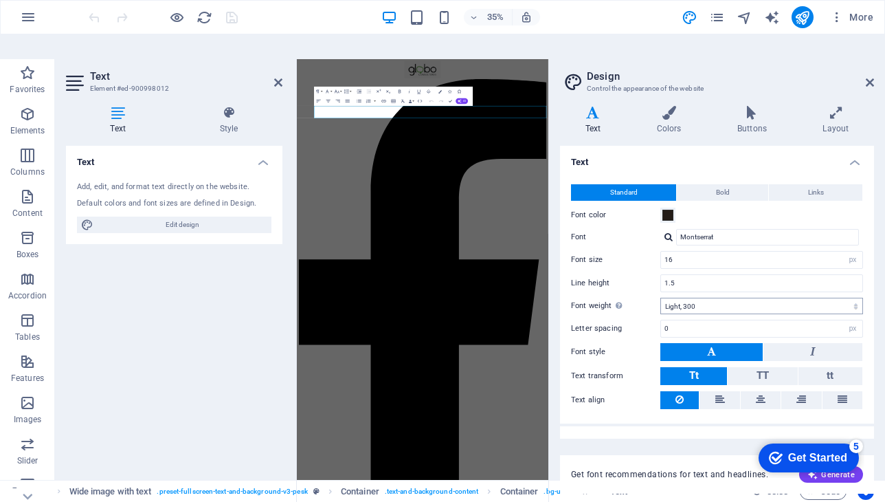
scroll to position [19, 0]
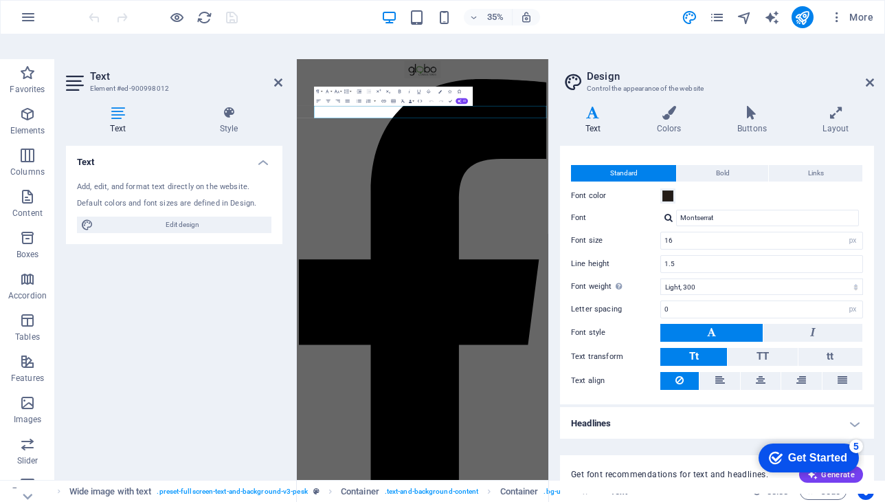
click at [837, 95] on div "Variants Text Colors Buttons Layout Text Standard Bold Links Font color Font Mo…" at bounding box center [717, 300] width 336 height 410
click at [836, 106] on icon at bounding box center [836, 113] width 76 height 14
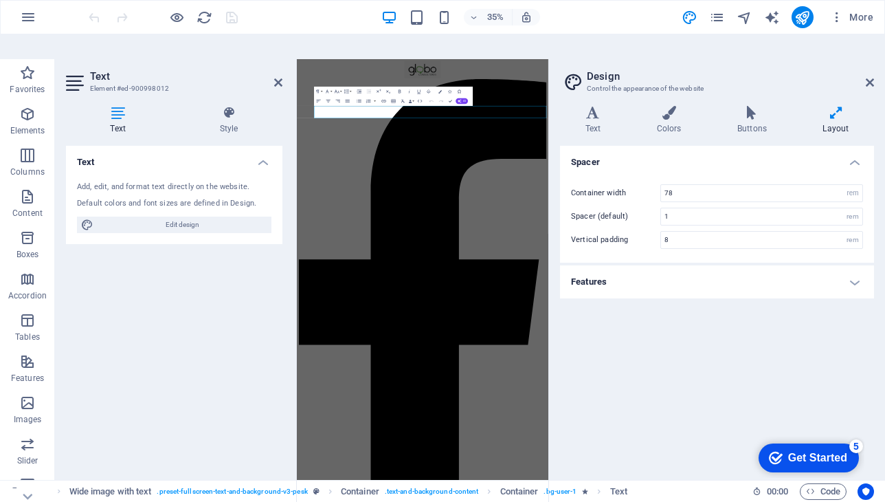
click at [712, 265] on h4 "Features" at bounding box center [717, 281] width 314 height 33
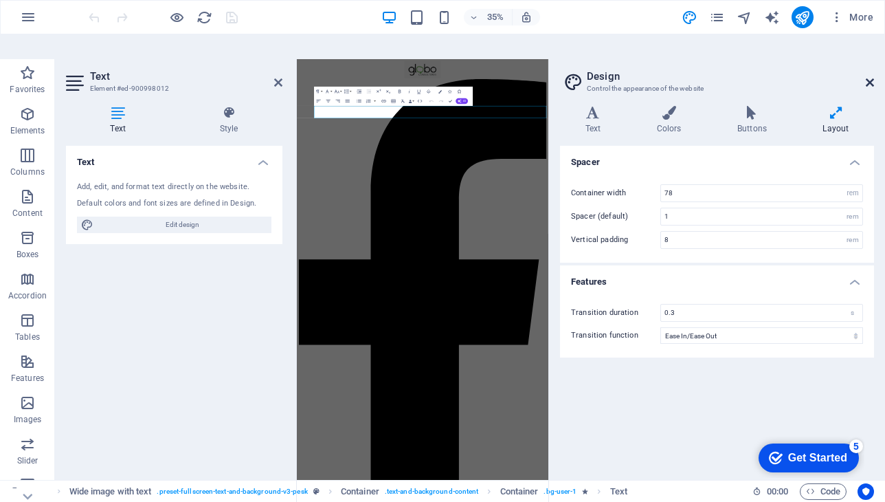
click at [871, 77] on icon at bounding box center [870, 82] width 8 height 11
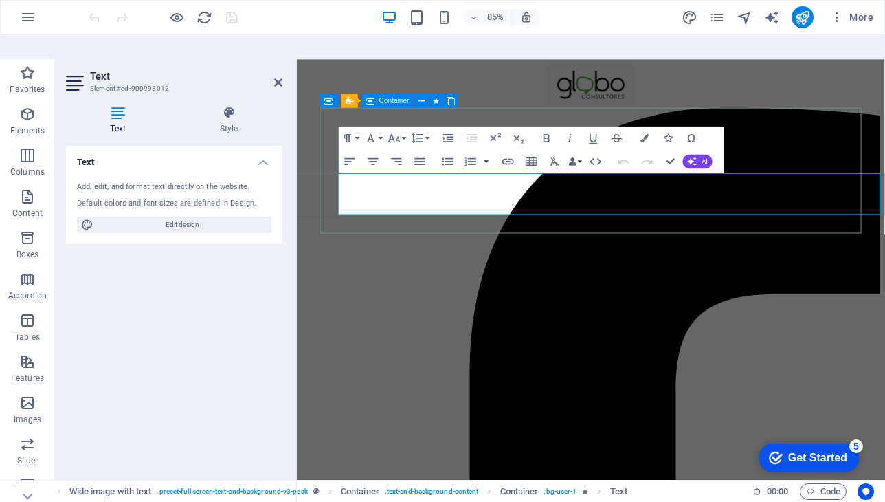
click at [379, 97] on span "Container" at bounding box center [394, 100] width 30 height 7
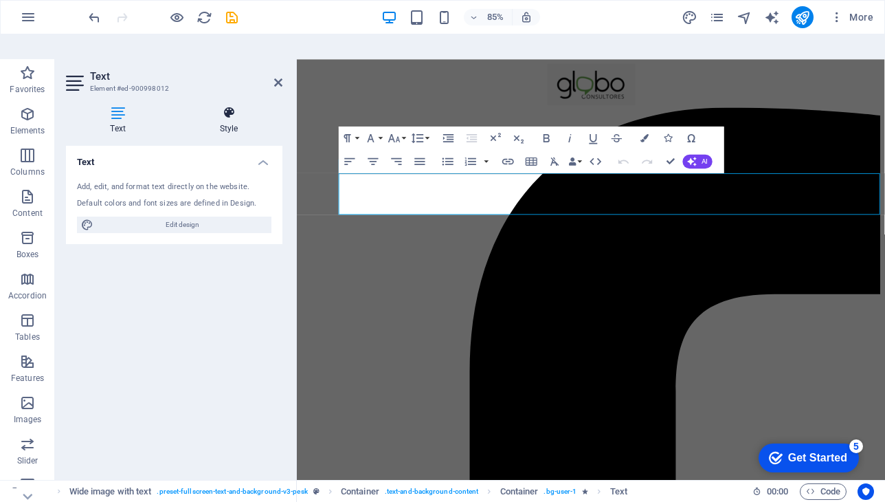
click at [236, 106] on h4 "Style" at bounding box center [228, 120] width 107 height 29
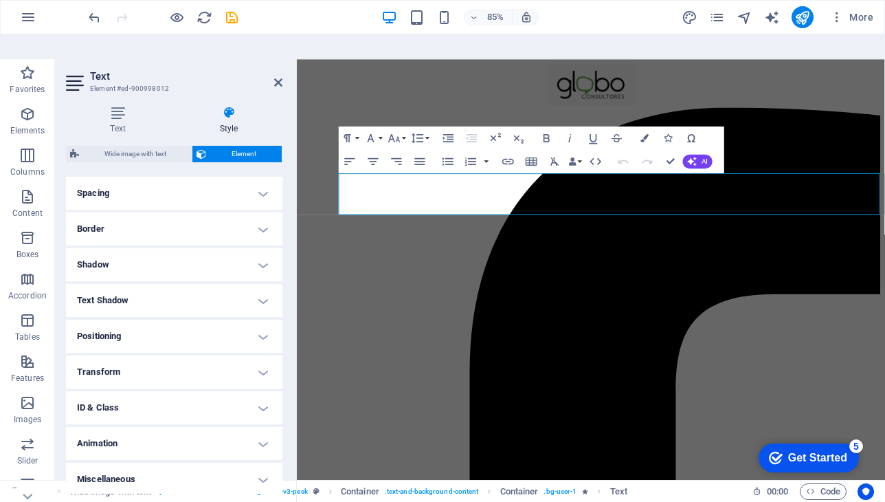
scroll to position [261, 0]
click at [153, 353] on h4 "Transform" at bounding box center [174, 369] width 216 height 33
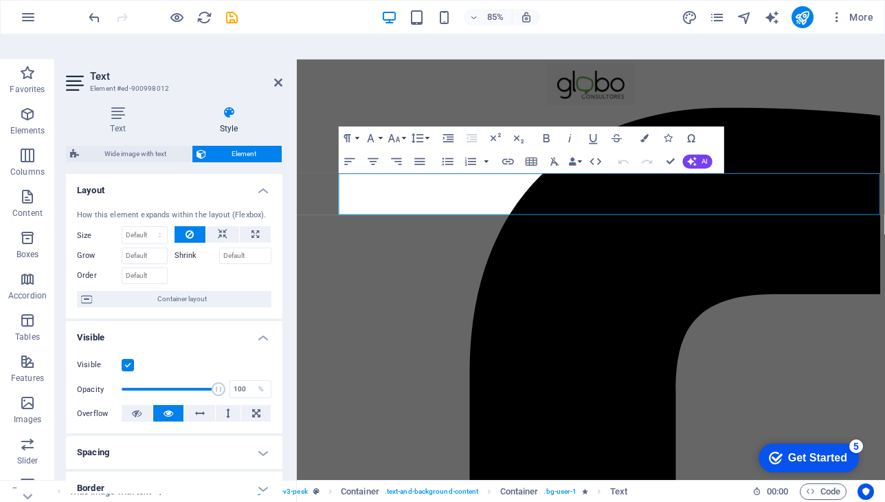
scroll to position [4, 0]
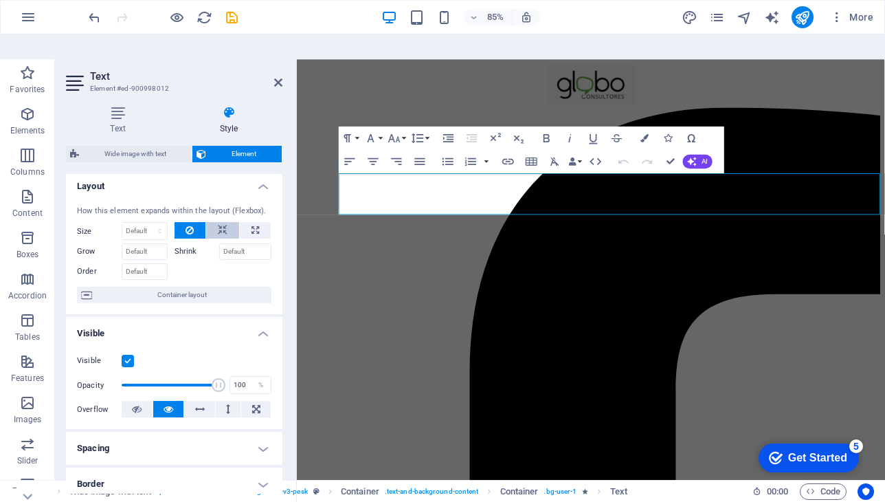
click at [223, 222] on icon at bounding box center [223, 230] width 10 height 16
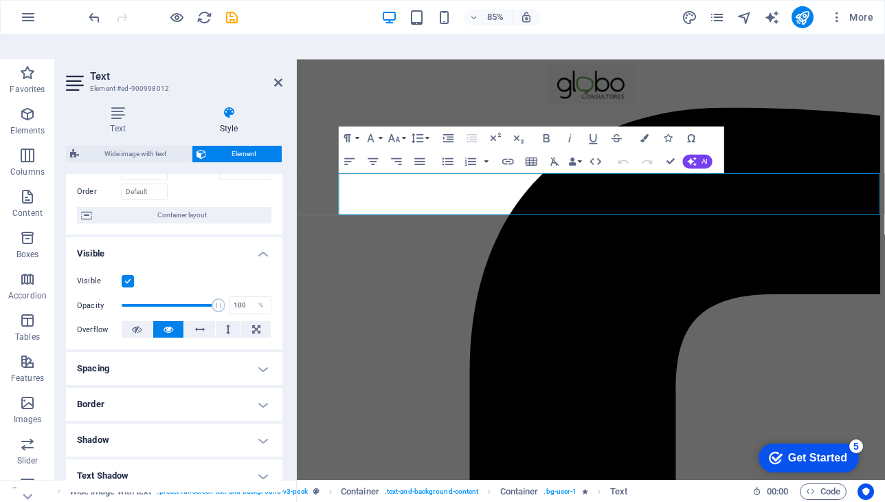
click at [179, 352] on h4 "Spacing" at bounding box center [174, 368] width 216 height 33
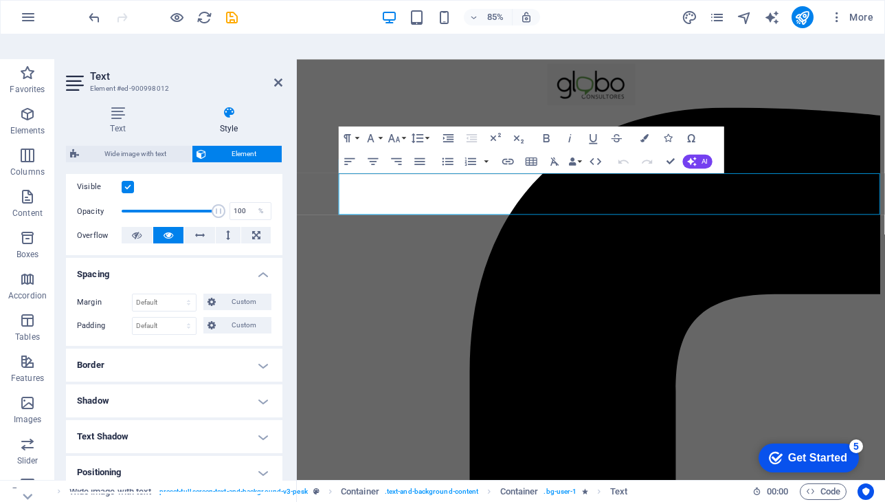
scroll to position [221, 0]
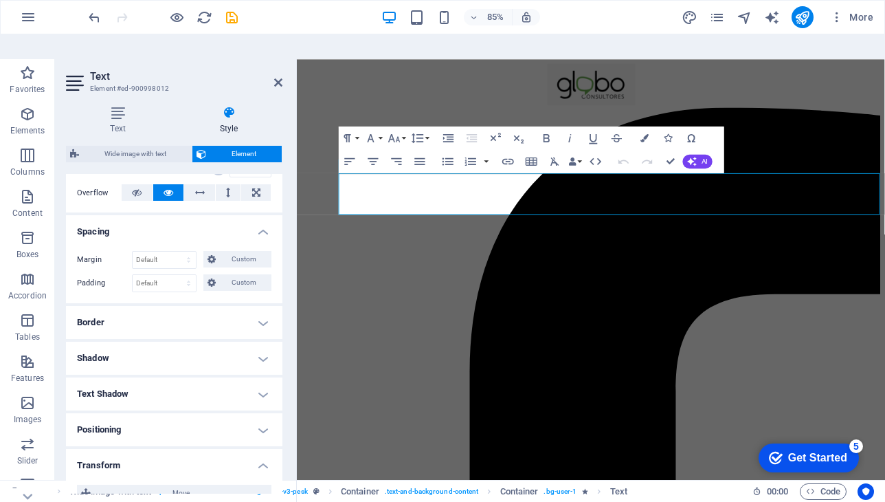
click at [177, 306] on h4 "Border" at bounding box center [174, 322] width 216 height 33
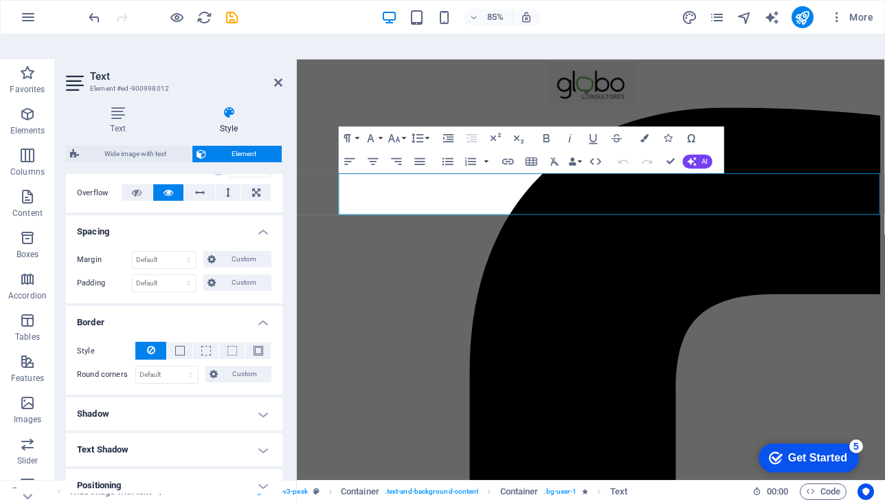
click at [144, 397] on h4 "Shadow" at bounding box center [174, 413] width 216 height 33
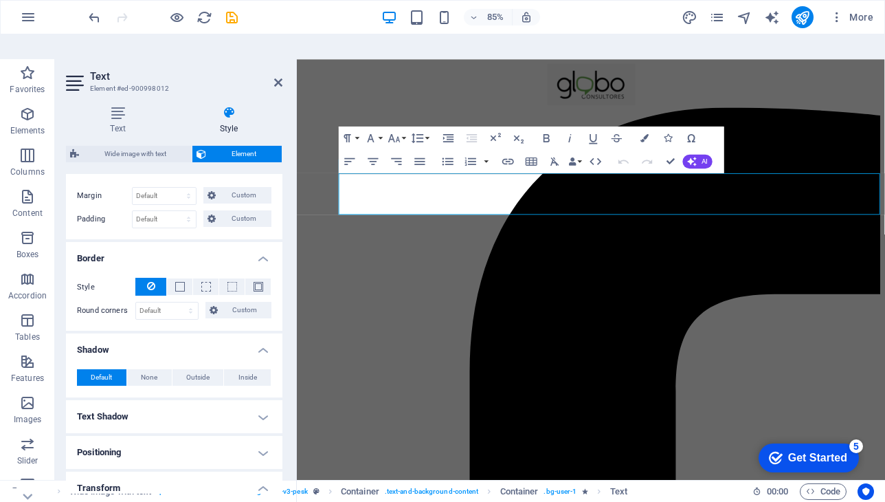
scroll to position [377, 0]
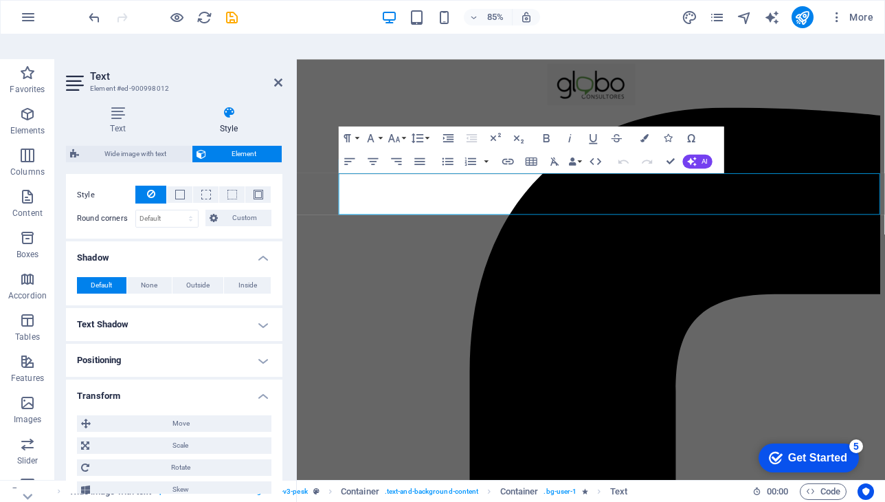
click at [178, 308] on h4 "Text Shadow" at bounding box center [174, 324] width 216 height 33
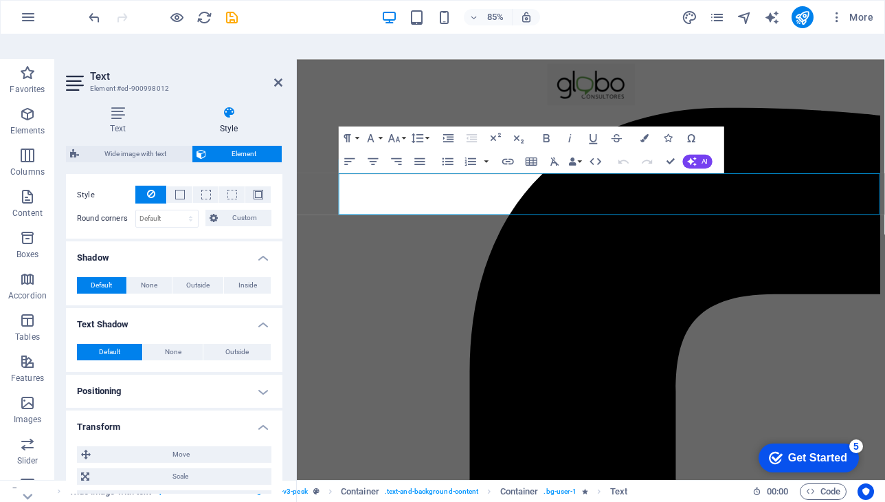
click at [164, 375] on h4 "Positioning" at bounding box center [174, 391] width 216 height 33
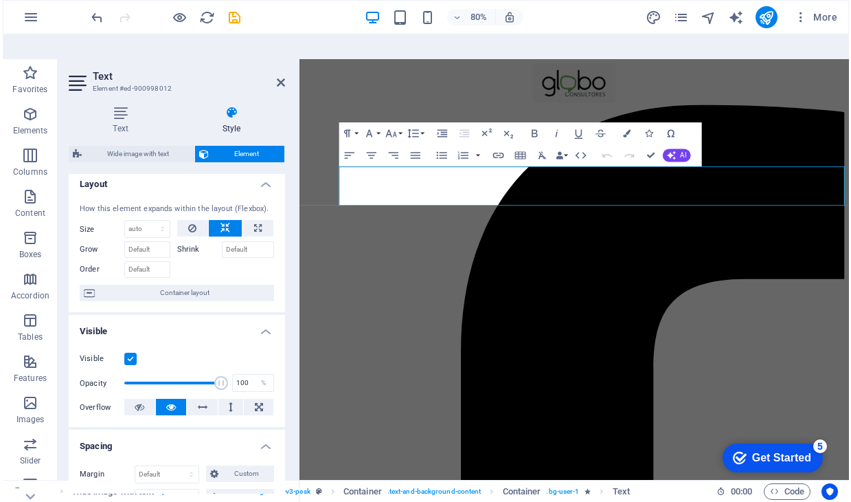
scroll to position [0, 0]
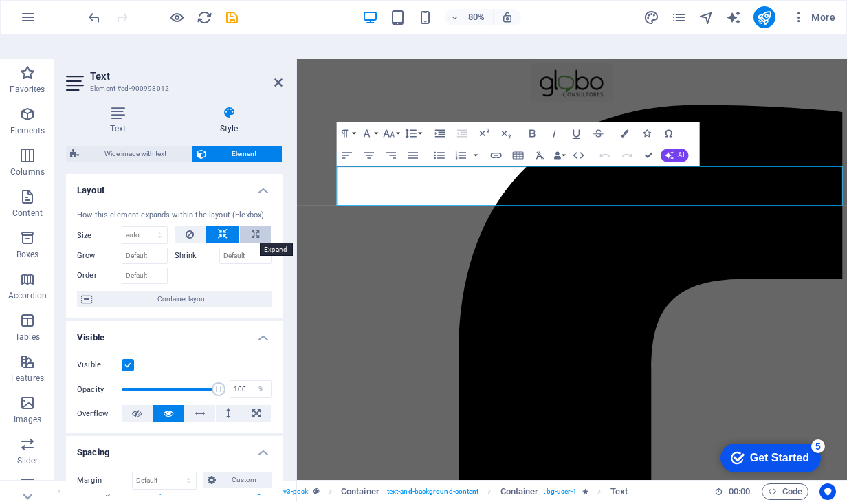
click at [252, 226] on icon at bounding box center [256, 234] width 8 height 16
type input "100"
select select "%"
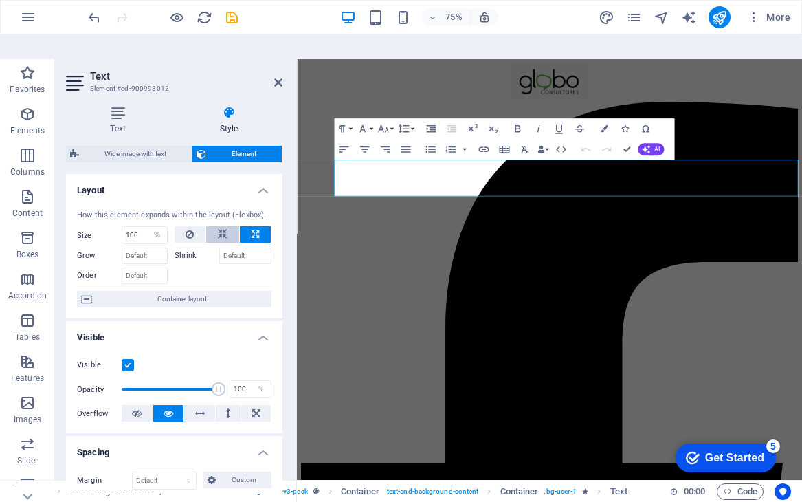
click at [227, 226] on button at bounding box center [222, 234] width 33 height 16
select select "DISABLED_OPTION_VALUE"
click at [190, 226] on icon at bounding box center [190, 234] width 8 height 16
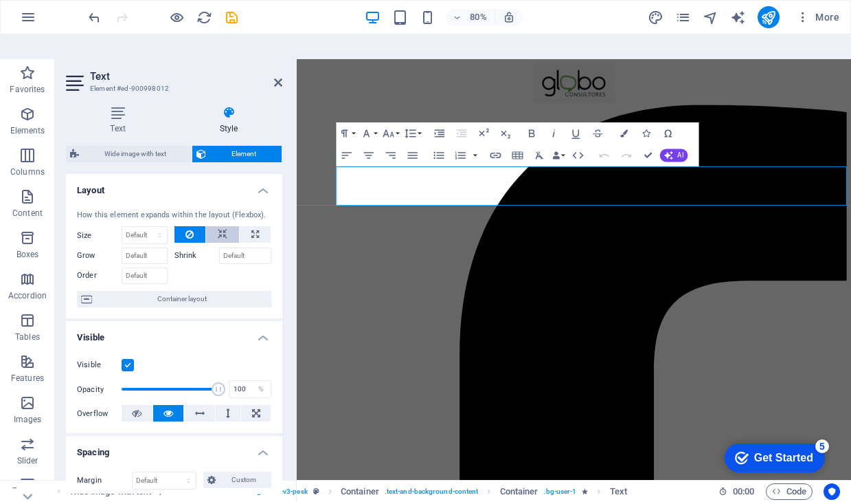
click at [218, 226] on icon at bounding box center [223, 234] width 10 height 16
click at [252, 226] on icon at bounding box center [256, 234] width 8 height 16
type input "100"
select select "%"
click at [219, 226] on icon at bounding box center [223, 234] width 10 height 16
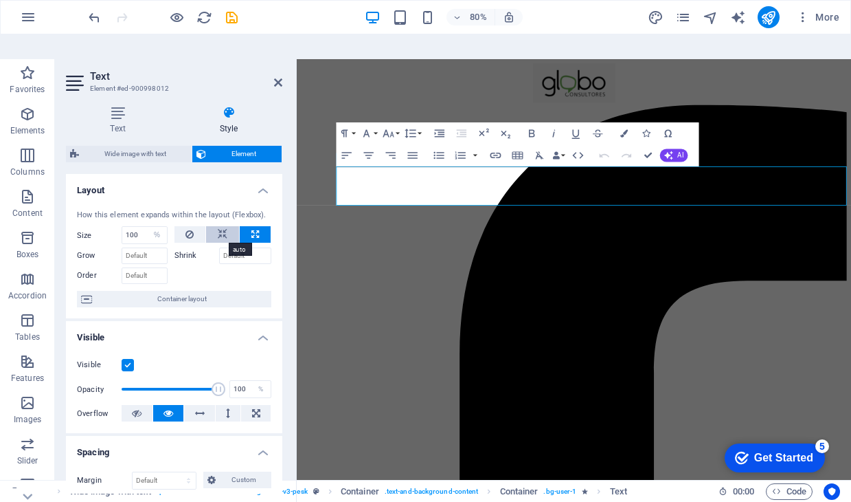
select select "DISABLED_OPTION_VALUE"
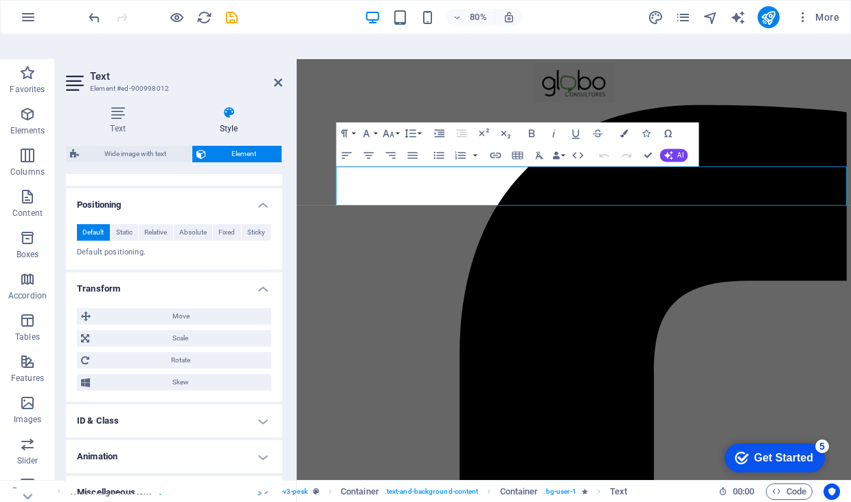
scroll to position [577, 0]
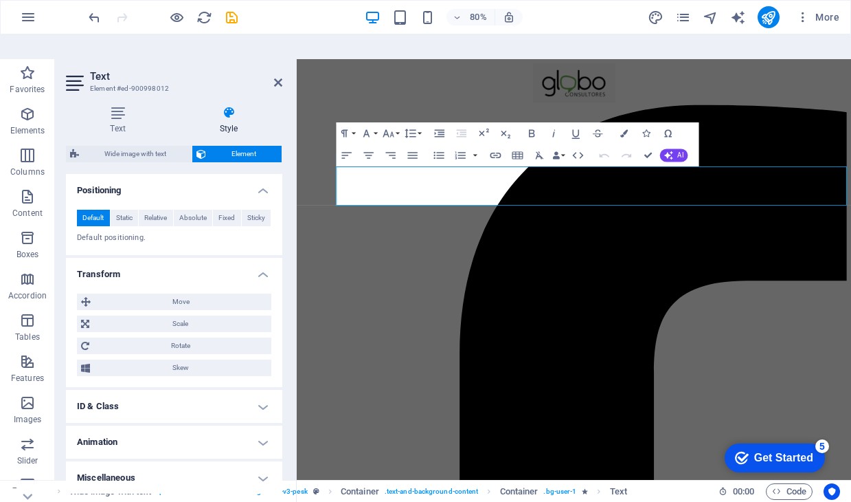
click at [182, 390] on h4 "ID & Class" at bounding box center [174, 406] width 216 height 33
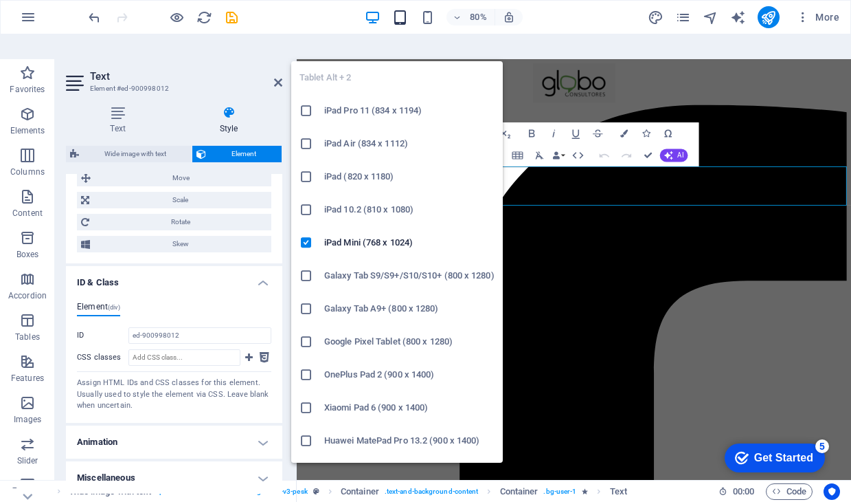
click at [401, 21] on icon "button" at bounding box center [400, 18] width 16 height 16
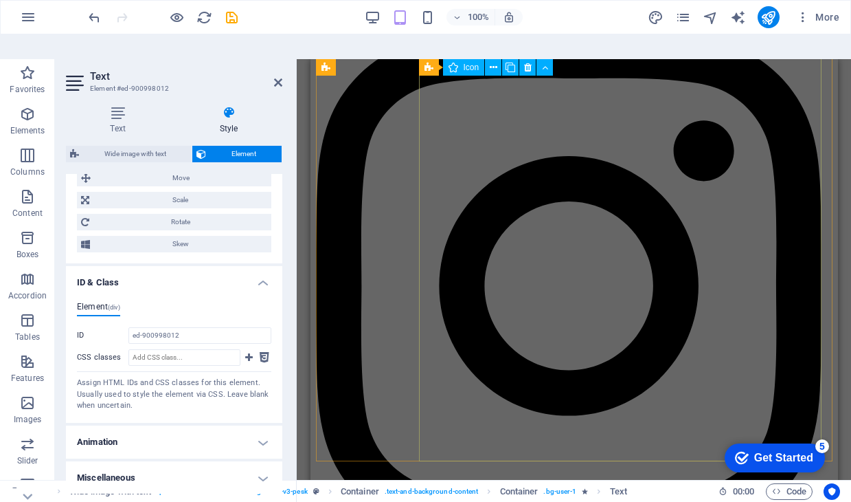
scroll to position [1710, 0]
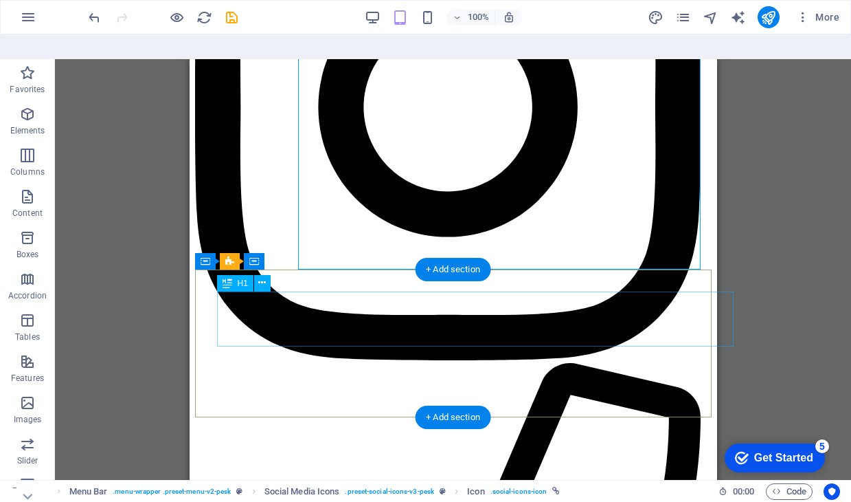
scroll to position [1499, 0]
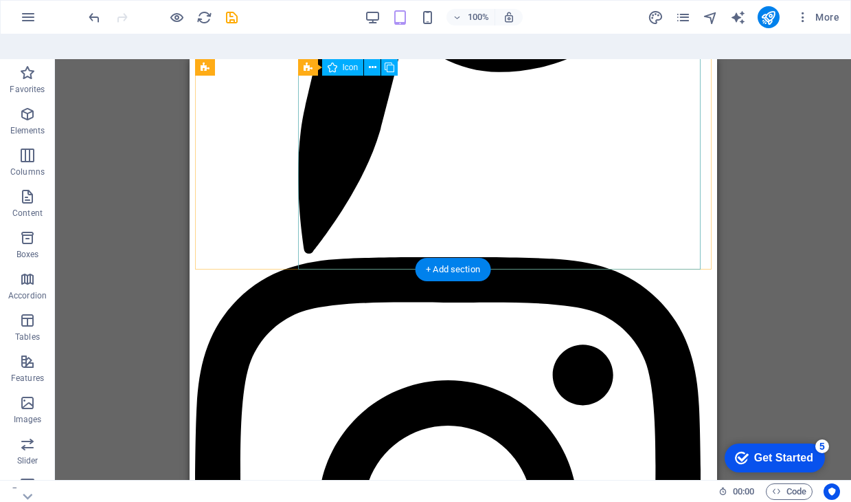
click at [526, 257] on figure at bounding box center [447, 511] width 506 height 509
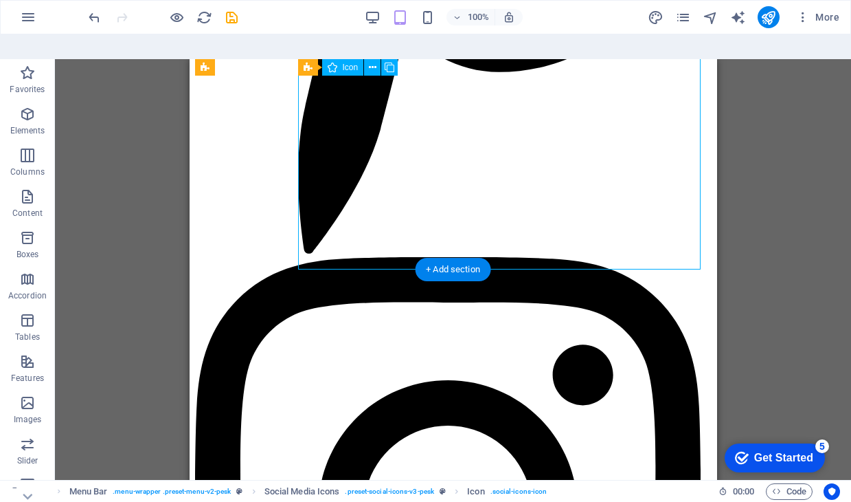
scroll to position [1097, 0]
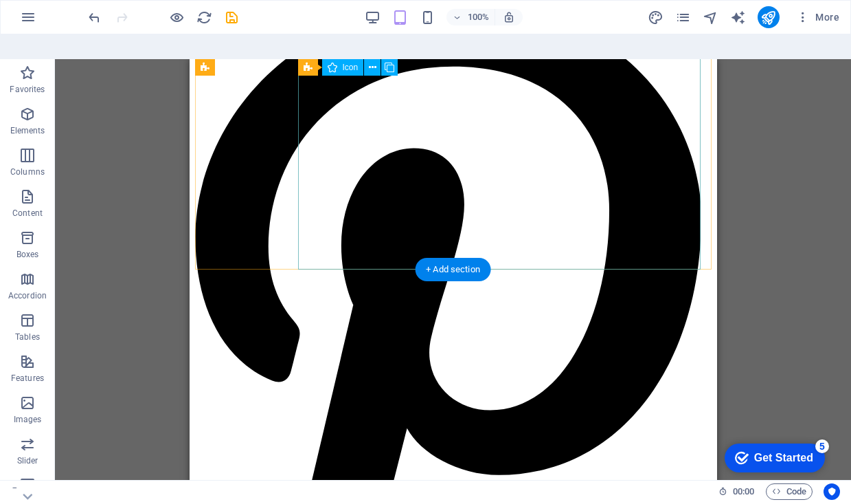
click at [478, 228] on figure at bounding box center [447, 331] width 506 height 656
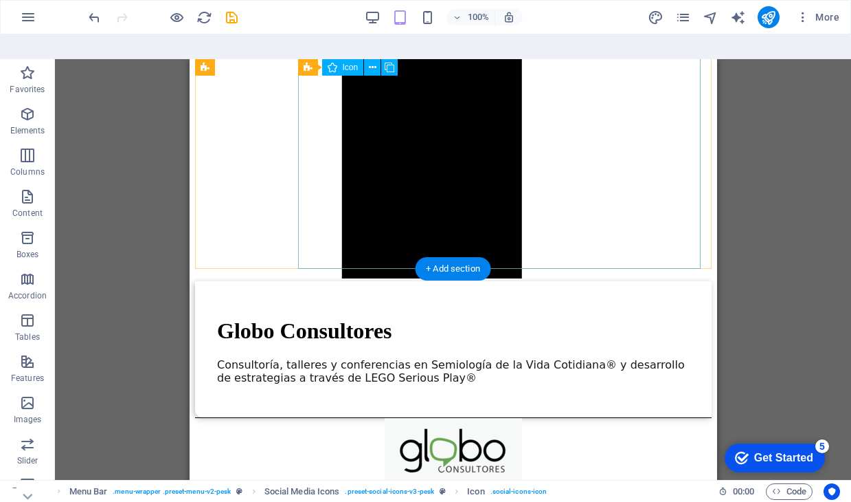
scroll to position [577, 0]
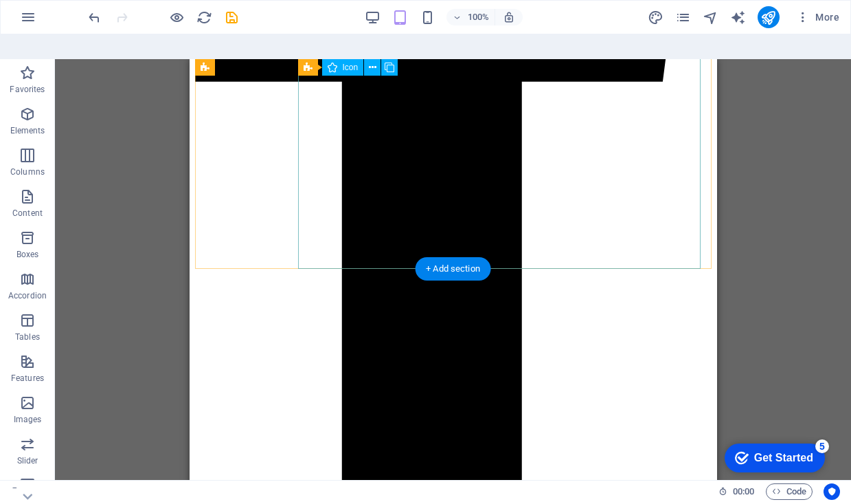
click at [473, 217] on figure at bounding box center [447, 31] width 506 height 983
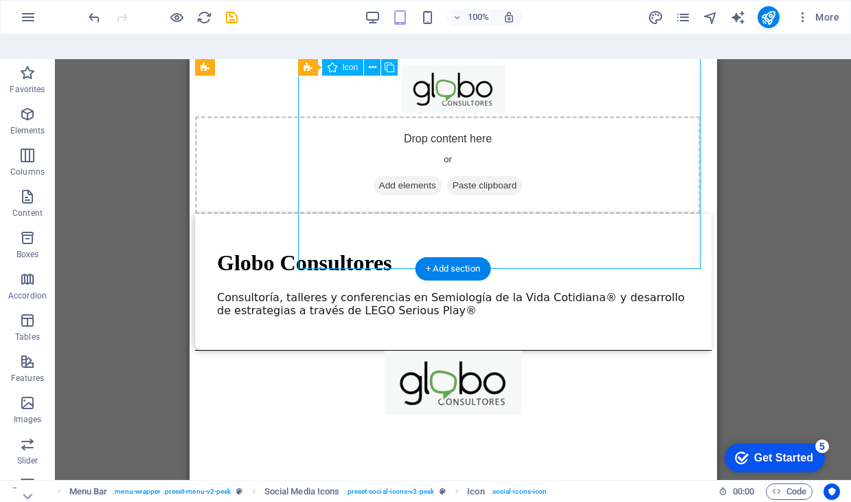
scroll to position [0, 0]
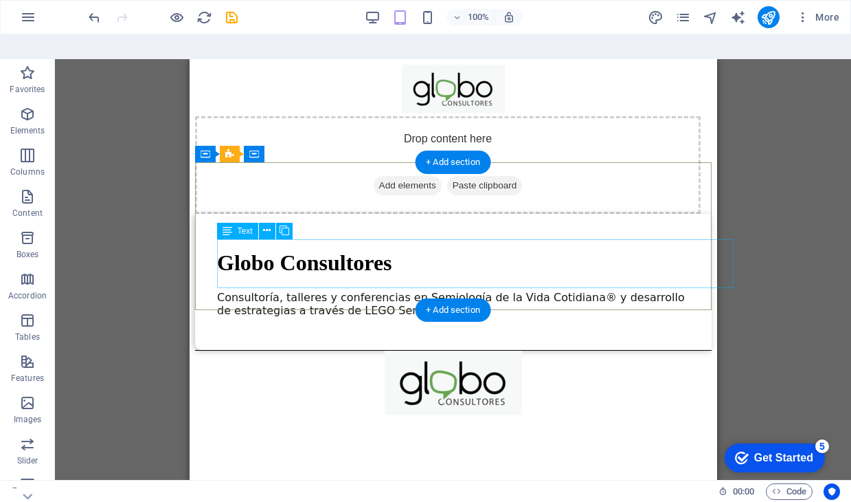
click at [528, 291] on div "Consultoría, talleres y conferencias en Semiología de la Vida Cotidiana® y desa…" at bounding box center [452, 304] width 473 height 26
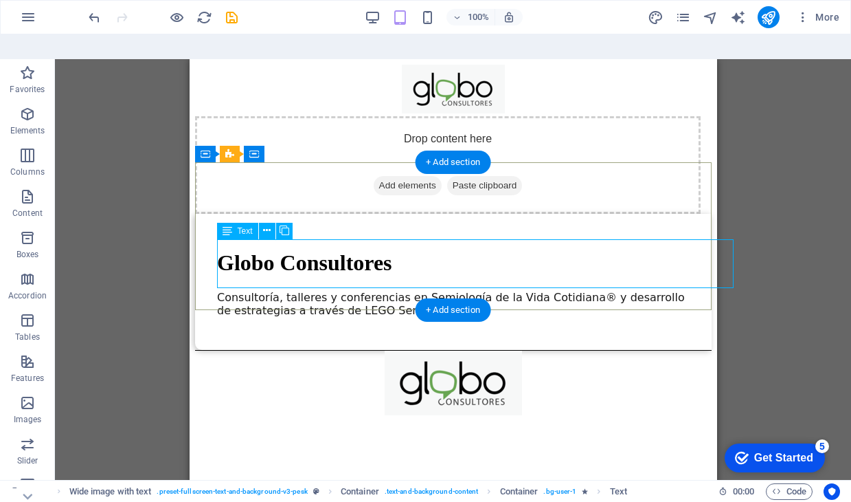
click at [645, 291] on div "Consultoría, talleres y conferencias en Semiología de la Vida Cotidiana® y desa…" at bounding box center [452, 304] width 473 height 26
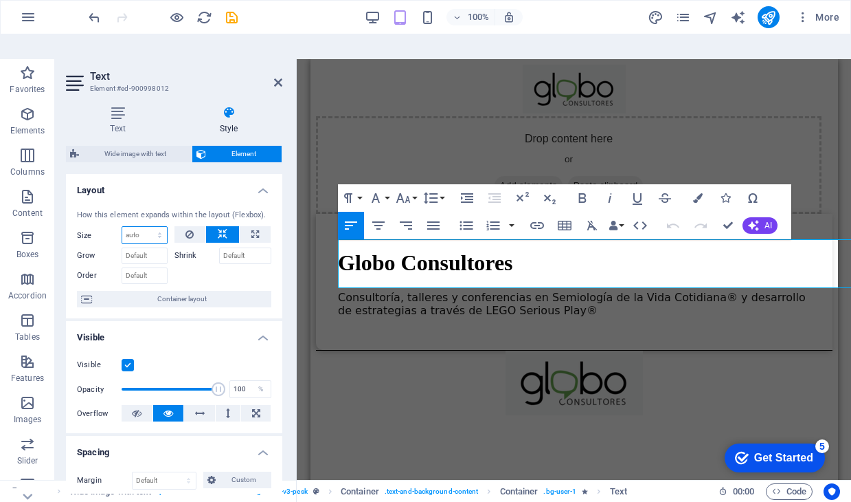
click at [149, 227] on select "Default auto px % 1/1 1/2 1/3 1/4 1/5 1/6 1/7 1/8 1/9 1/10" at bounding box center [144, 235] width 45 height 16
click at [138, 227] on select "Default auto px % 1/1 1/2 1/3 1/4 1/5 1/6 1/7 1/8 1/9 1/10" at bounding box center [144, 235] width 45 height 16
select select "DISABLED_OPTION_VALUE"
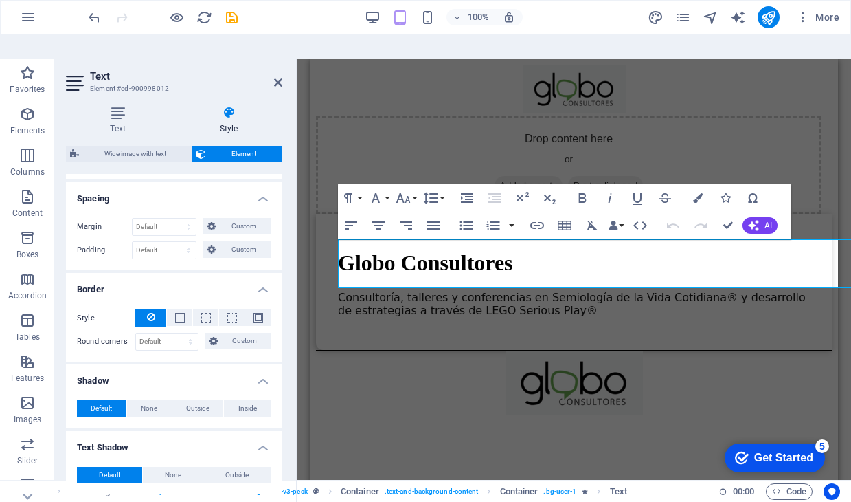
scroll to position [267, 0]
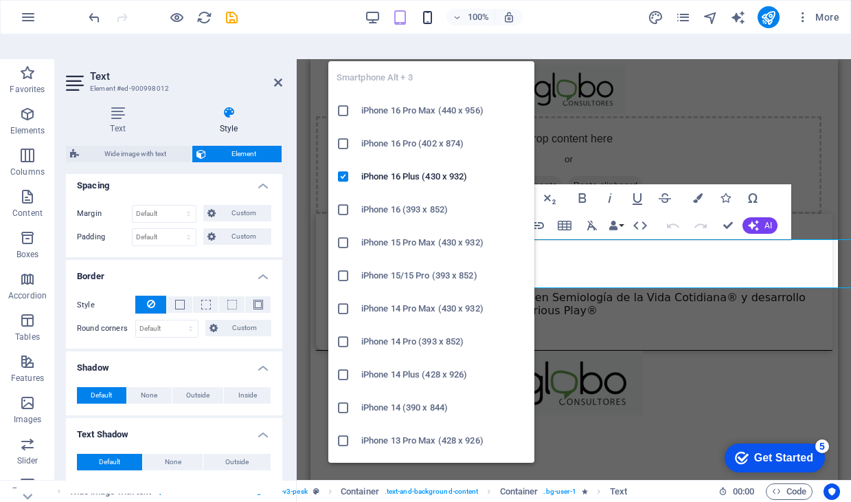
click at [427, 21] on icon "button" at bounding box center [428, 18] width 16 height 16
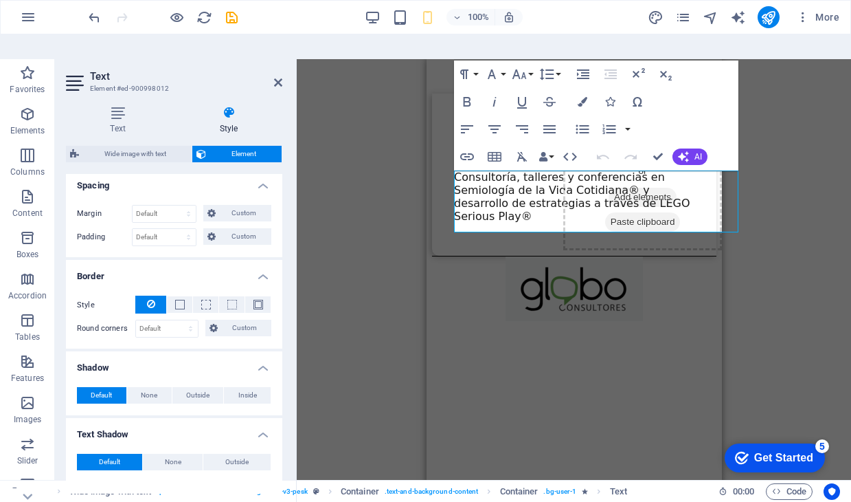
click at [783, 227] on div "H1 Wide image with text Wide image with text Container Container Wide image wit…" at bounding box center [574, 281] width 555 height 445
click at [397, 126] on div "H1 Wide image with text Wide image with text Container Container Wide image wit…" at bounding box center [574, 281] width 555 height 445
click at [486, 339] on html "Drop content here or Add elements Paste clipboard Globo Consultores Consultoría…" at bounding box center [573, 201] width 295 height 284
click at [401, 308] on div "H1 Wide image with text Wide image with text Container Container Wide image wit…" at bounding box center [574, 281] width 555 height 445
click at [474, 258] on div at bounding box center [574, 289] width 285 height 67
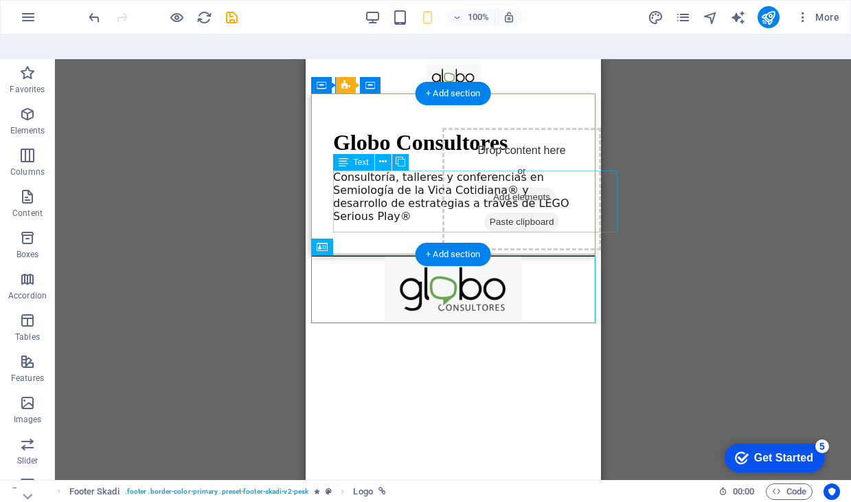
click at [565, 194] on div "Consultoría, talleres y conferencias en Semiología de la Vida Cotidiana® y desa…" at bounding box center [453, 196] width 241 height 52
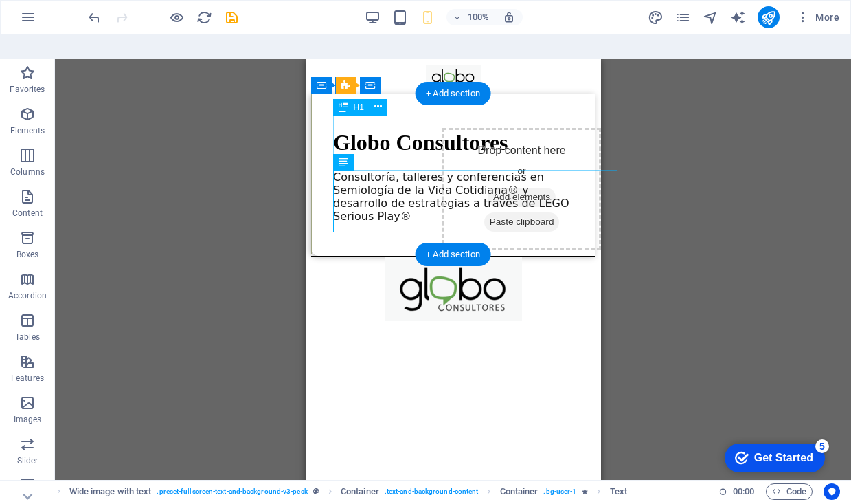
click at [542, 150] on div "Globo Consultores" at bounding box center [453, 142] width 241 height 25
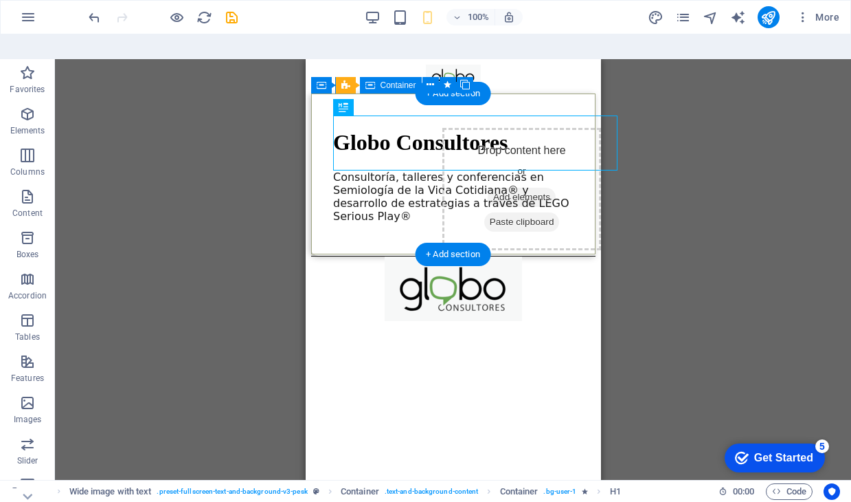
click at [421, 238] on div "Globo Consultores Consultoría, talleres y conferencias en Semiología de la Vida…" at bounding box center [453, 174] width 285 height 162
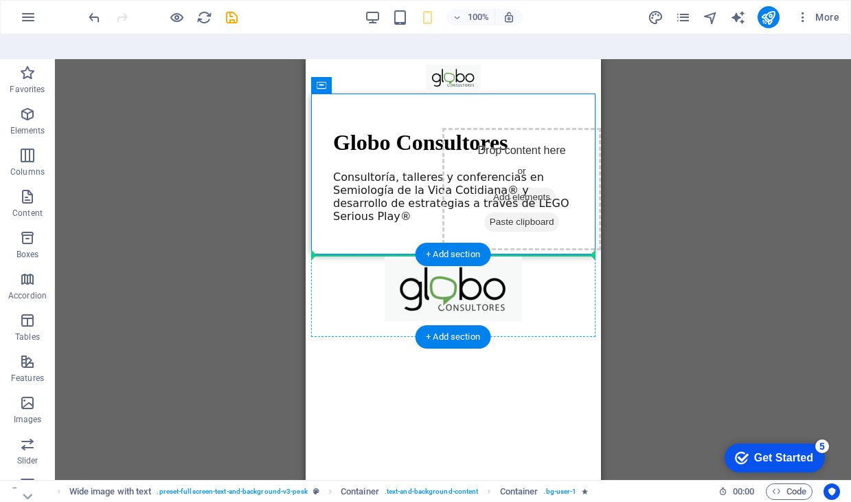
drag, startPoint x: 419, startPoint y: 238, endPoint x: 352, endPoint y: 264, distance: 71.6
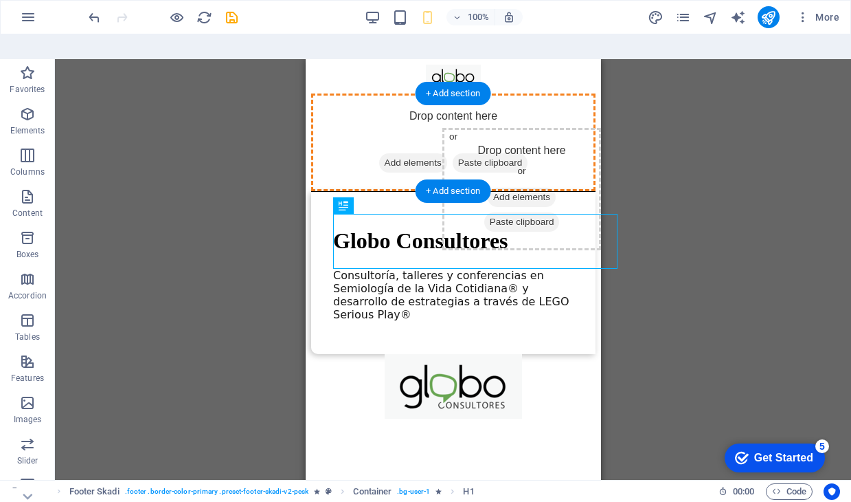
drag, startPoint x: 352, startPoint y: 264, endPoint x: 351, endPoint y: 149, distance: 114.8
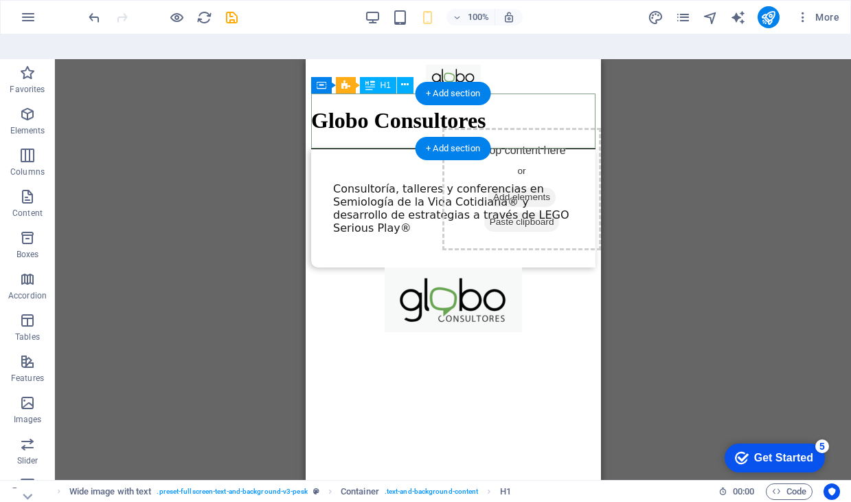
click at [562, 131] on div "Globo Consultores" at bounding box center [453, 120] width 285 height 25
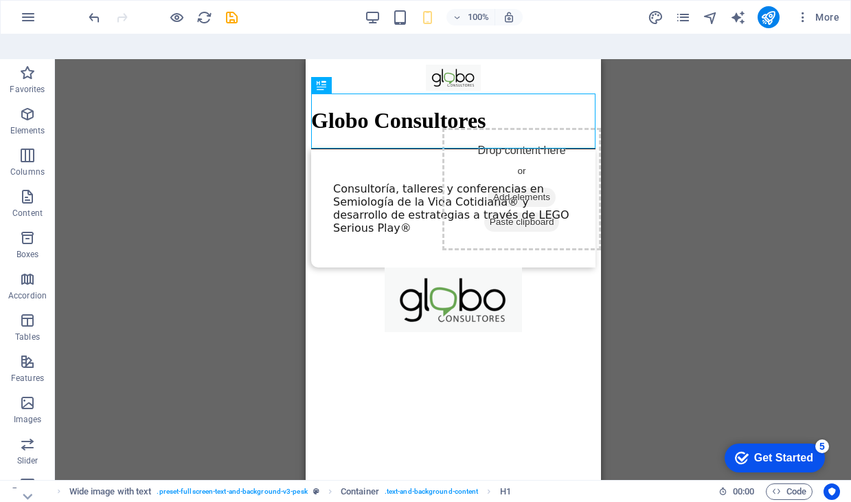
click at [644, 212] on div "Container Wide image with text H1 Wide image with text Wide image with text Con…" at bounding box center [453, 281] width 796 height 445
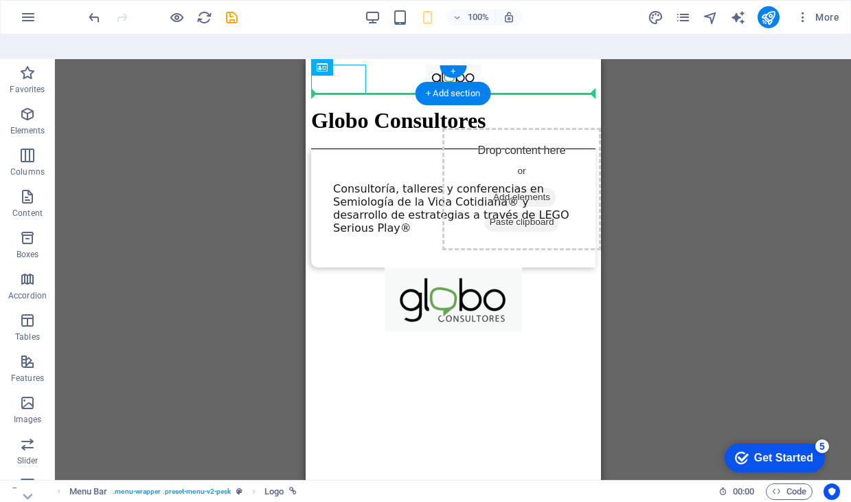
drag, startPoint x: 344, startPoint y: 86, endPoint x: 432, endPoint y: 90, distance: 88.1
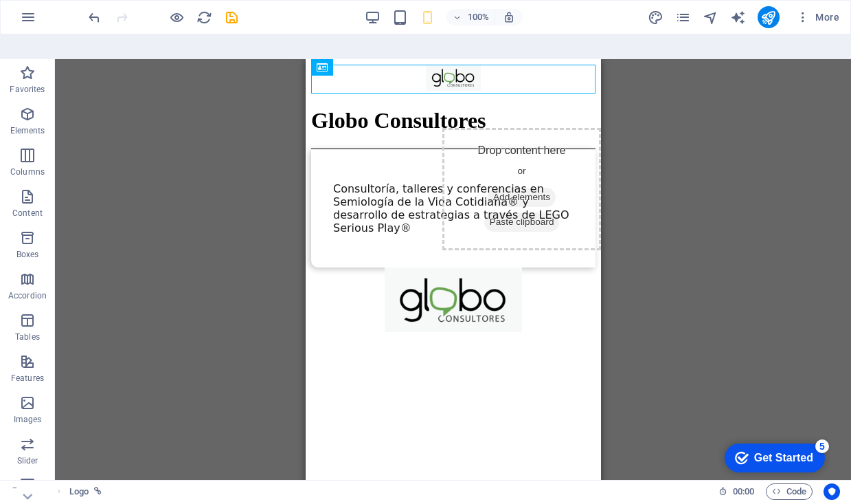
click at [713, 162] on div "Wide image with text Container H1 Wide image with text Wide image with text Con…" at bounding box center [453, 281] width 796 height 445
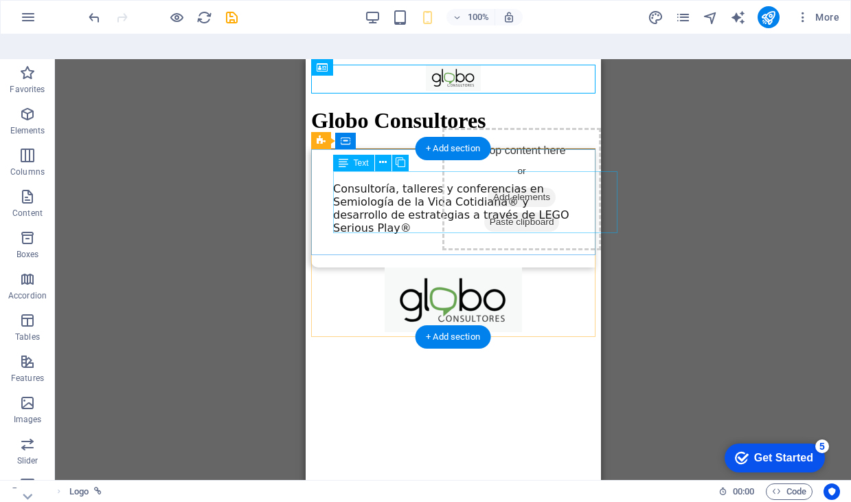
click at [357, 193] on div "Consultoría, talleres y conferencias en Semiología de la Vida Cotidiana® y desa…" at bounding box center [453, 208] width 241 height 52
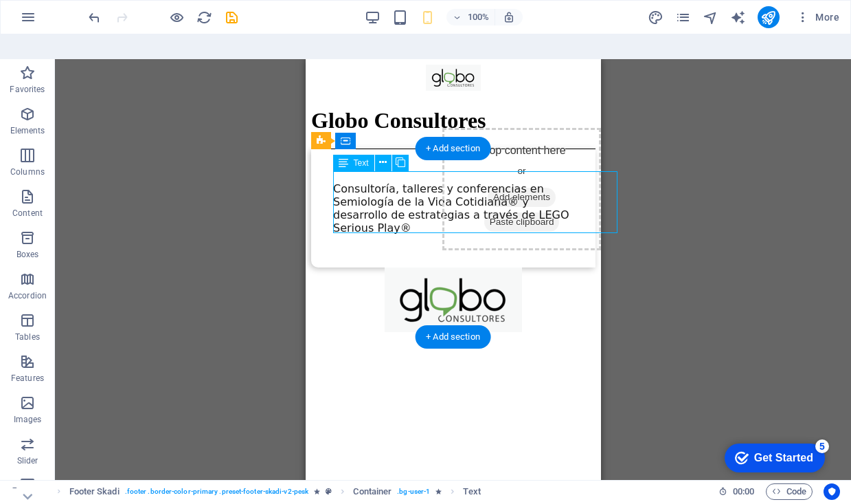
click at [357, 193] on div "Consultoría, talleres y conferencias en Semiología de la Vida Cotidiana® y desa…" at bounding box center [453, 208] width 241 height 52
click at [381, 155] on icon at bounding box center [383, 162] width 8 height 14
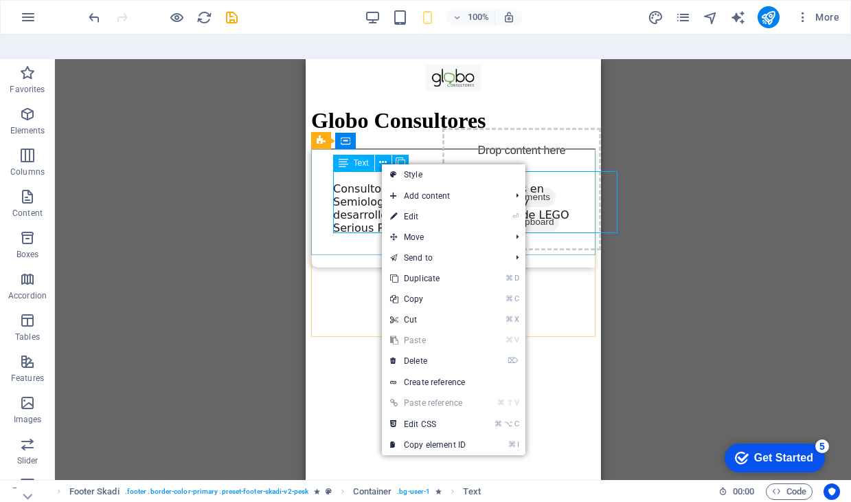
click at [348, 155] on div "Text" at bounding box center [353, 163] width 41 height 16
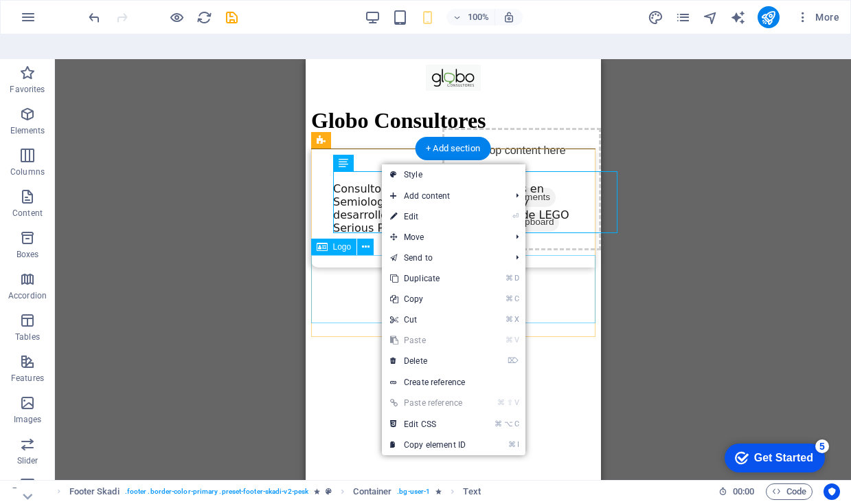
click at [338, 311] on div at bounding box center [453, 300] width 285 height 67
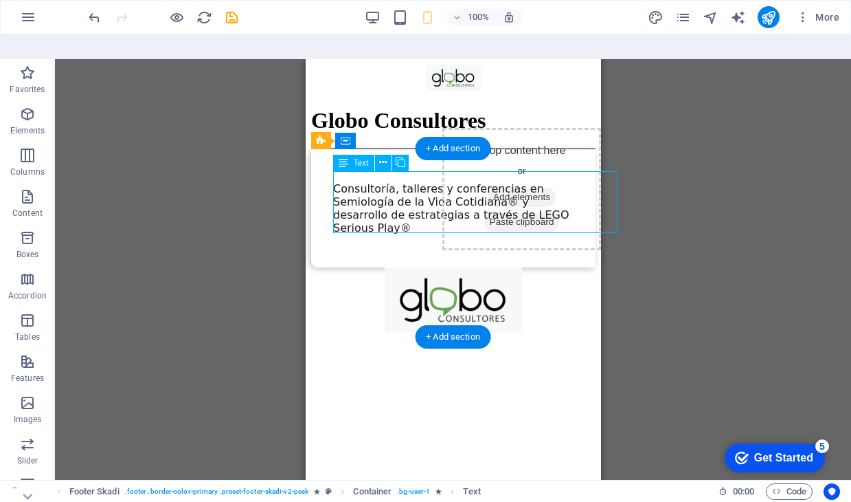
drag, startPoint x: 491, startPoint y: 196, endPoint x: 421, endPoint y: 208, distance: 71.1
click at [421, 208] on div "Consultoría, talleres y conferencias en Semiología de la Vida Cotidiana® y desa…" at bounding box center [453, 208] width 241 height 52
drag, startPoint x: 388, startPoint y: 208, endPoint x: 513, endPoint y: 157, distance: 134.8
click at [513, 157] on div "Consultoría, talleres y conferencias en Semiología de la Vida Cotidiana® y desa…" at bounding box center [453, 208] width 285 height 118
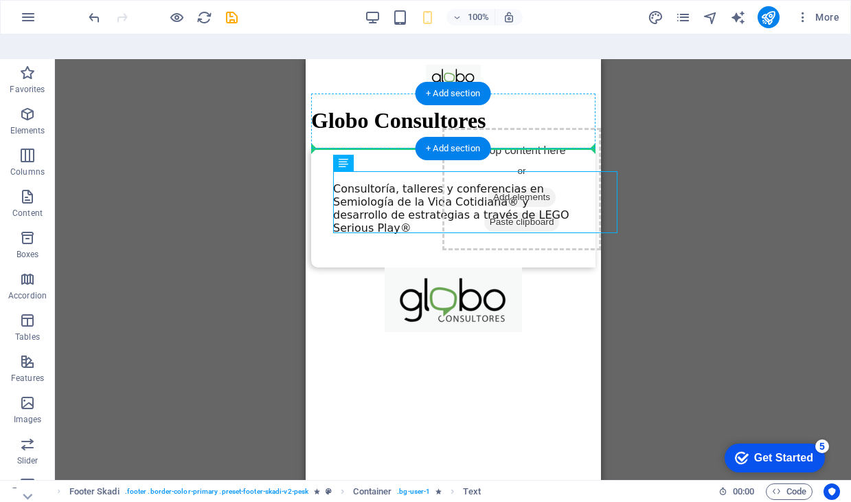
drag, startPoint x: 376, startPoint y: 194, endPoint x: 364, endPoint y: 139, distance: 57.0
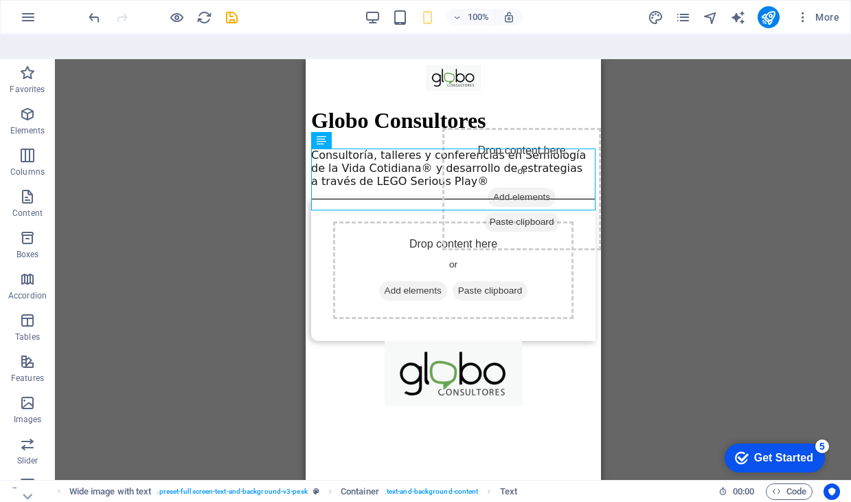
click at [656, 246] on div "Wide image with text Container H1 Wide image with text Wide image with text Con…" at bounding box center [453, 281] width 796 height 445
click at [263, 284] on div "Wide image with text Container H1 Wide image with text Wide image with text Con…" at bounding box center [453, 281] width 796 height 445
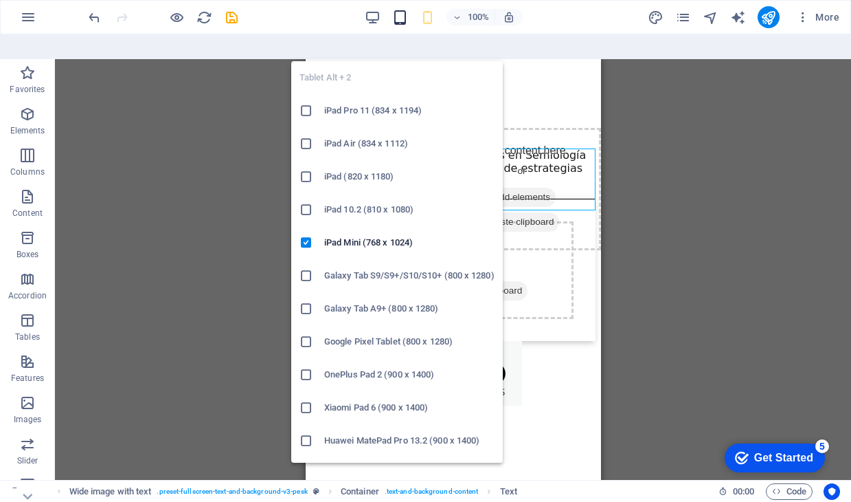
click at [398, 17] on icon "button" at bounding box center [400, 18] width 16 height 16
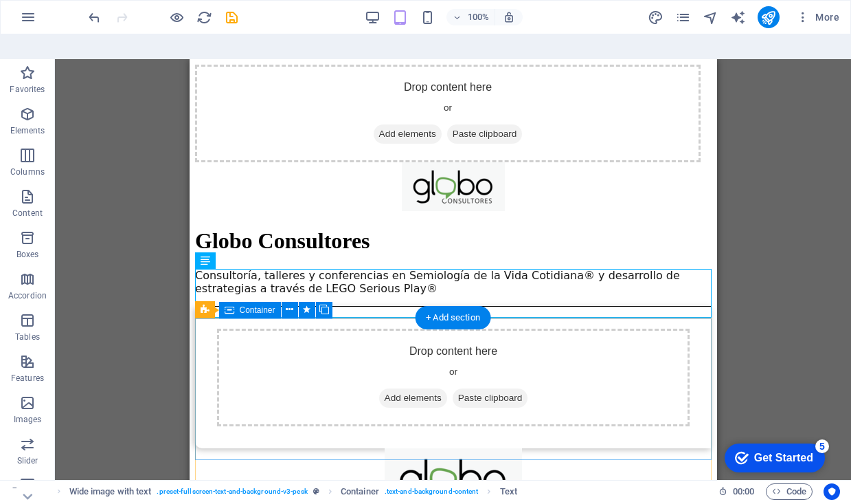
click at [284, 377] on div "Drop content here or Add elements Paste clipboard" at bounding box center [452, 377] width 473 height 98
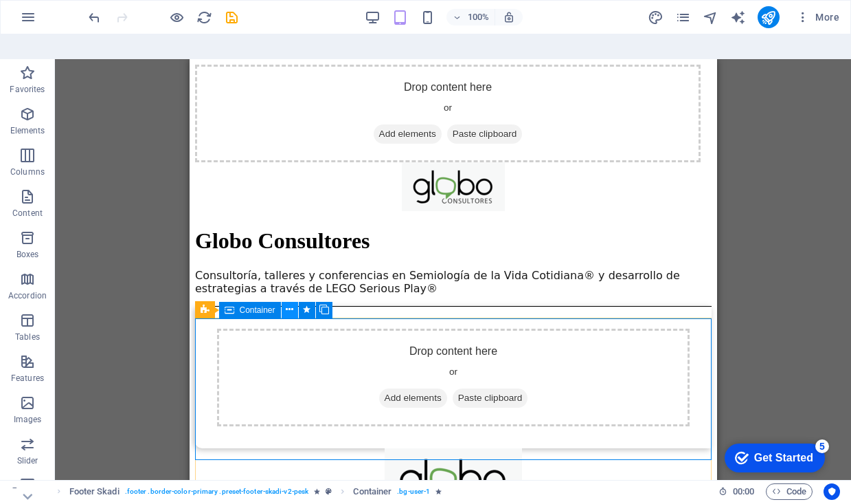
click at [291, 302] on icon at bounding box center [290, 309] width 8 height 14
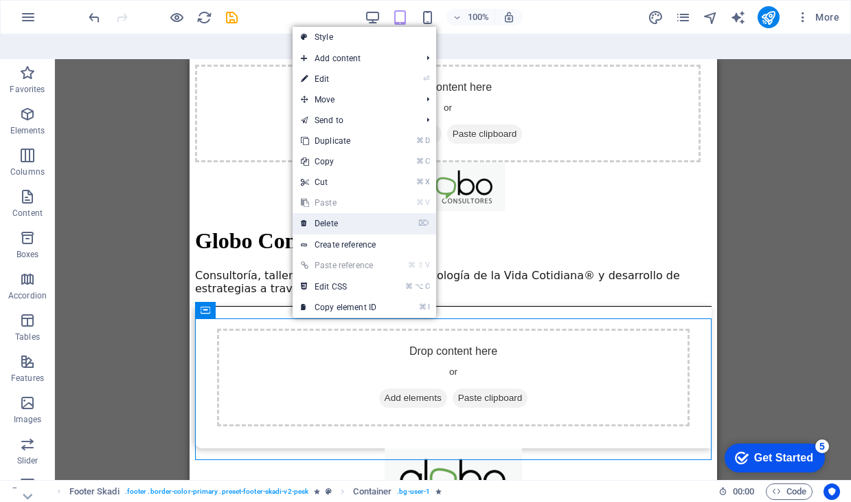
click at [330, 213] on link "⌦ Delete" at bounding box center [339, 223] width 92 height 21
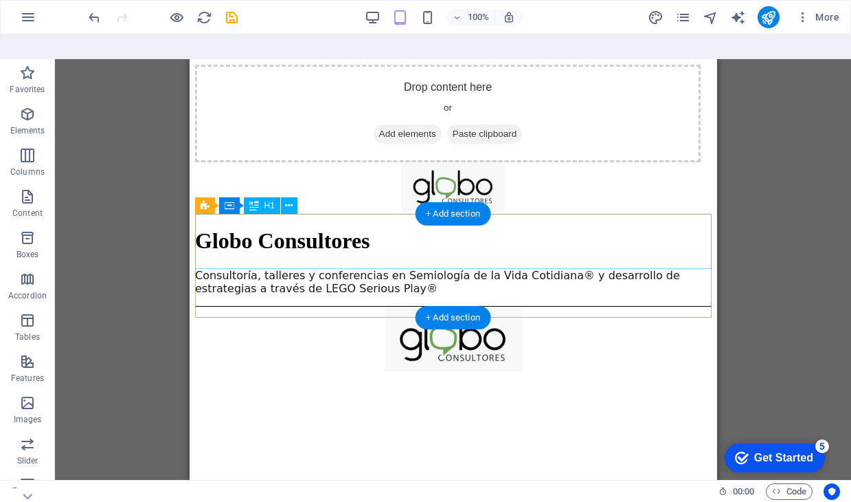
click at [332, 248] on div "Globo Consultores" at bounding box center [452, 240] width 517 height 25
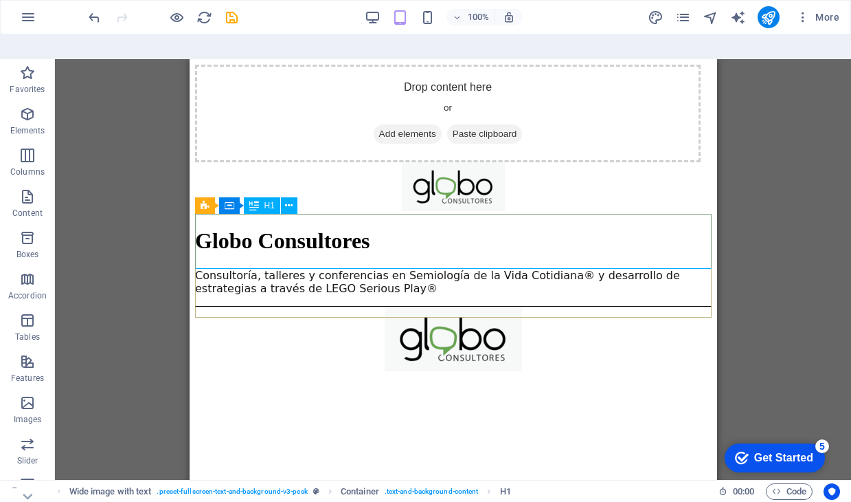
click at [263, 197] on div "H1" at bounding box center [262, 205] width 36 height 16
click at [308, 247] on div "Globo Consultores" at bounding box center [452, 240] width 517 height 25
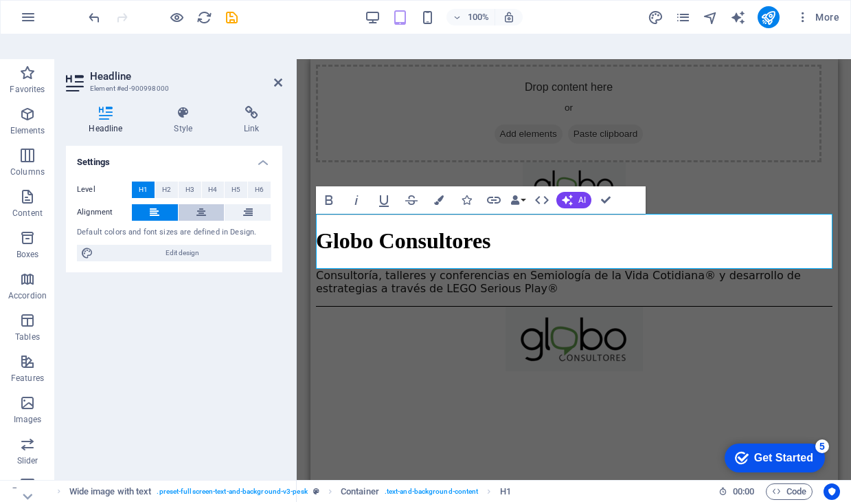
click at [197, 204] on icon at bounding box center [202, 212] width 10 height 16
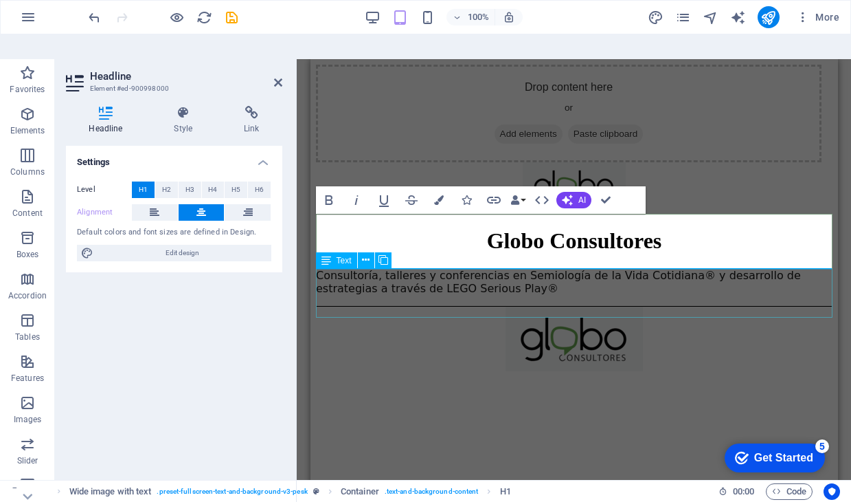
click at [442, 295] on div "Consultoría, talleres y conferencias en Semiología de la Vida Cotidiana® y desa…" at bounding box center [573, 282] width 517 height 26
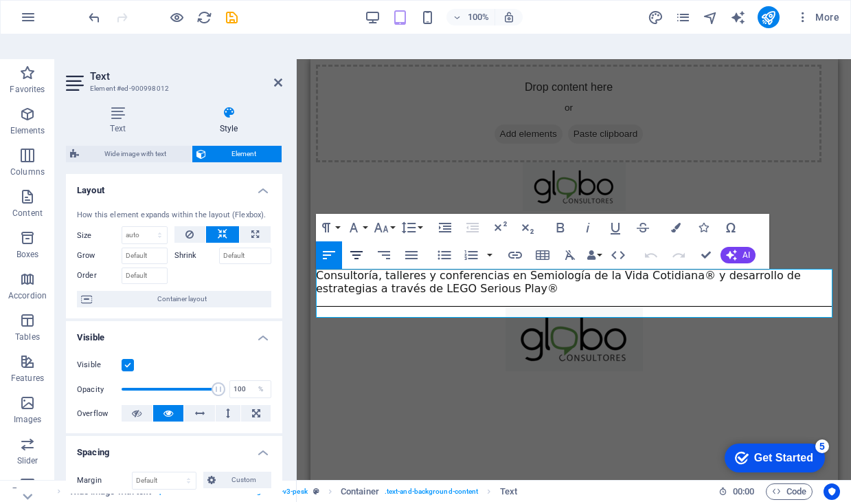
click at [359, 247] on icon "button" at bounding box center [356, 255] width 16 height 16
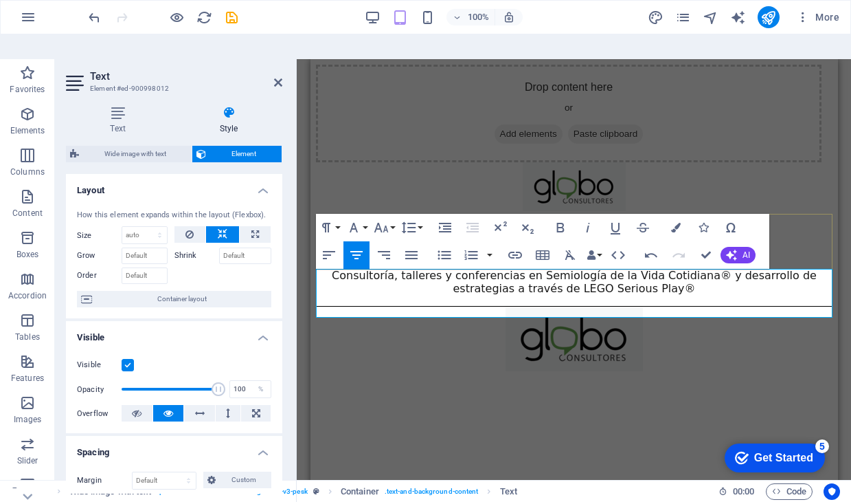
click at [675, 295] on p "Consultoría, talleres y conferencias en Semiología de la Vida Cotidiana® y desa…" at bounding box center [573, 282] width 517 height 26
click at [595, 295] on span "través de LEGO Serious Play® Sitio en construcción) ." at bounding box center [611, 288] width 293 height 13
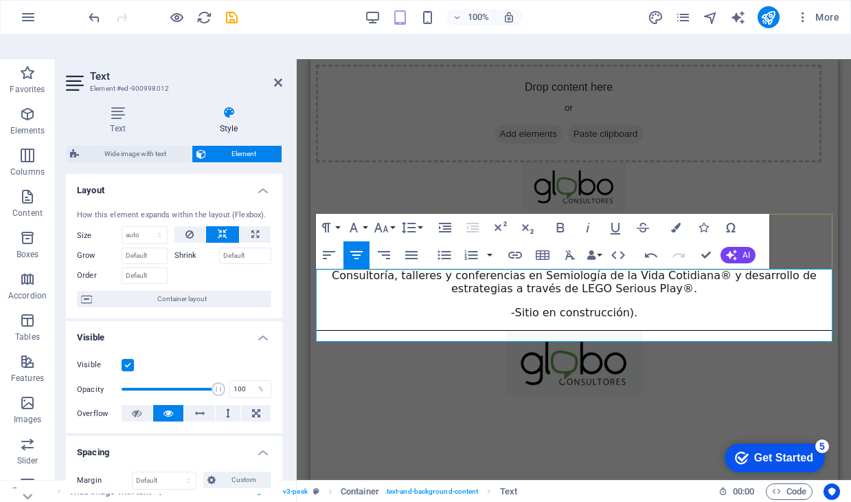
click at [630, 319] on span "-Sitio en construcción)." at bounding box center [574, 312] width 126 height 13
click at [706, 393] on div at bounding box center [573, 364] width 517 height 67
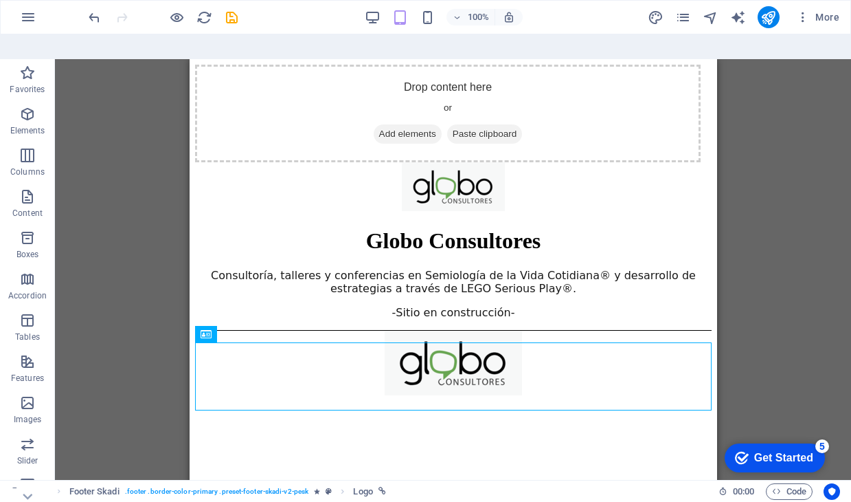
click at [612, 417] on html "Drop content here or Add elements Paste clipboard Globo Consultores Consultoría…" at bounding box center [453, 238] width 528 height 358
click at [752, 291] on div "Wide image with text Container H1 Wide image with text Wide image with text Con…" at bounding box center [453, 281] width 796 height 445
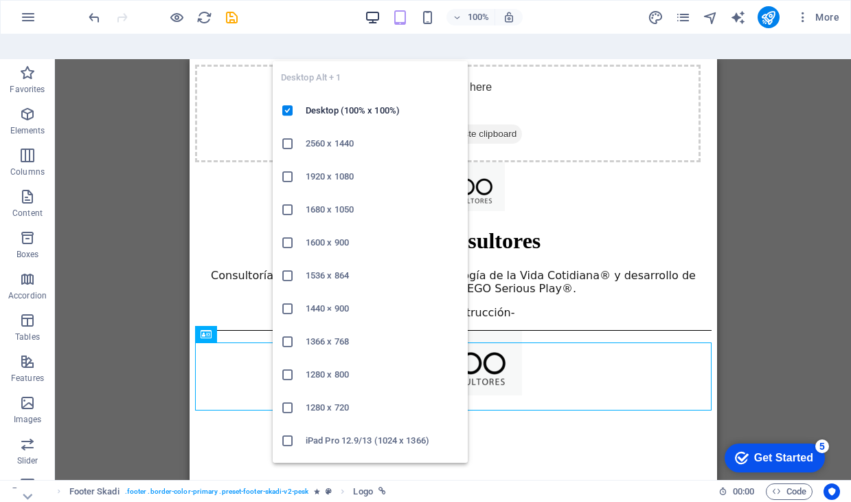
click at [373, 16] on icon "button" at bounding box center [373, 18] width 16 height 16
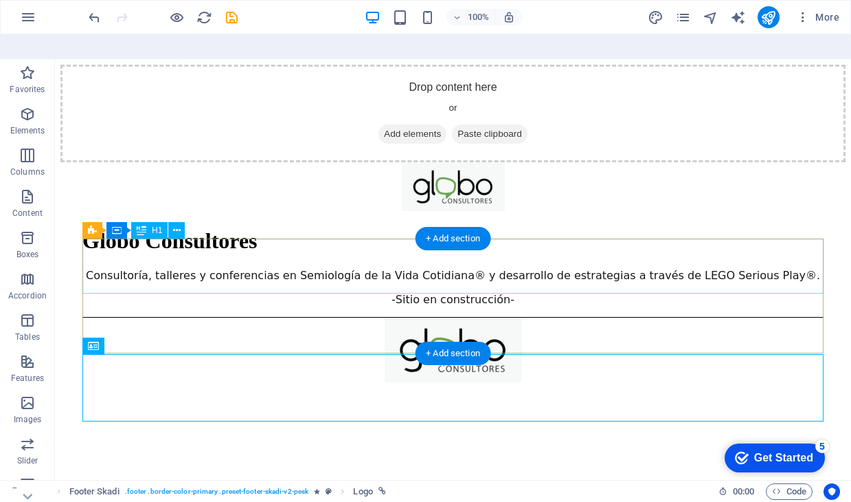
click at [247, 254] on div "Globo Consultores" at bounding box center [452, 240] width 741 height 25
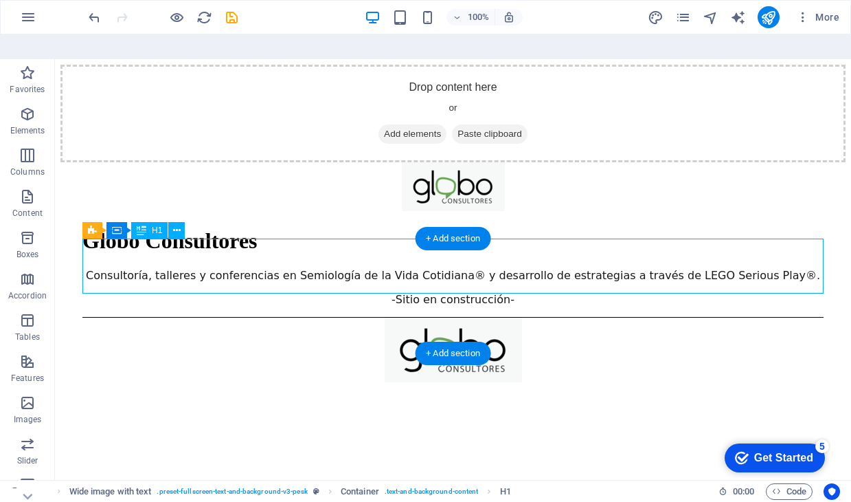
click at [247, 254] on div "Globo Consultores" at bounding box center [452, 240] width 741 height 25
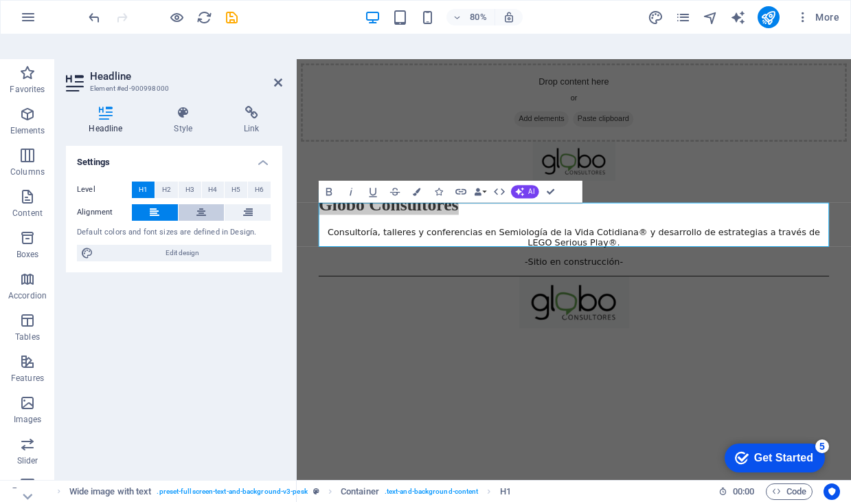
click at [205, 204] on icon at bounding box center [202, 212] width 10 height 16
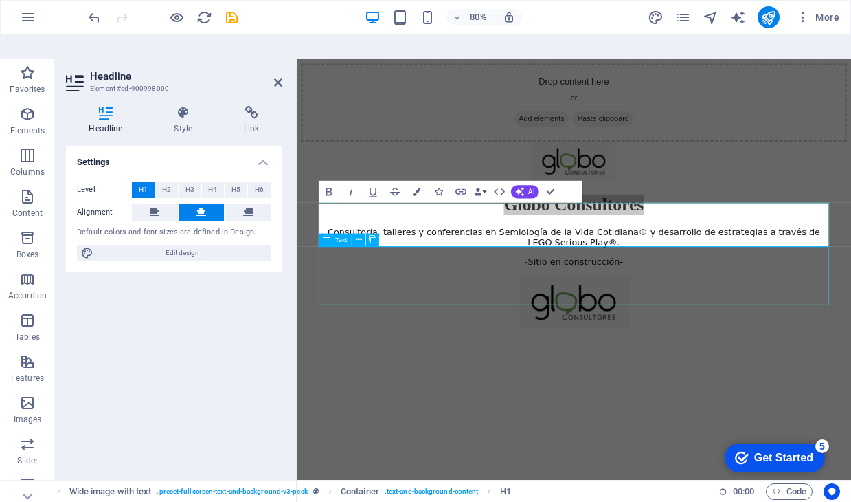
click at [526, 319] on div "Consultoría, talleres y conferencias en Semiología de la Vida Cotidiana® y desa…" at bounding box center [643, 294] width 638 height 50
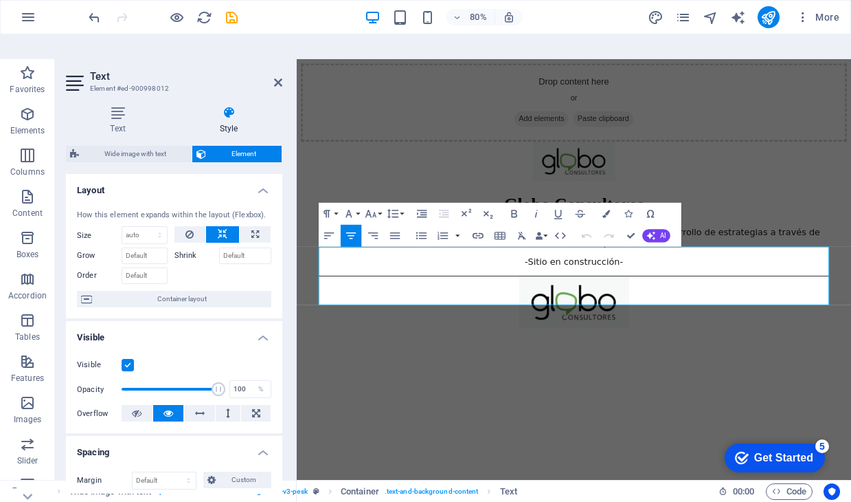
click at [473, 417] on html "Drop content here or Add elements Paste clipboard Globo Consultores Consultoría…" at bounding box center [643, 238] width 693 height 358
click at [766, 144] on div "Drop content here or Add elements Paste clipboard" at bounding box center [643, 114] width 682 height 98
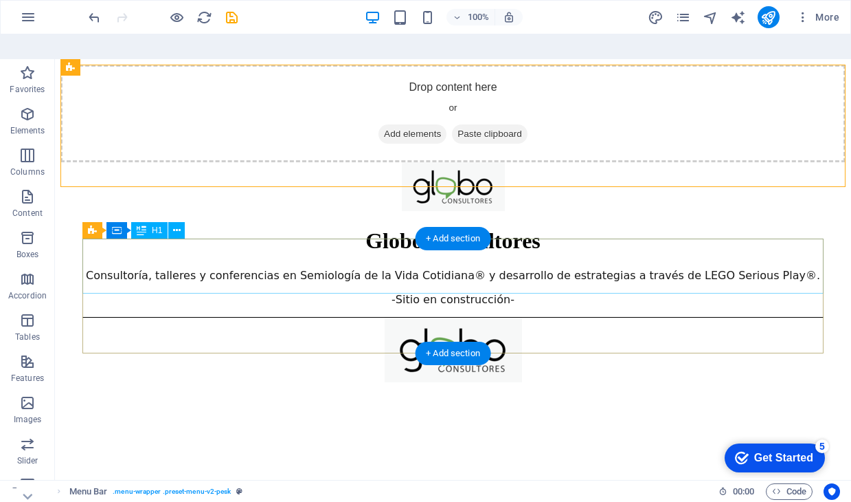
click at [524, 254] on div "Globo Consultores" at bounding box center [452, 240] width 741 height 25
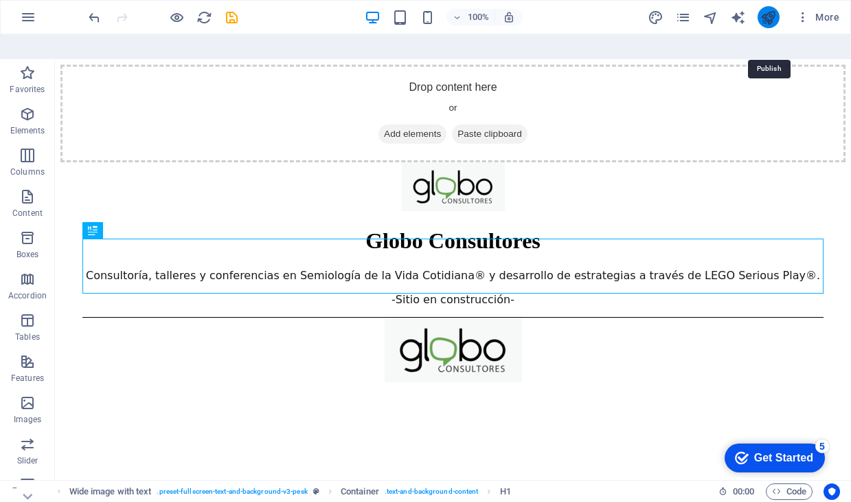
click at [765, 19] on icon "publish" at bounding box center [769, 18] width 16 height 16
